Goal: Book appointment/travel/reservation

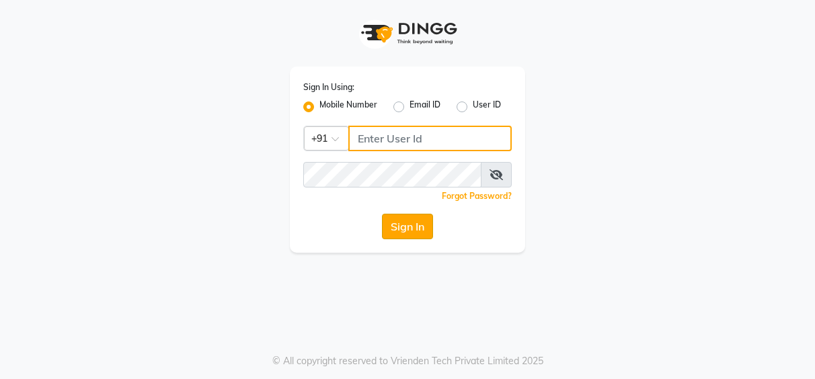
type input "7253968885"
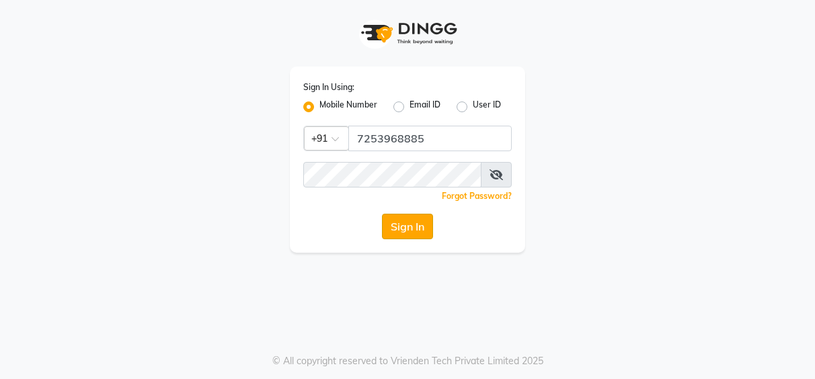
click at [412, 235] on button "Sign In" at bounding box center [407, 227] width 51 height 26
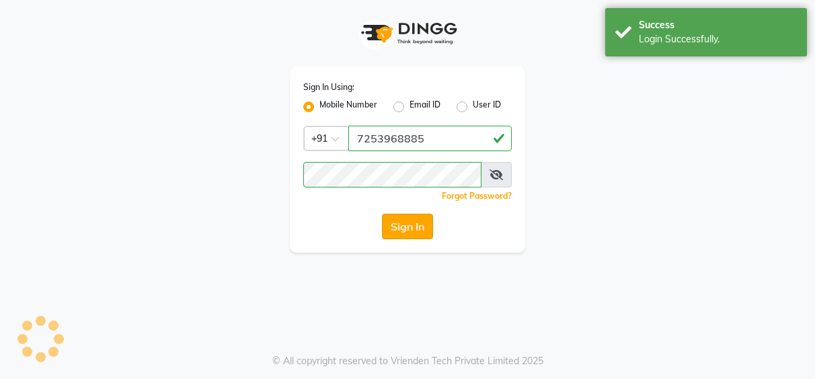
select select "service"
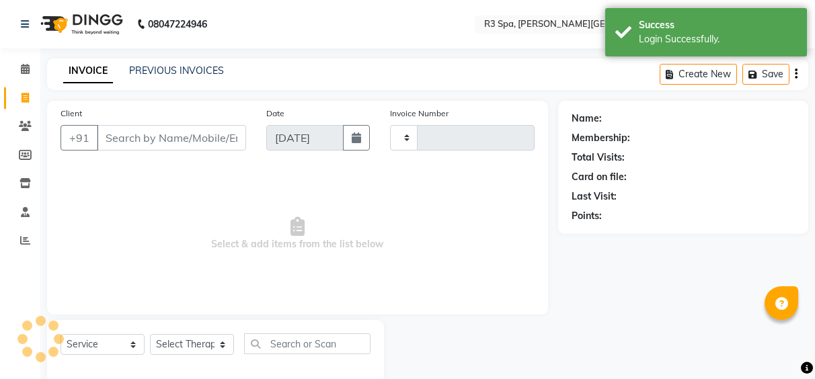
type input "0493"
select select "en"
select select "7789"
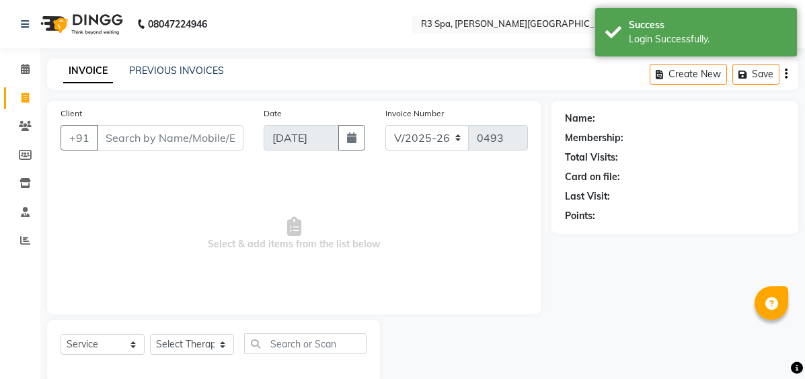
select select "71314"
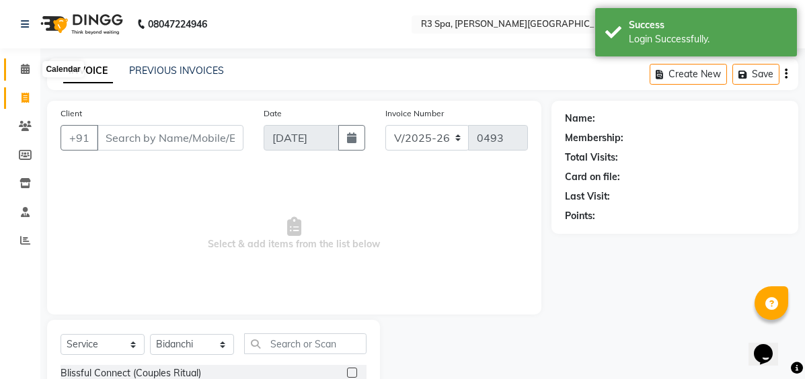
click at [24, 71] on icon at bounding box center [25, 69] width 9 height 10
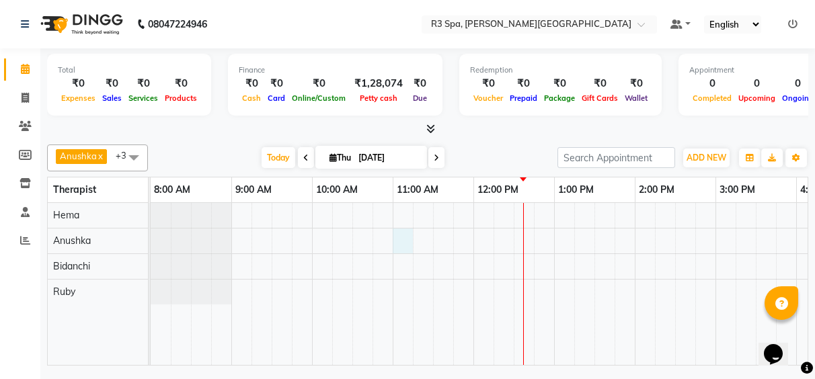
click at [401, 231] on div at bounding box center [715, 284] width 1129 height 162
select select "71313"
select select "tentative"
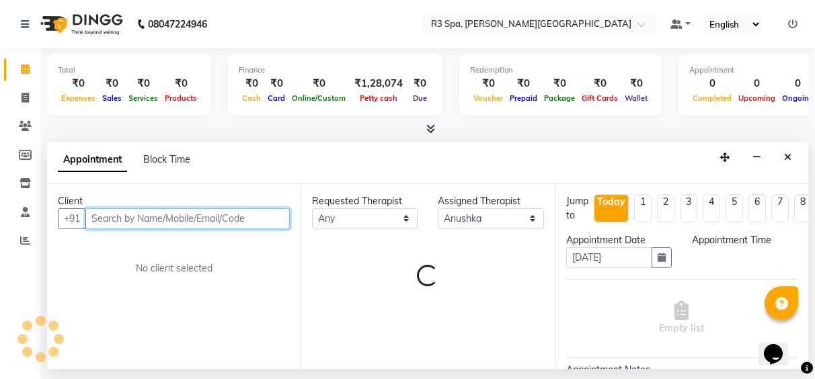
select select "660"
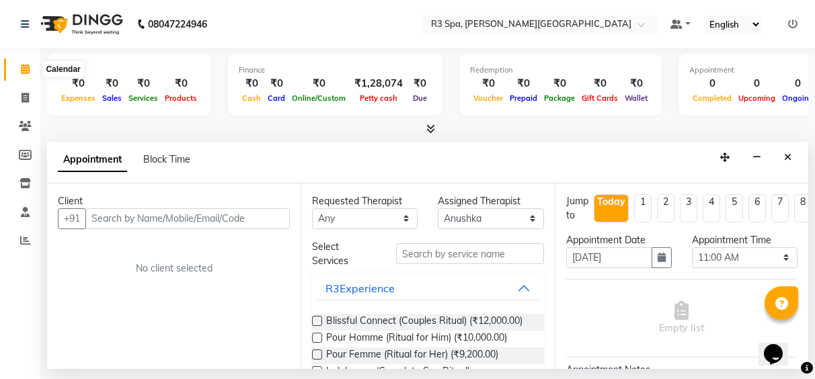
click at [26, 67] on icon at bounding box center [25, 69] width 9 height 10
click at [26, 70] on icon at bounding box center [25, 69] width 9 height 10
click at [766, 158] on button "button" at bounding box center [756, 157] width 21 height 21
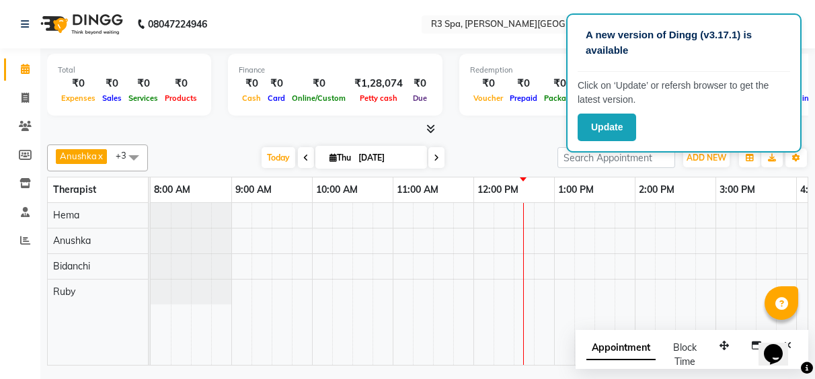
click at [398, 282] on div at bounding box center [715, 284] width 1129 height 162
select select "88869"
select select "tentative"
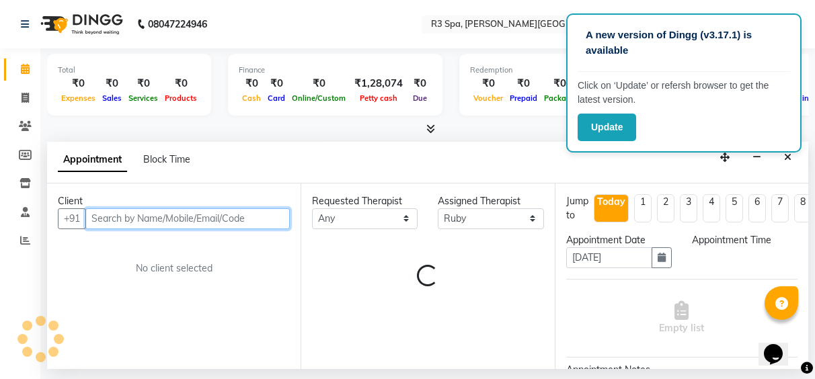
select select "660"
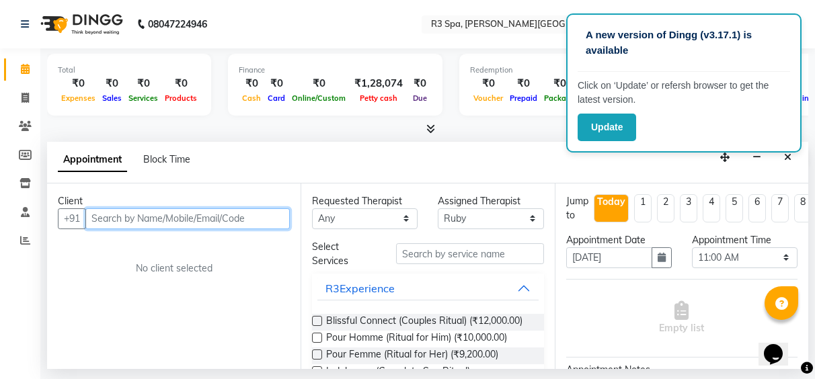
click at [148, 215] on input "text" at bounding box center [187, 218] width 204 height 21
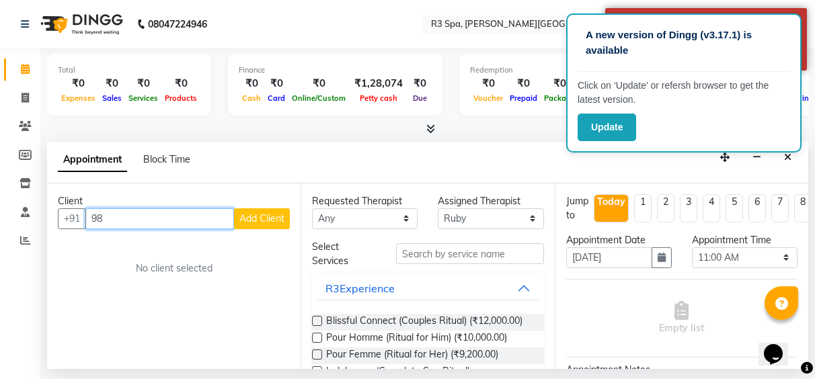
type input "9"
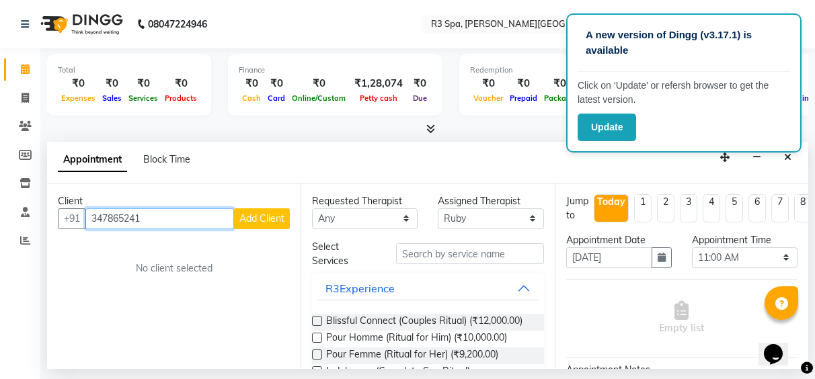
type input "347865241"
click at [282, 222] on span "Add Client" at bounding box center [261, 218] width 45 height 12
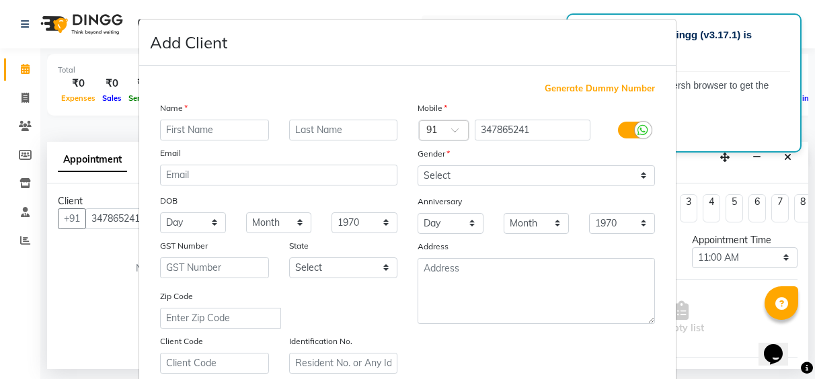
click at [202, 134] on input "text" at bounding box center [214, 130] width 109 height 21
type input "[PERSON_NAME]"
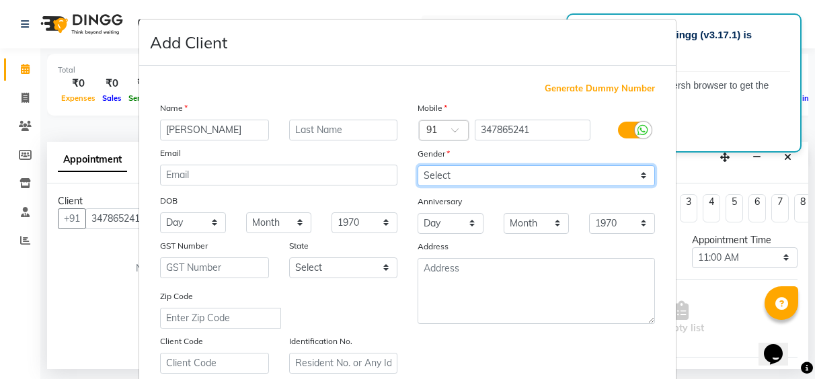
click at [639, 171] on select "Select Male Female Other Prefer Not To Say" at bounding box center [535, 175] width 237 height 21
select select "[DEMOGRAPHIC_DATA]"
click at [417, 165] on select "Select Male Female Other Prefer Not To Say" at bounding box center [535, 175] width 237 height 21
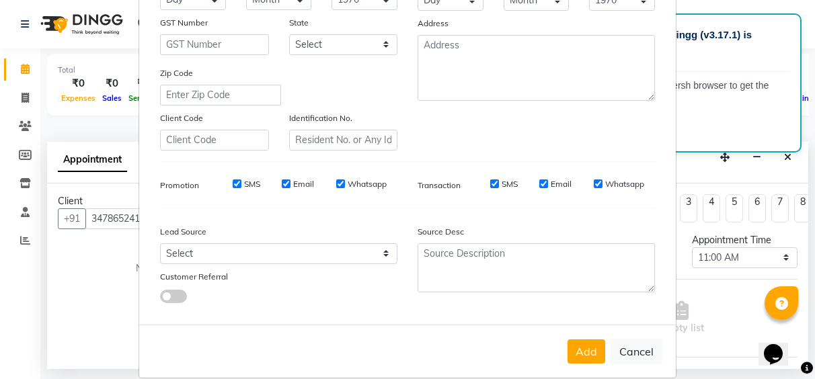
scroll to position [241, 0]
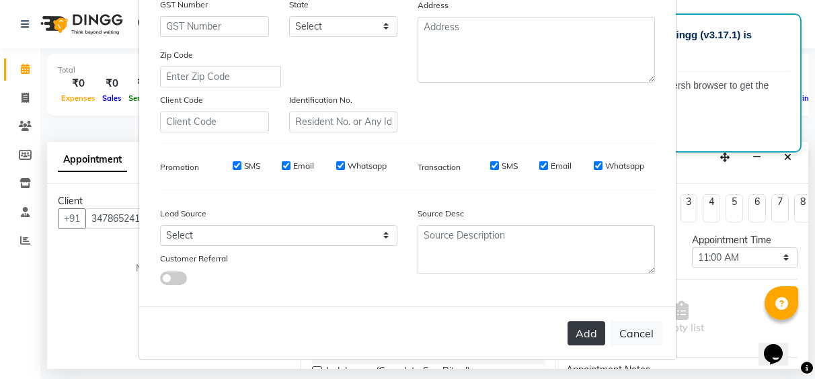
click at [571, 340] on button "Add" at bounding box center [586, 333] width 38 height 24
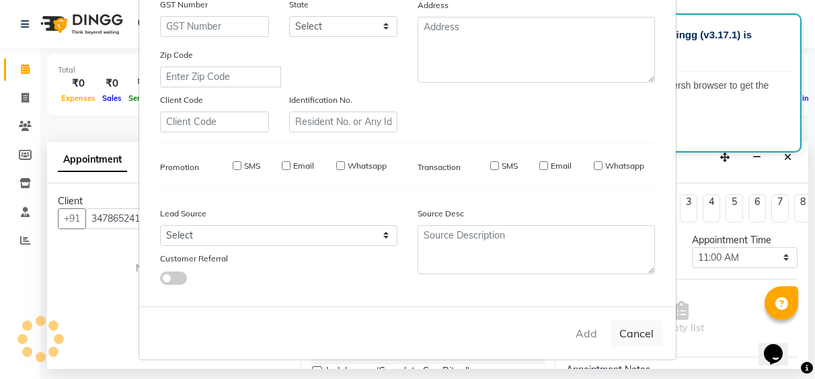
type input "34*****41"
select select
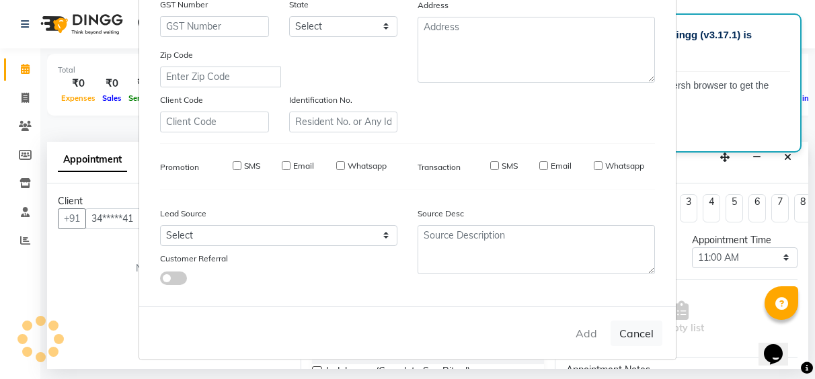
select select
checkbox input "false"
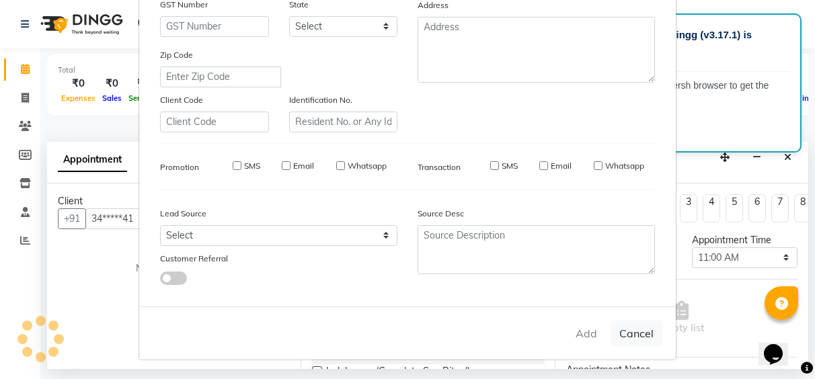
checkbox input "false"
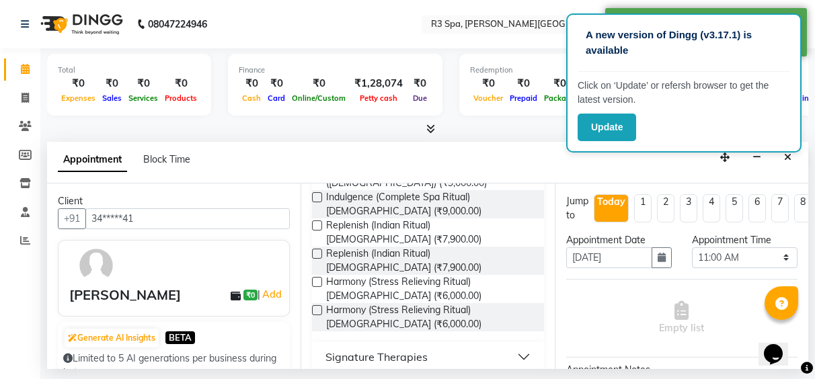
scroll to position [269, 0]
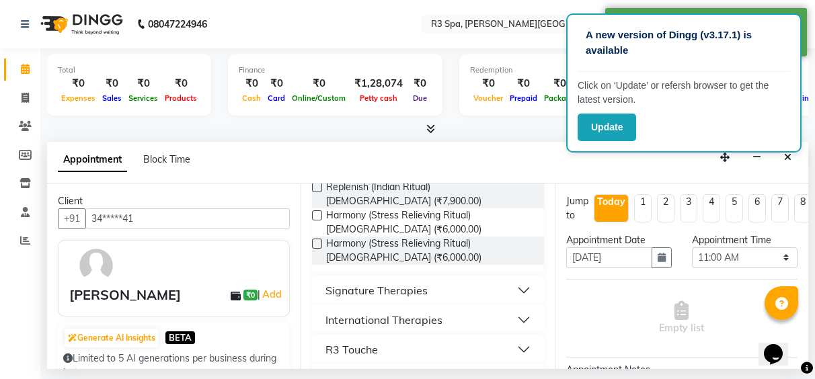
click at [401, 312] on div "International Therapies" at bounding box center [383, 320] width 117 height 16
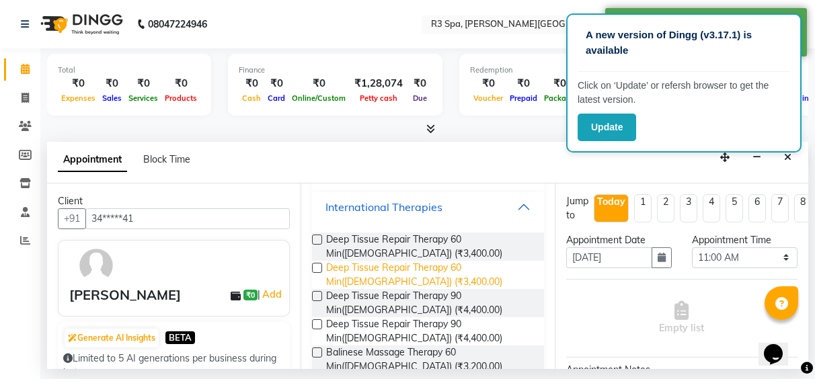
scroll to position [403, 0]
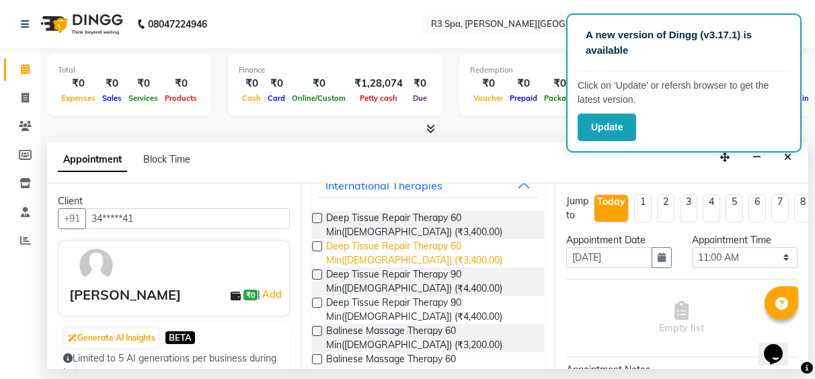
click at [329, 239] on span "Deep Tissue Repair Therapy 60 Min(Male) (₹3,400.00)" at bounding box center [429, 253] width 206 height 28
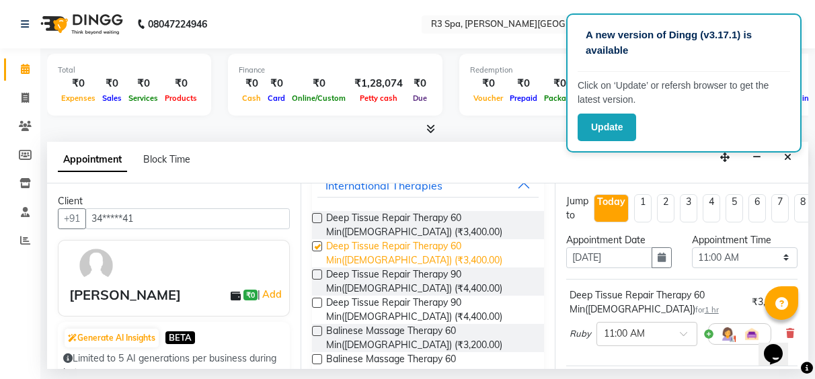
checkbox input "false"
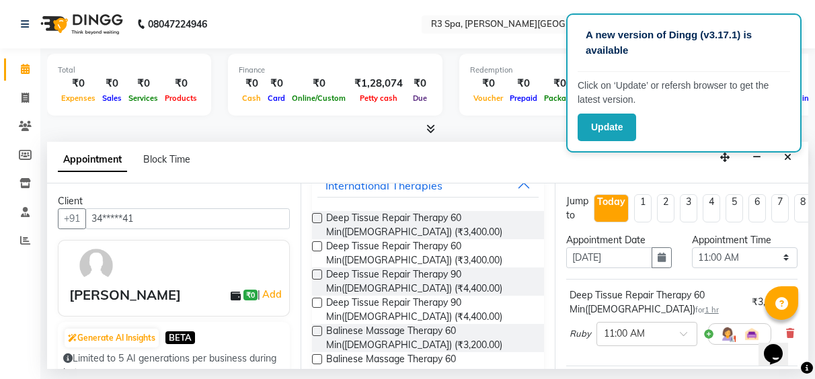
click at [710, 209] on li "4" at bounding box center [710, 208] width 17 height 28
type input "[DATE]"
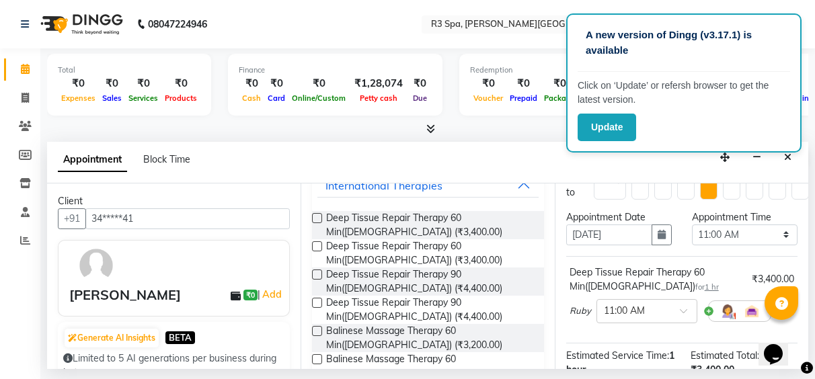
scroll to position [0, 0]
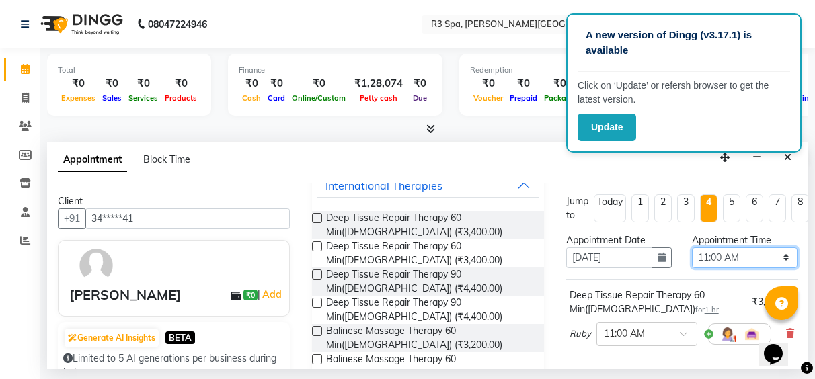
click at [775, 256] on select "Select 09:00 AM 09:15 AM 09:30 AM 09:45 AM 10:00 AM 10:15 AM 10:30 AM 10:45 AM …" at bounding box center [745, 257] width 106 height 21
select select "630"
click at [692, 247] on select "Select 09:00 AM 09:15 AM 09:30 AM 09:45 AM 10:00 AM 10:15 AM 10:30 AM 10:45 AM …" at bounding box center [745, 257] width 106 height 21
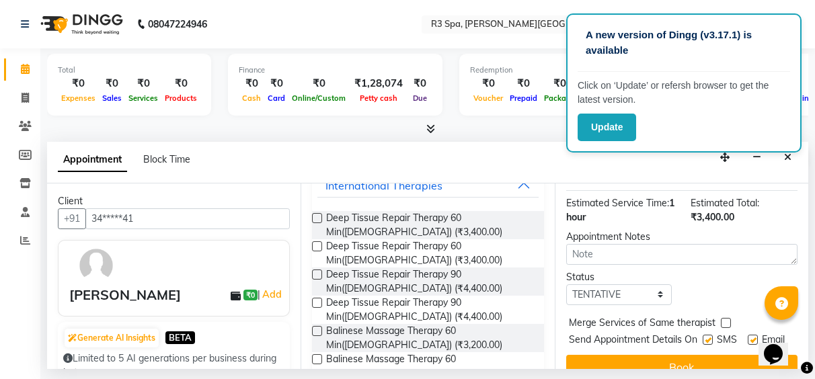
scroll to position [218, 0]
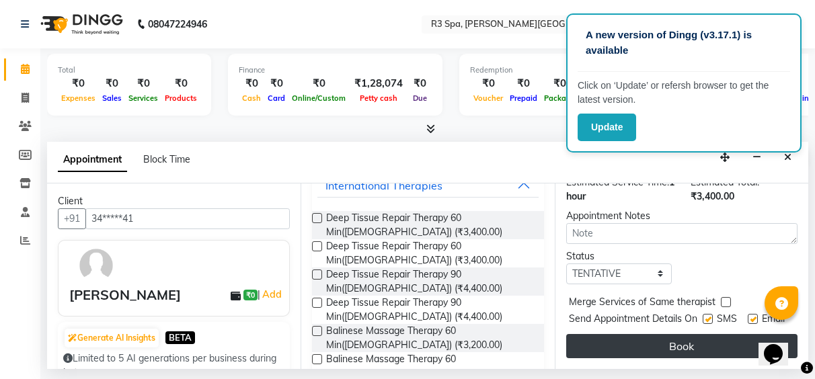
click at [674, 335] on button "Book" at bounding box center [681, 346] width 231 height 24
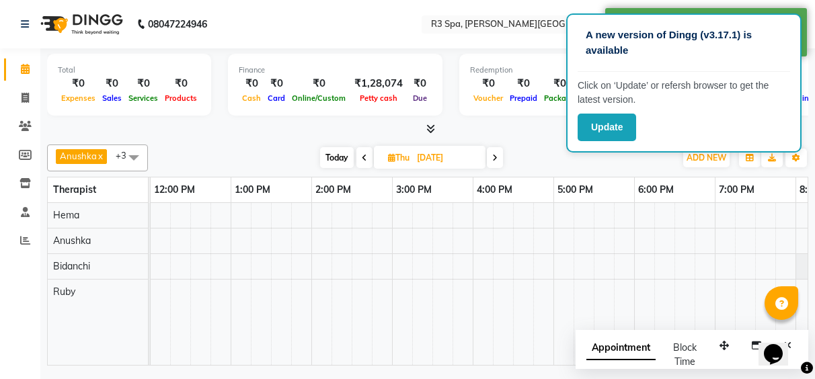
click at [608, 341] on span "Appointment" at bounding box center [620, 348] width 69 height 24
select select "tentative"
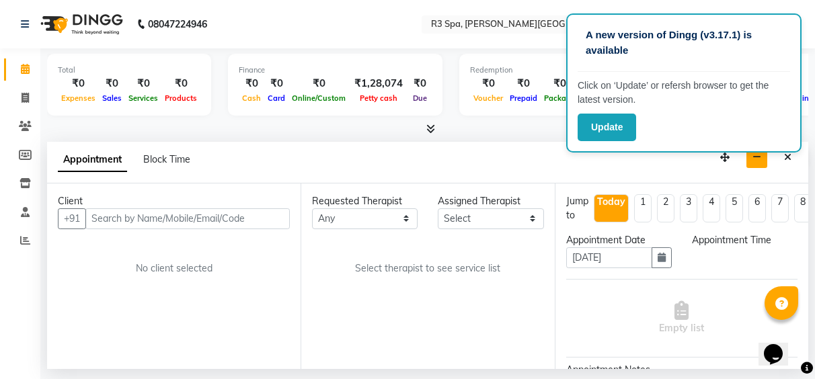
click at [758, 163] on button "button" at bounding box center [756, 157] width 21 height 21
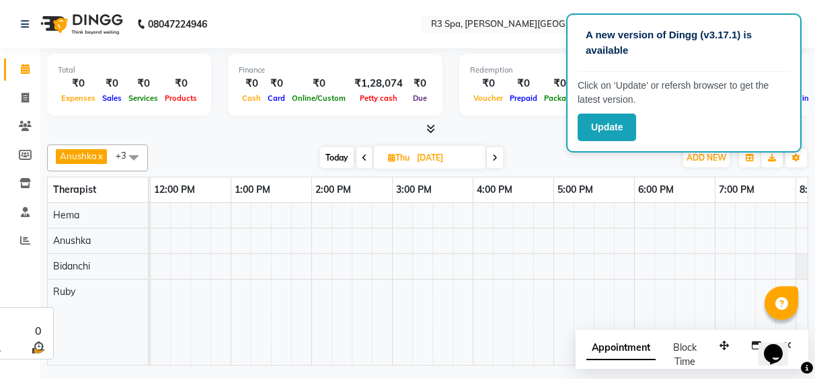
click at [140, 287] on div "Ruby" at bounding box center [98, 292] width 100 height 25
click at [529, 136] on div at bounding box center [427, 129] width 761 height 14
click at [607, 130] on button "Update" at bounding box center [606, 128] width 58 height 28
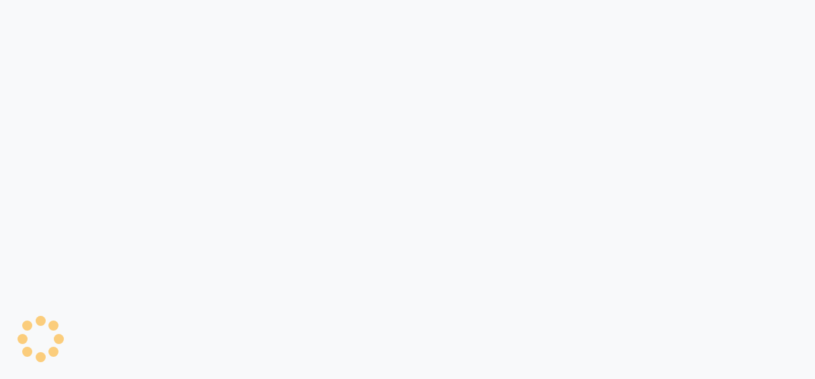
select select "ec"
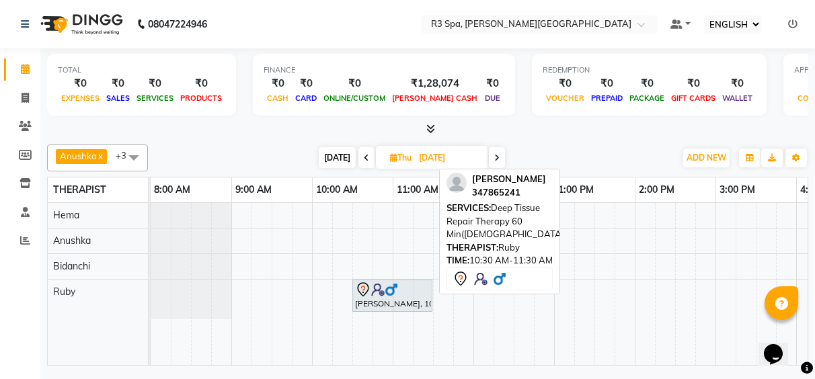
click at [382, 296] on img at bounding box center [377, 289] width 13 height 13
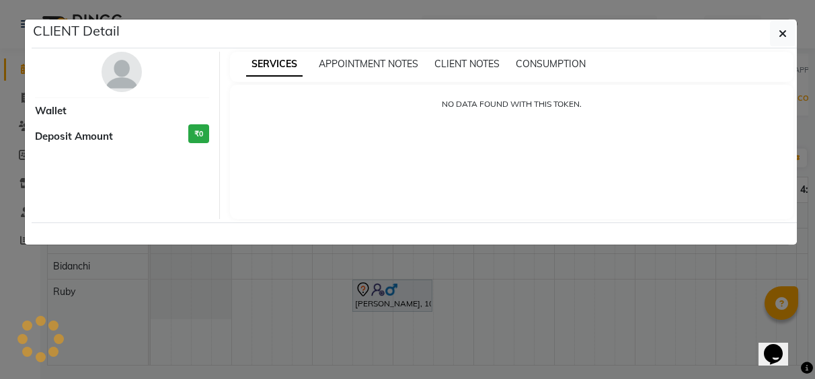
select select "7"
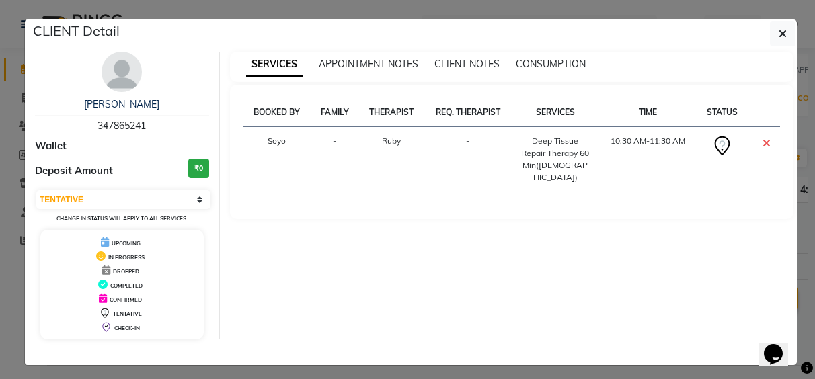
click at [559, 150] on div "Deep Tissue Repair Therapy 60 Min([DEMOGRAPHIC_DATA])" at bounding box center [555, 159] width 71 height 48
click at [558, 151] on div "Deep Tissue Repair Therapy 60 Min([DEMOGRAPHIC_DATA])" at bounding box center [555, 159] width 71 height 48
click at [596, 194] on div "BOOKED BY FAMILY THERAPIST REQ. THERAPIST SERVICES TIME STATUS Soyo - Ruby - De…" at bounding box center [512, 152] width 564 height 134
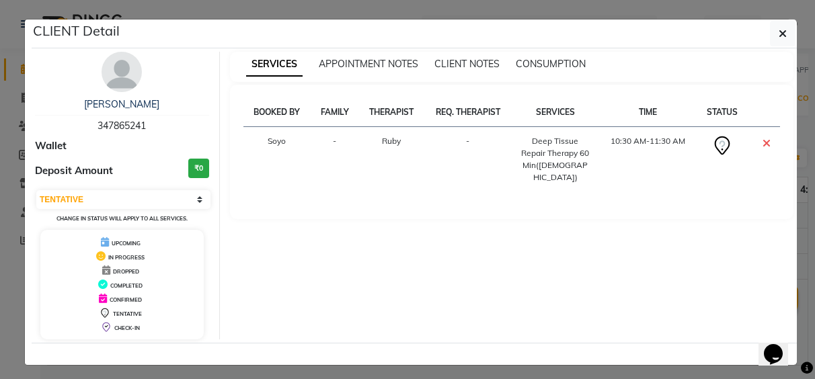
click at [595, 194] on div "BOOKED BY FAMILY THERAPIST REQ. THERAPIST SERVICES TIME STATUS Soyo - Ruby - De…" at bounding box center [512, 152] width 564 height 134
click at [782, 33] on button "button" at bounding box center [783, 34] width 26 height 26
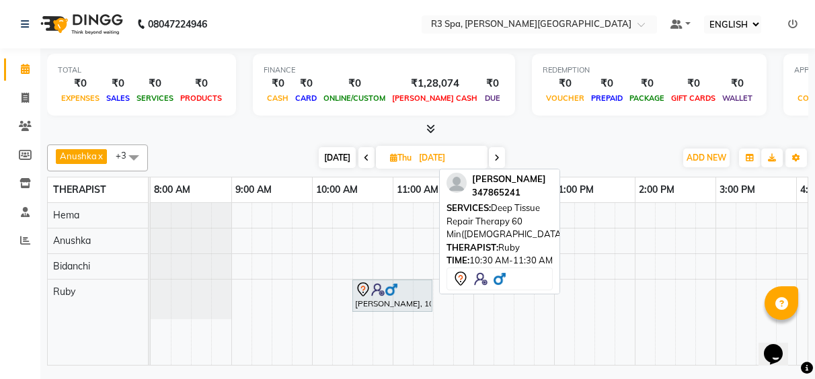
click at [407, 298] on div "[PERSON_NAME], 10:30 AM-11:30 AM, Deep Tissue Repair Therapy 60 Min([DEMOGRAPHI…" at bounding box center [392, 296] width 77 height 28
select select "7"
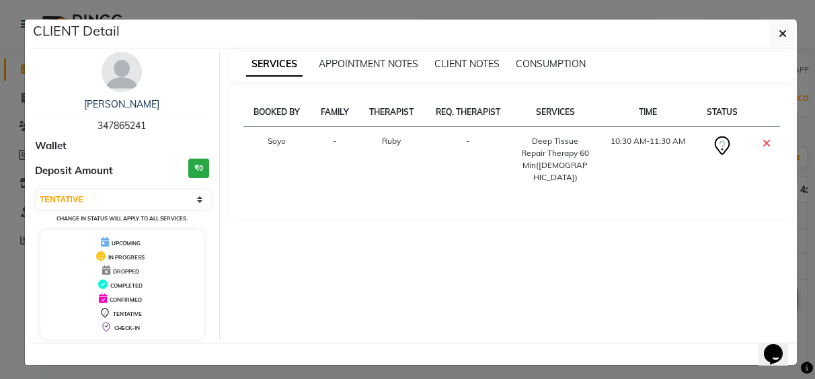
click at [763, 142] on icon at bounding box center [766, 143] width 8 height 11
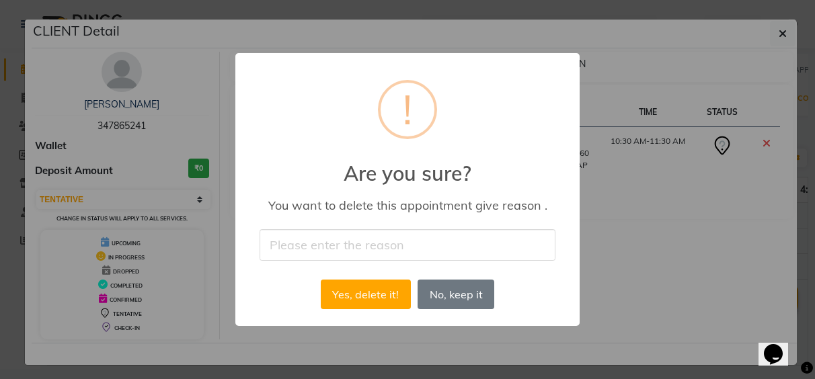
click at [442, 294] on button "No, keep it" at bounding box center [455, 295] width 77 height 30
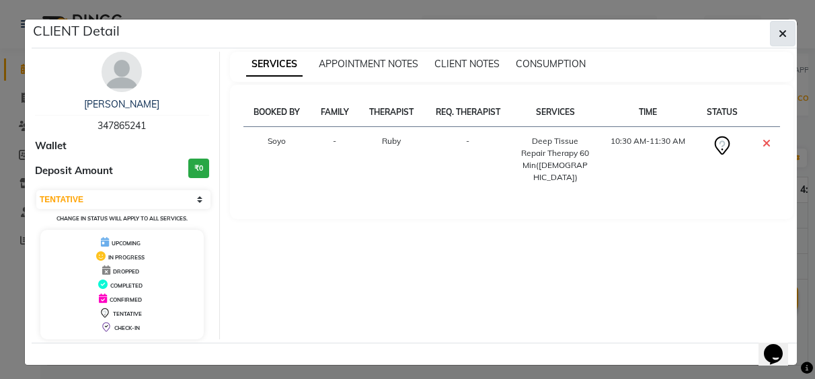
click at [778, 40] on button "button" at bounding box center [783, 34] width 26 height 26
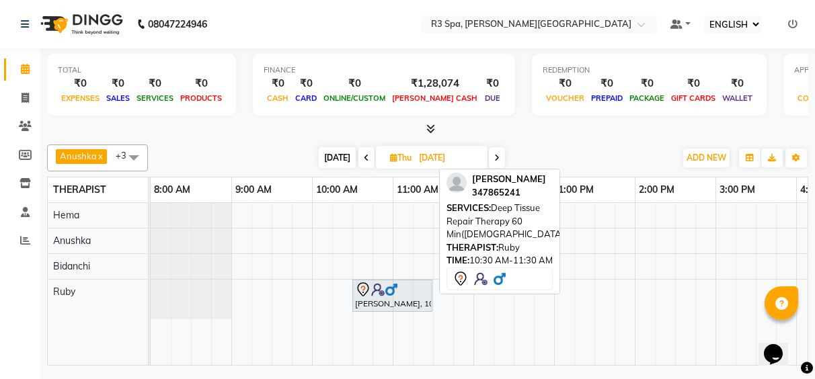
click at [389, 299] on div "[PERSON_NAME], 10:30 AM-11:30 AM, Deep Tissue Repair Therapy 60 Min([DEMOGRAPHI…" at bounding box center [392, 296] width 77 height 28
select select "7"
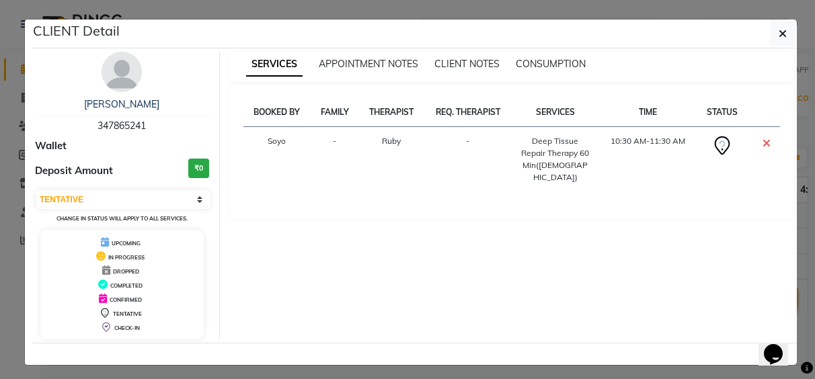
click at [564, 220] on div "SERVICES APPOINTMENT NOTES CLIENT NOTES CONSUMPTION BOOKED BY FAMILY THERAPIST …" at bounding box center [512, 196] width 584 height 288
click at [717, 147] on icon at bounding box center [722, 146] width 22 height 22
click at [177, 204] on select "SELECT CONFIRMED TENTATIVE" at bounding box center [123, 199] width 174 height 19
click at [315, 214] on div "BOOKED BY FAMILY THERAPIST REQ. THERAPIST SERVICES TIME STATUS Soyo - Ruby - De…" at bounding box center [512, 152] width 564 height 134
click at [359, 225] on div "SERVICES APPOINTMENT NOTES CLIENT NOTES CONSUMPTION BOOKED BY FAMILY THERAPIST …" at bounding box center [512, 196] width 584 height 288
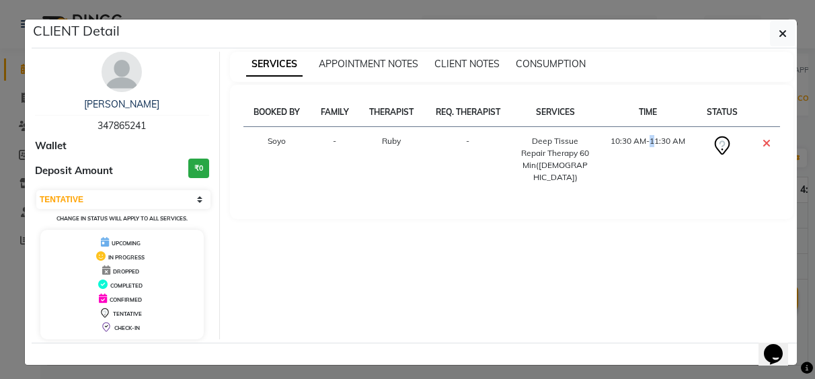
click at [645, 173] on td "10:30 AM-11:30 AM" at bounding box center [648, 159] width 98 height 65
click at [659, 186] on div "BOOKED BY FAMILY THERAPIST REQ. THERAPIST SERVICES TIME STATUS Soyo - Ruby - De…" at bounding box center [511, 150] width 537 height 104
click at [387, 65] on span "APPOINTMENT NOTES" at bounding box center [368, 64] width 99 height 12
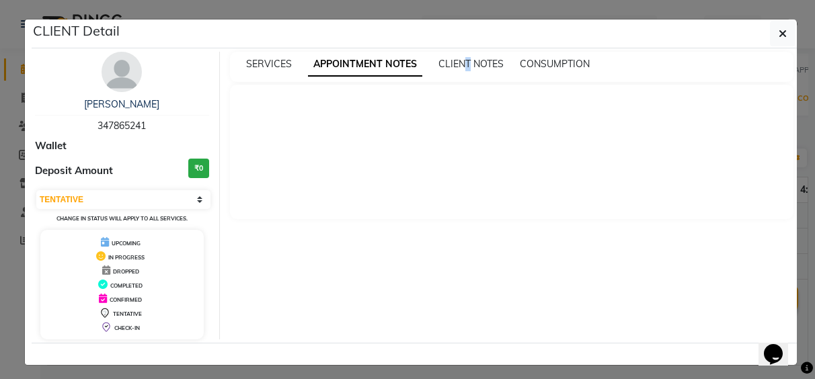
click at [462, 72] on div "SERVICES APPOINTMENT NOTES CLIENT NOTES CONSUMPTION" at bounding box center [512, 67] width 564 height 30
click at [560, 65] on span "CONSUMPTION" at bounding box center [555, 64] width 70 height 12
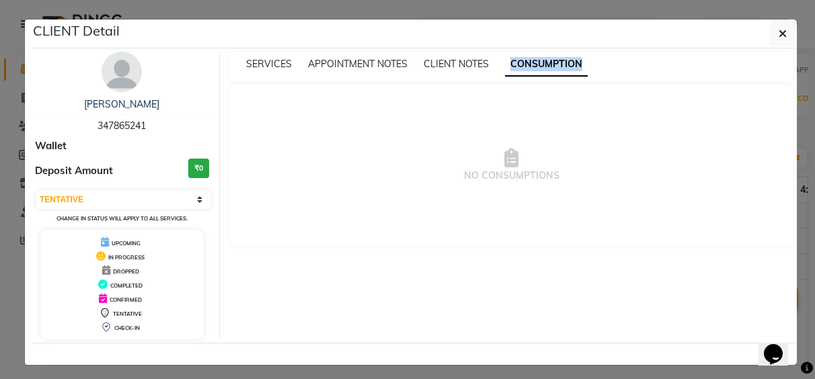
click at [560, 65] on span "CONSUMPTION" at bounding box center [546, 64] width 83 height 24
click at [433, 64] on span "CLIENT NOTES" at bounding box center [455, 64] width 65 height 12
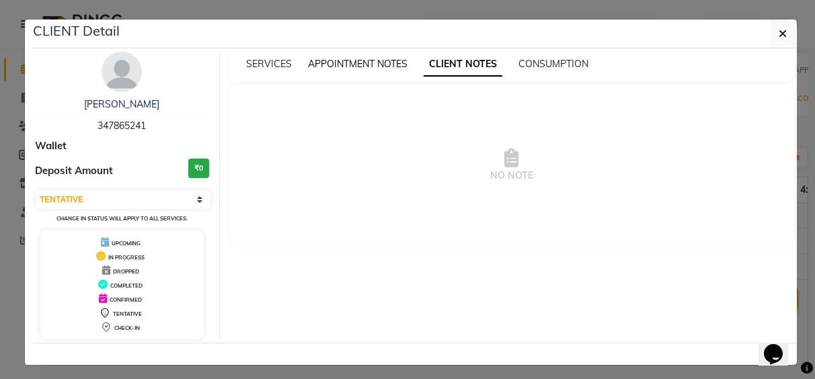
click at [312, 69] on span "APPOINTMENT NOTES" at bounding box center [357, 64] width 99 height 12
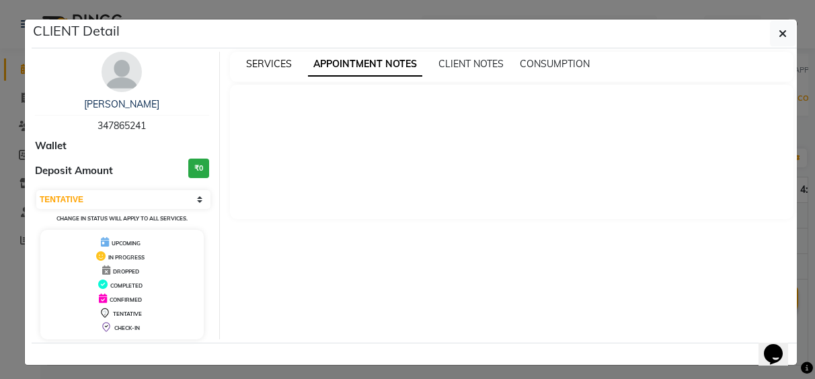
click at [262, 67] on span "SERVICES" at bounding box center [269, 64] width 46 height 12
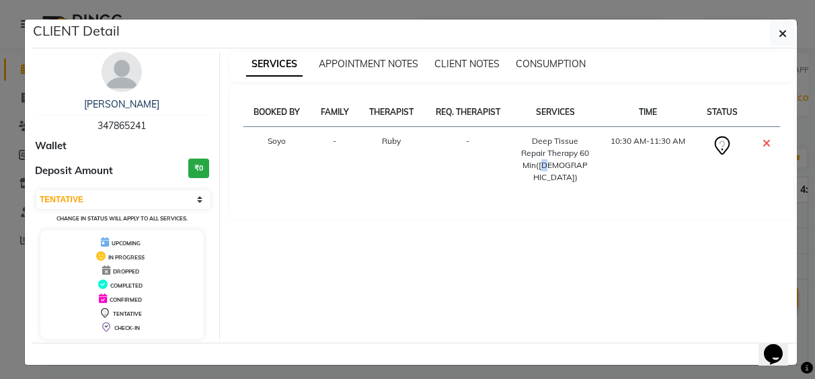
click at [555, 173] on td "Deep Tissue Repair Therapy 60 Min([DEMOGRAPHIC_DATA])" at bounding box center [555, 159] width 87 height 65
click at [773, 39] on button "button" at bounding box center [783, 34] width 26 height 26
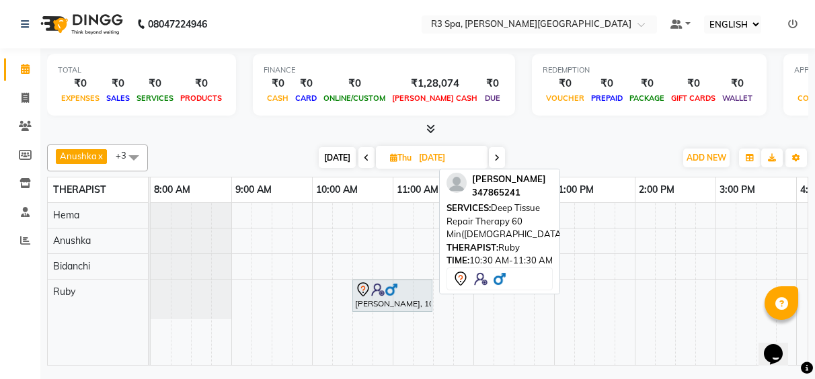
click at [402, 308] on div "[PERSON_NAME], 10:30 AM-11:30 AM, Deep Tissue Repair Therapy 60 Min([DEMOGRAPHI…" at bounding box center [392, 296] width 77 height 28
select select "7"
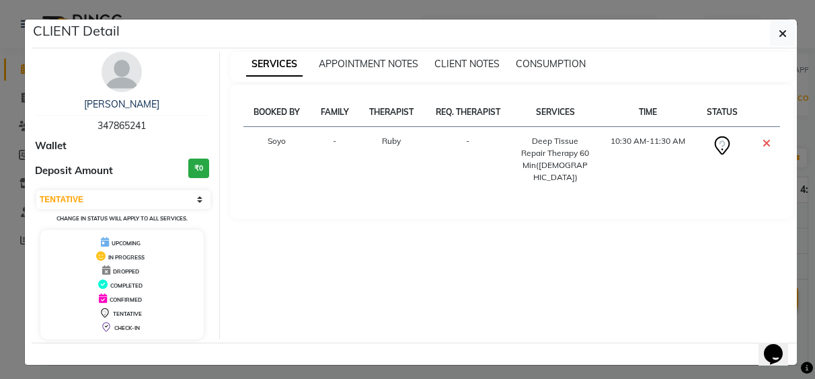
click at [793, 24] on ngb-modal-window "CLIENT Detail [PERSON_NAME] 347865241 Wallet Deposit Amount ₹0 SELECT CONFIRMED…" at bounding box center [407, 189] width 815 height 379
click at [780, 30] on icon "button" at bounding box center [782, 33] width 8 height 11
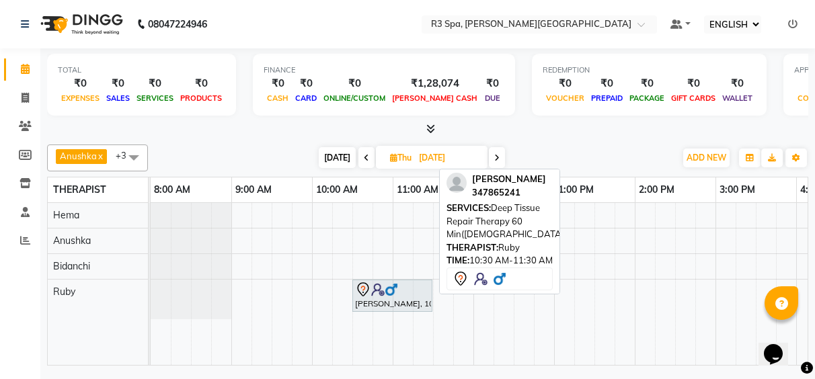
click at [403, 303] on div "[PERSON_NAME], 10:30 AM-11:30 AM, Deep Tissue Repair Therapy 60 Min([DEMOGRAPHI…" at bounding box center [392, 296] width 77 height 28
select select "7"
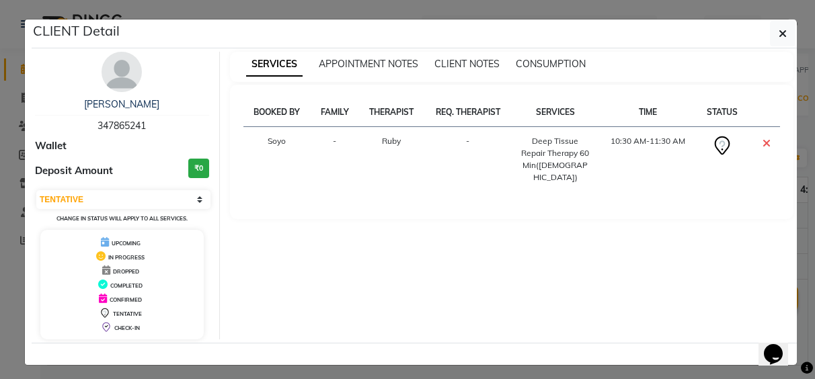
click at [546, 110] on th "SERVICES" at bounding box center [555, 112] width 87 height 29
click at [286, 122] on th "BOOKED BY" at bounding box center [277, 112] width 68 height 29
click at [335, 70] on div "APPOINTMENT NOTES" at bounding box center [368, 64] width 99 height 14
click at [469, 75] on div "SERVICES APPOINTMENT NOTES CLIENT NOTES CONSUMPTION" at bounding box center [512, 67] width 564 height 30
drag, startPoint x: 393, startPoint y: 123, endPoint x: 423, endPoint y: 110, distance: 33.1
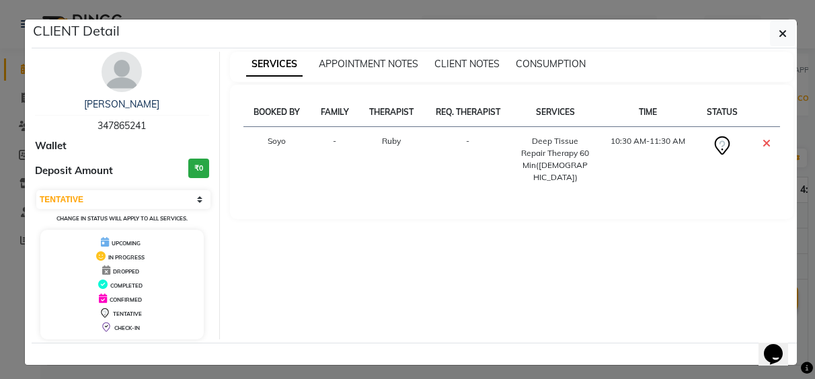
click at [391, 123] on th "THERAPIST" at bounding box center [391, 112] width 65 height 29
drag, startPoint x: 433, startPoint y: 112, endPoint x: 502, endPoint y: 116, distance: 69.4
click at [436, 113] on th "REQ. THERAPIST" at bounding box center [467, 112] width 87 height 29
click at [778, 32] on icon "button" at bounding box center [782, 33] width 8 height 11
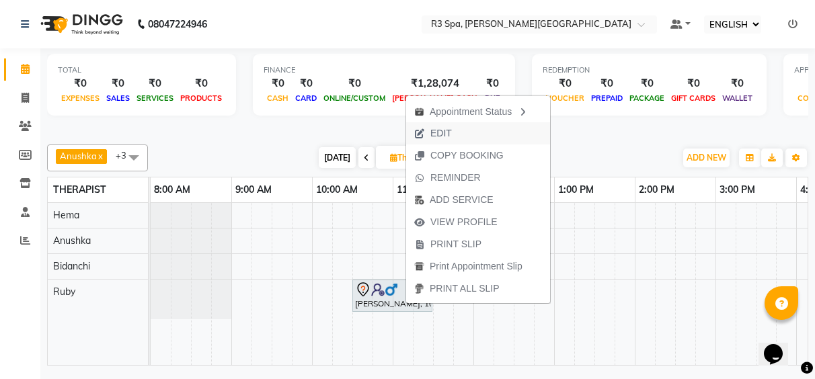
click at [439, 130] on span "EDIT" at bounding box center [441, 133] width 22 height 14
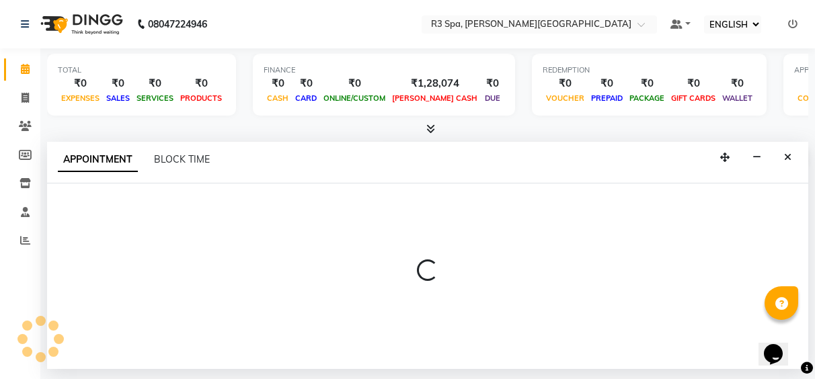
select select "tentative"
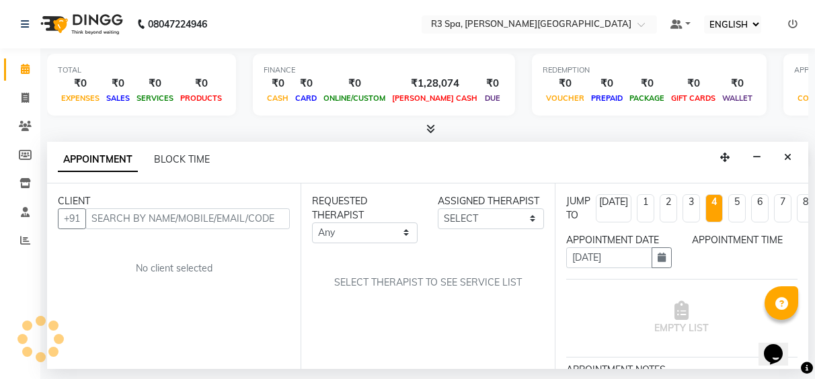
select select "630"
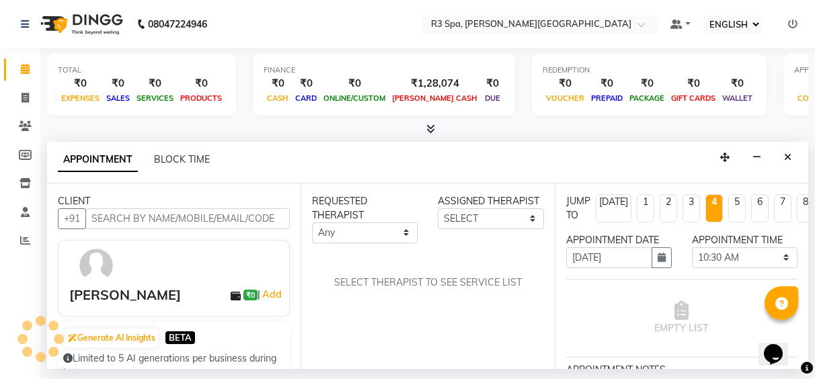
scroll to position [0, 323]
select select "88869"
select select "3906"
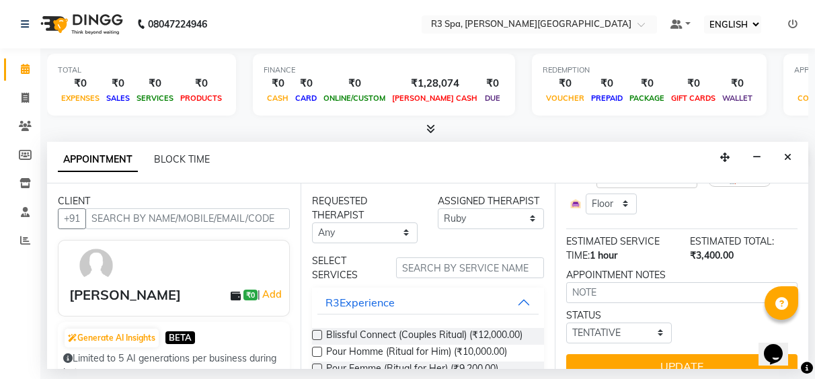
scroll to position [188, 0]
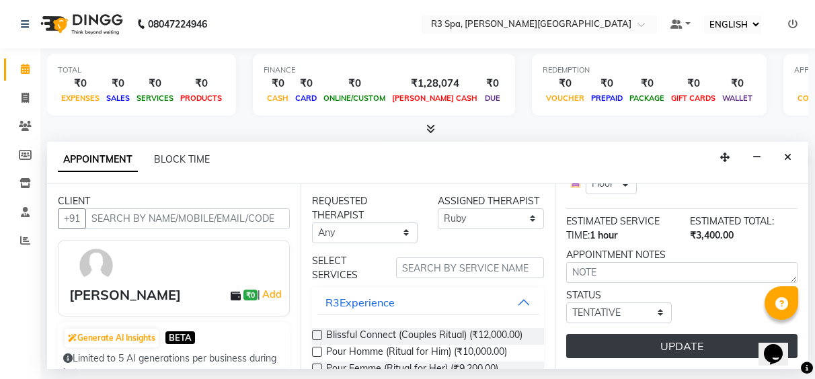
click at [711, 339] on button "UPDATE" at bounding box center [681, 346] width 231 height 24
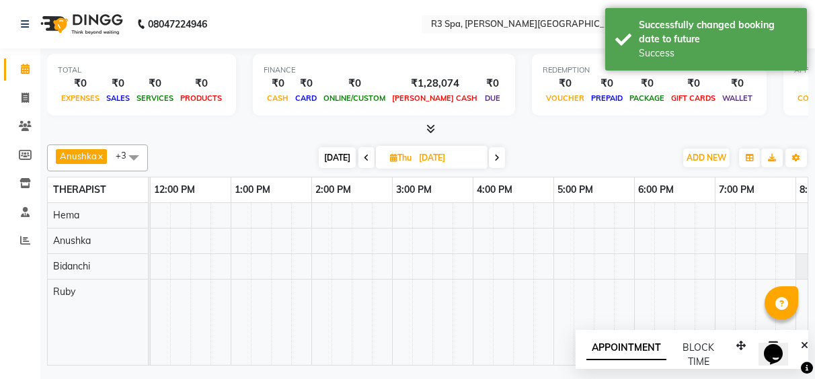
click at [191, 289] on div "[PERSON_NAME], 10:30 AM-11:30 AM, Deep Tissue Repair Therapy 60 Min([DEMOGRAPHI…" at bounding box center [391, 284] width 1129 height 162
select select "88869"
select select "tentative"
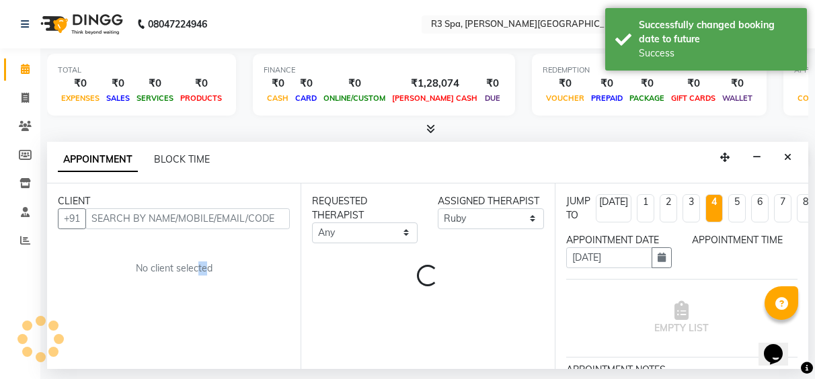
click at [213, 292] on div "CLIENT +91 No client selected" at bounding box center [173, 277] width 253 height 186
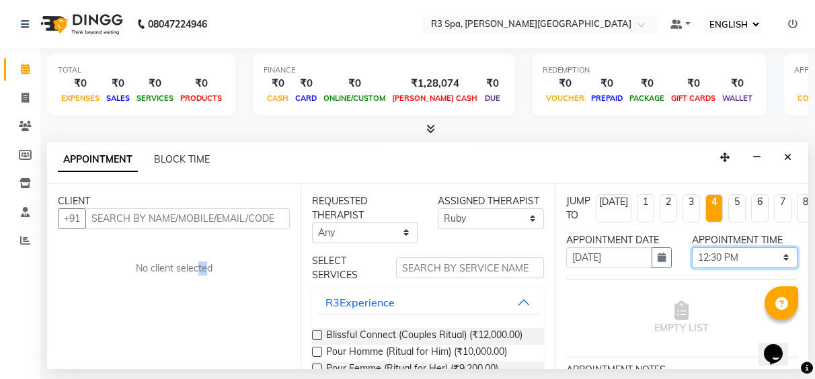
click at [776, 259] on select "SELECT 09:00 AM 09:15 AM 09:30 AM 09:45 AM 10:00 AM 10:15 AM 10:30 AM 10:45 AM …" at bounding box center [745, 257] width 106 height 21
select select "660"
click at [692, 247] on select "SELECT 09:00 AM 09:15 AM 09:30 AM 09:45 AM 10:00 AM 10:15 AM 10:30 AM 10:45 AM …" at bounding box center [745, 257] width 106 height 21
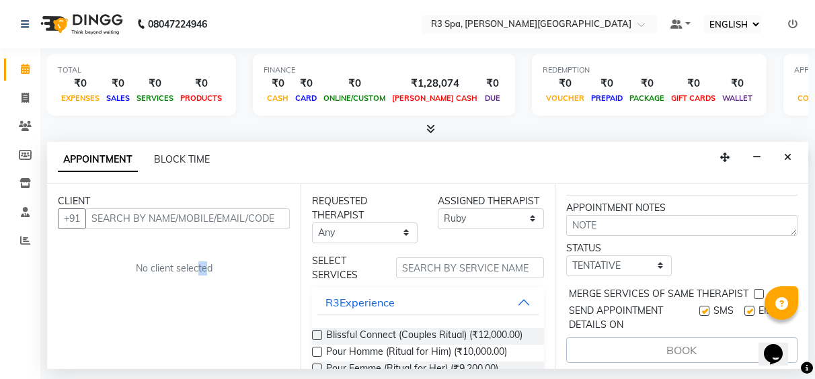
scroll to position [177, 0]
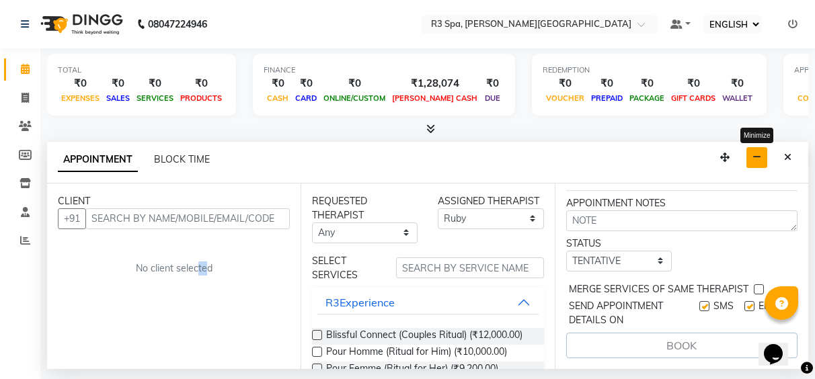
click at [753, 153] on icon "button" at bounding box center [756, 157] width 9 height 9
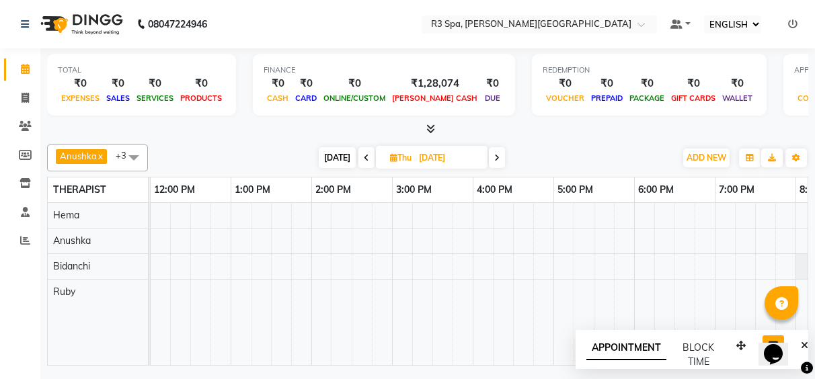
click at [155, 271] on div "[PERSON_NAME], 10:30 AM-11:30 AM, Deep Tissue Repair Therapy 60 Min([DEMOGRAPHI…" at bounding box center [391, 284] width 1129 height 162
select select "71314"
select select "tentative"
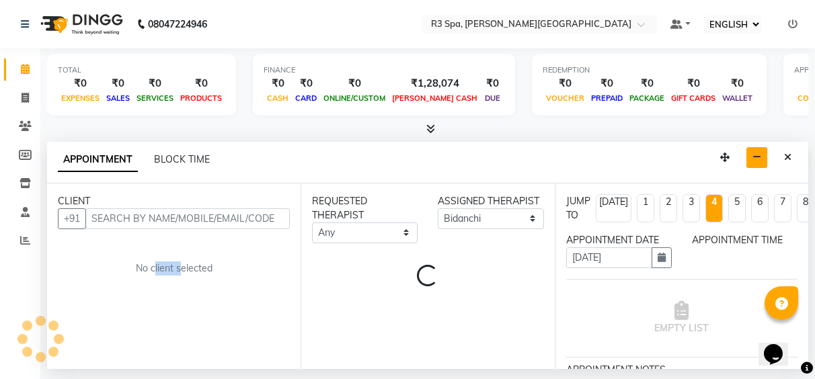
click at [156, 271] on div "No client selected" at bounding box center [173, 268] width 167 height 14
select select "720"
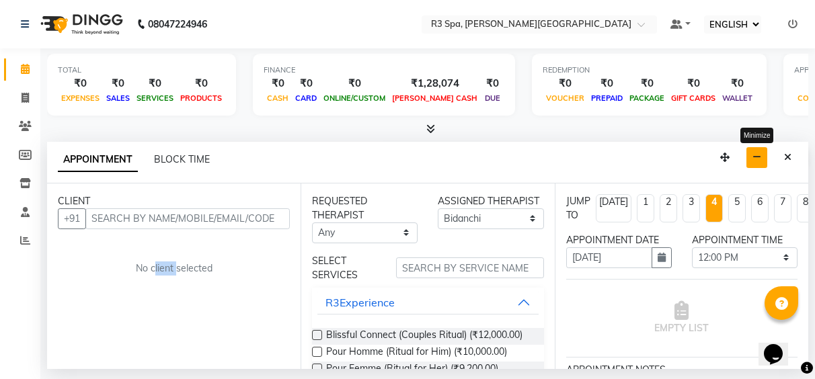
click at [756, 164] on button "button" at bounding box center [756, 157] width 21 height 21
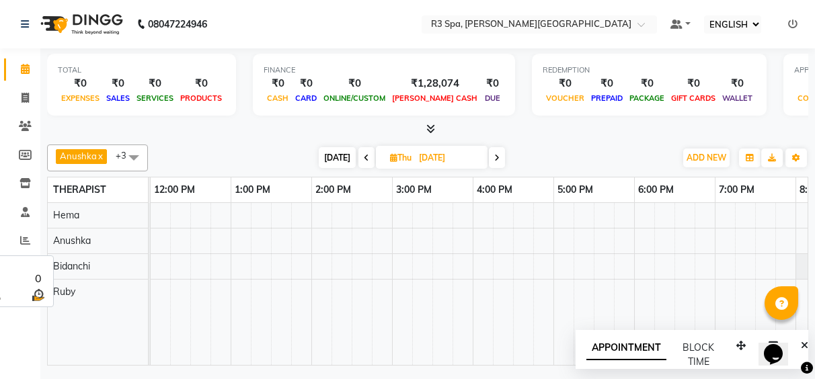
click at [71, 296] on span "Ruby" at bounding box center [64, 292] width 22 height 12
click at [198, 296] on div "[PERSON_NAME], 10:30 AM-11:30 AM, Deep Tissue Repair Therapy 60 Min([DEMOGRAPHI…" at bounding box center [391, 284] width 1129 height 162
select select "88869"
select select "750"
select select "tentative"
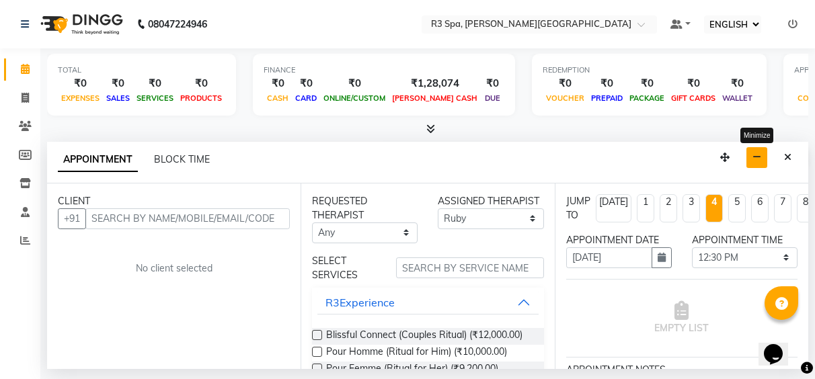
click at [758, 162] on button "button" at bounding box center [756, 157] width 21 height 21
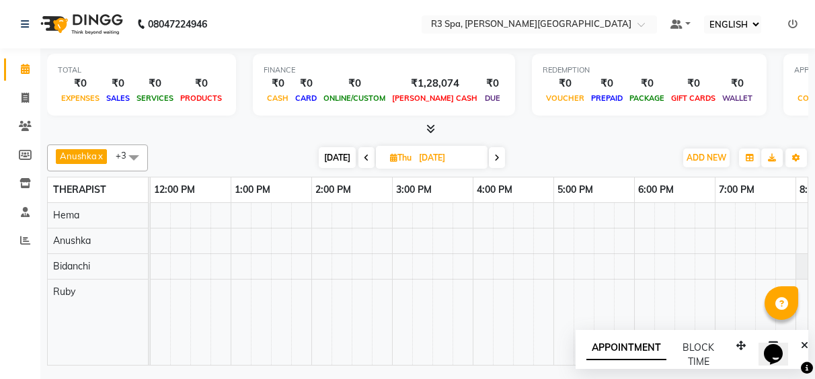
click at [615, 350] on span "APPOINTMENT" at bounding box center [626, 348] width 80 height 24
select select "tentative"
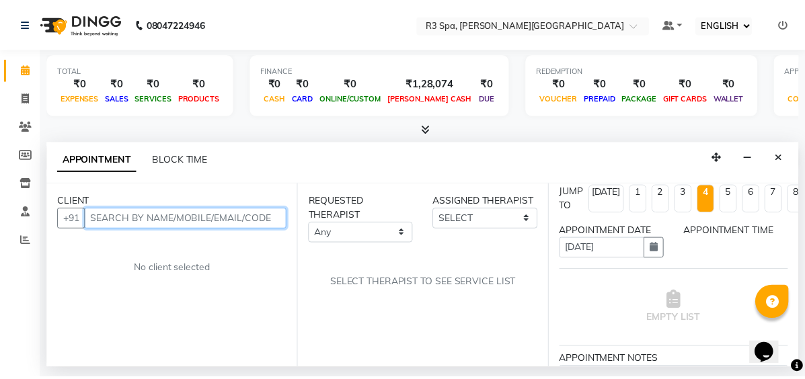
scroll to position [0, 0]
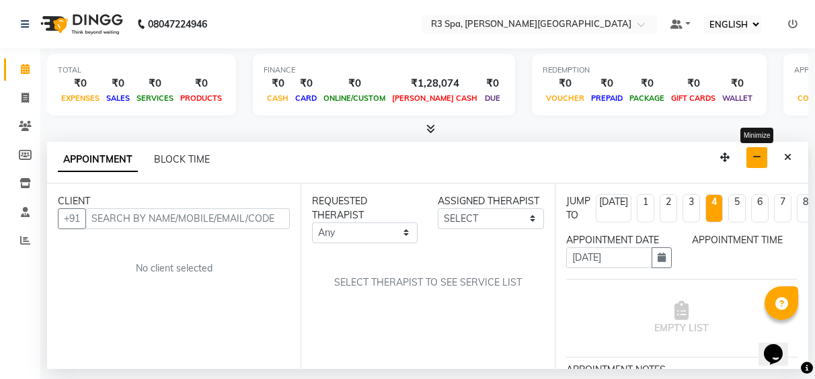
click at [754, 163] on button "button" at bounding box center [756, 157] width 21 height 21
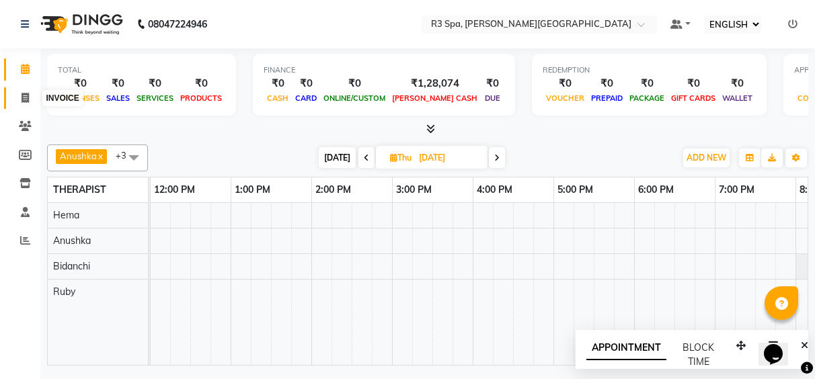
click at [23, 98] on icon at bounding box center [25, 98] width 7 height 10
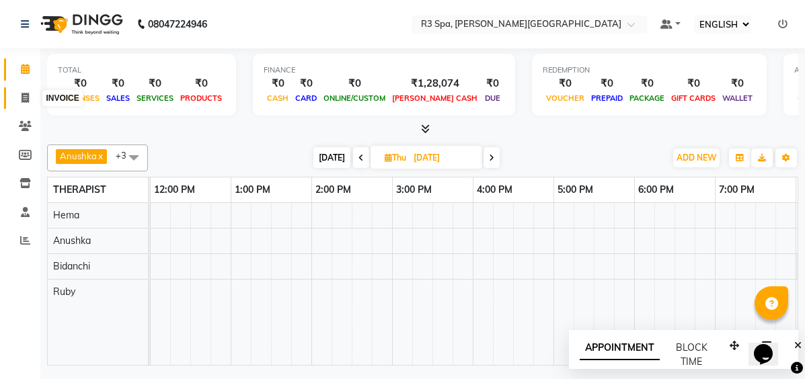
select select "7789"
select select "service"
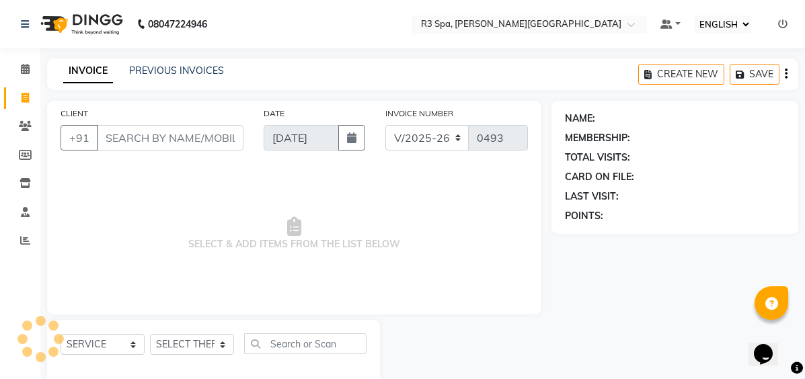
select select "71314"
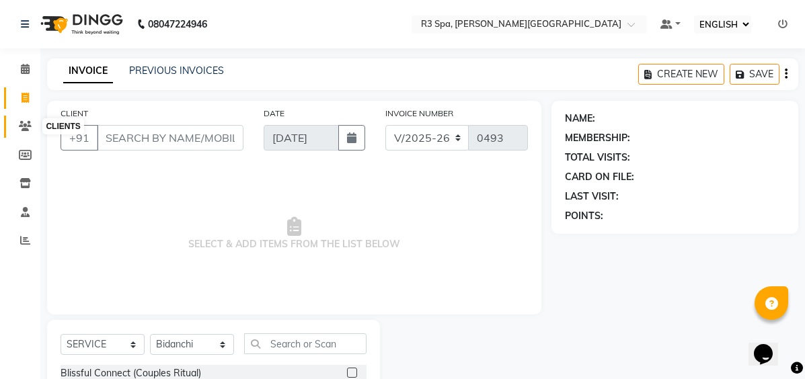
click at [21, 126] on icon at bounding box center [25, 126] width 13 height 10
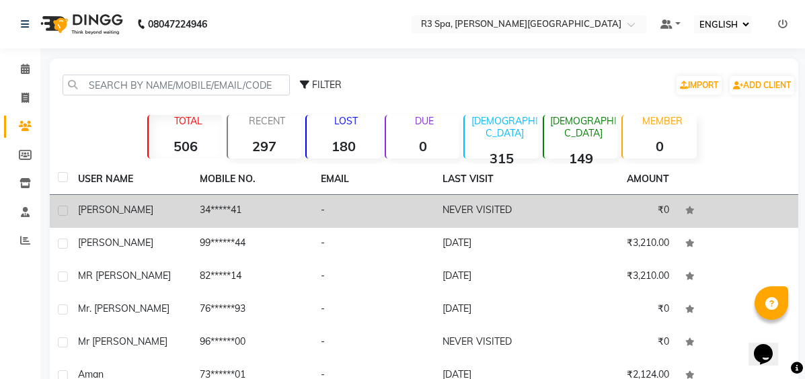
click at [140, 220] on td "[PERSON_NAME]" at bounding box center [131, 211] width 122 height 33
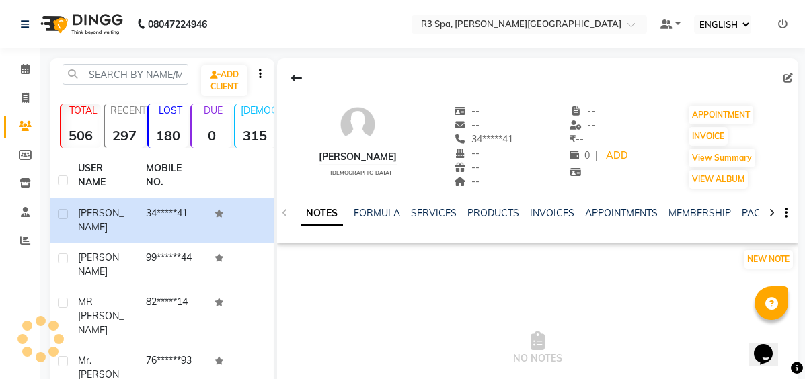
drag, startPoint x: 192, startPoint y: 213, endPoint x: 309, endPoint y: 307, distance: 150.1
click at [306, 308] on span "NO NOTES" at bounding box center [537, 348] width 521 height 134
click at [361, 207] on div "NOTES FORMULA SERVICES PRODUCTS INVOICES APPOINTMENTS MEMBERSHIP PACKAGES VOUCH…" at bounding box center [537, 213] width 521 height 46
drag, startPoint x: 365, startPoint y: 222, endPoint x: 374, endPoint y: 221, distance: 8.8
click at [366, 222] on div "NOTES FORMULA SERVICES PRODUCTS INVOICES APPOINTMENTS MEMBERSHIP PACKAGES VOUCH…" at bounding box center [521, 218] width 442 height 25
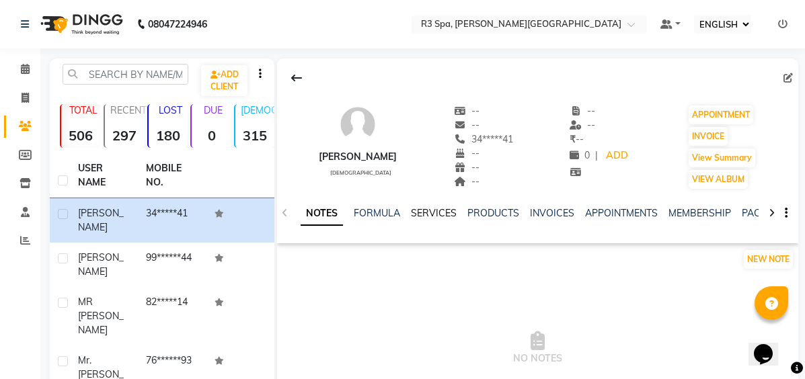
click at [443, 214] on link "SERVICES" at bounding box center [434, 213] width 46 height 12
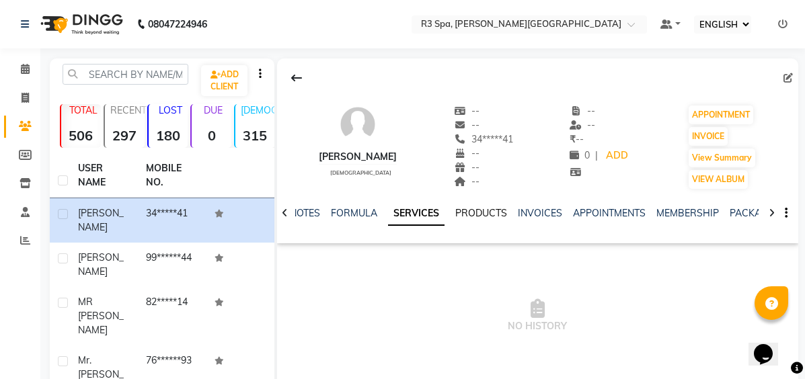
drag, startPoint x: 457, startPoint y: 219, endPoint x: 477, endPoint y: 216, distance: 19.8
click at [458, 218] on div "PRODUCTS" at bounding box center [481, 213] width 52 height 14
click at [622, 214] on link "APPOINTMENTS" at bounding box center [609, 213] width 73 height 12
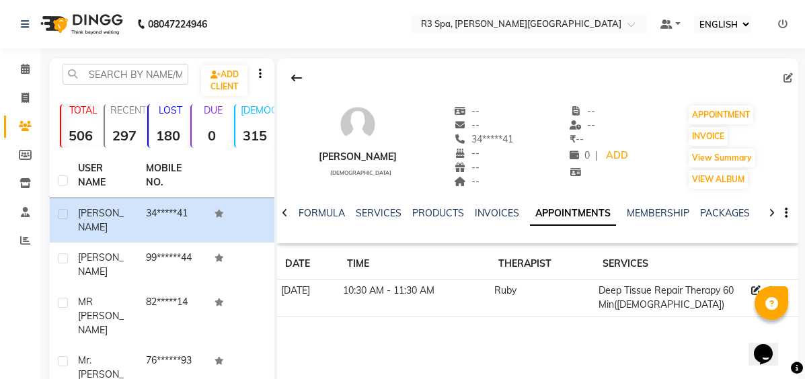
click at [559, 298] on td "Ruby" at bounding box center [542, 299] width 104 height 38
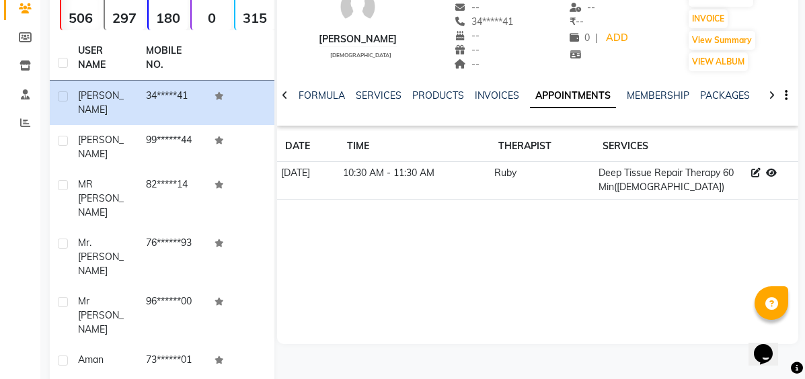
scroll to position [134, 0]
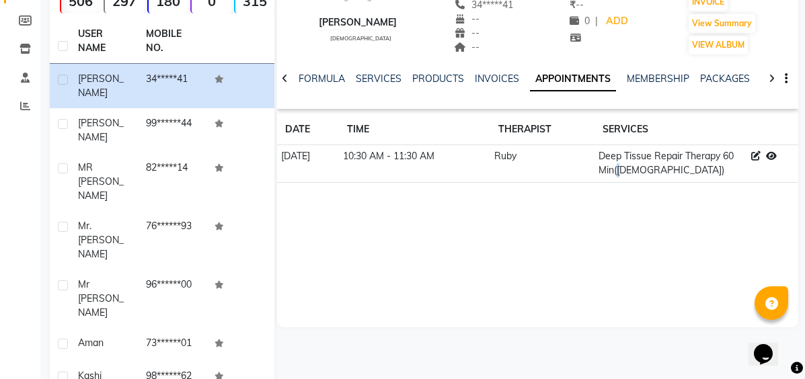
click at [643, 166] on td "Deep Tissue Repair Therapy 60 Min([DEMOGRAPHIC_DATA])" at bounding box center [670, 164] width 152 height 38
click at [690, 236] on div "[PERSON_NAME] [DEMOGRAPHIC_DATA] -- -- 34*****41 -- -- -- -- -- ₹ -- 0 | ADD AP…" at bounding box center [537, 125] width 521 height 403
drag, startPoint x: 466, startPoint y: 166, endPoint x: 415, endPoint y: 229, distance: 81.3
click at [417, 231] on div "[PERSON_NAME] [DEMOGRAPHIC_DATA] -- -- 34*****41 -- -- -- -- -- ₹ -- 0 | ADD AP…" at bounding box center [537, 125] width 521 height 403
click at [487, 168] on td "10:30 AM - 11:30 AM" at bounding box center [414, 164] width 151 height 38
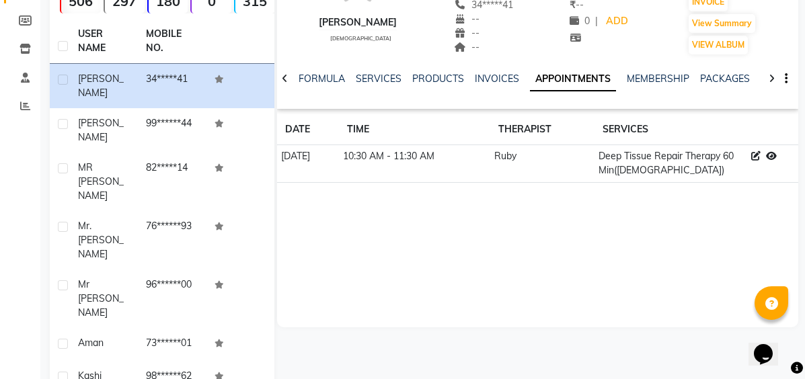
click at [490, 171] on td "10:30 AM - 11:30 AM" at bounding box center [414, 164] width 151 height 38
click at [490, 172] on td "10:30 AM - 11:30 AM" at bounding box center [414, 164] width 151 height 38
drag, startPoint x: 432, startPoint y: 230, endPoint x: 384, endPoint y: 300, distance: 85.2
click at [384, 300] on div "[PERSON_NAME] [DEMOGRAPHIC_DATA] -- -- 34*****41 -- -- -- -- -- ₹ -- 0 | ADD AP…" at bounding box center [537, 125] width 521 height 403
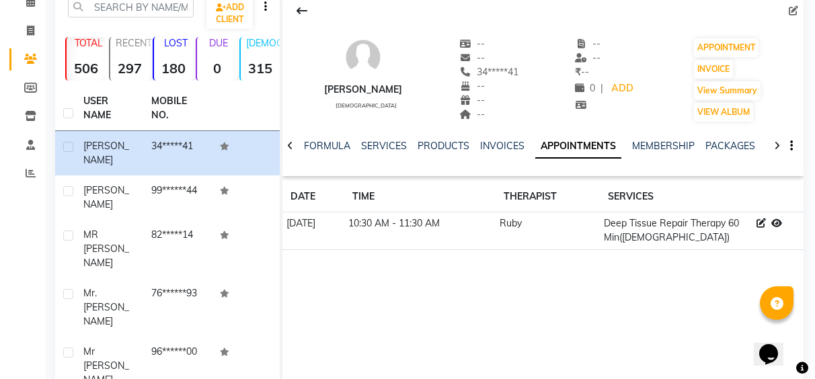
scroll to position [0, 0]
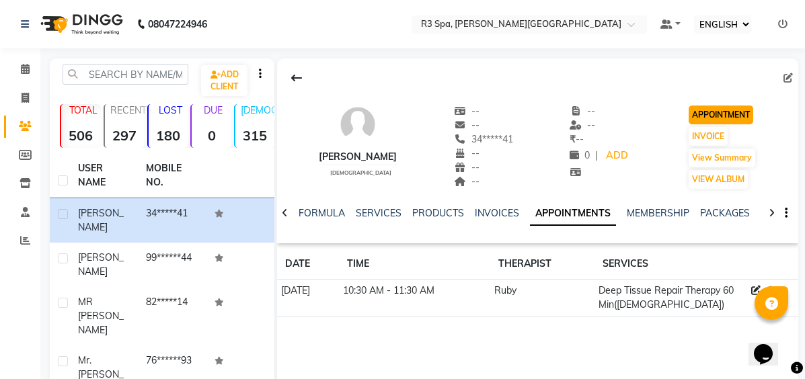
click at [739, 116] on button "APPOINTMENT" at bounding box center [720, 115] width 65 height 19
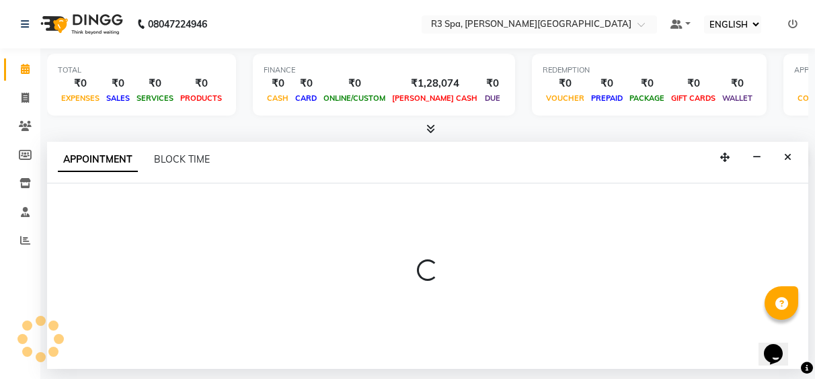
type input "[DATE]"
select select "540"
select select "tentative"
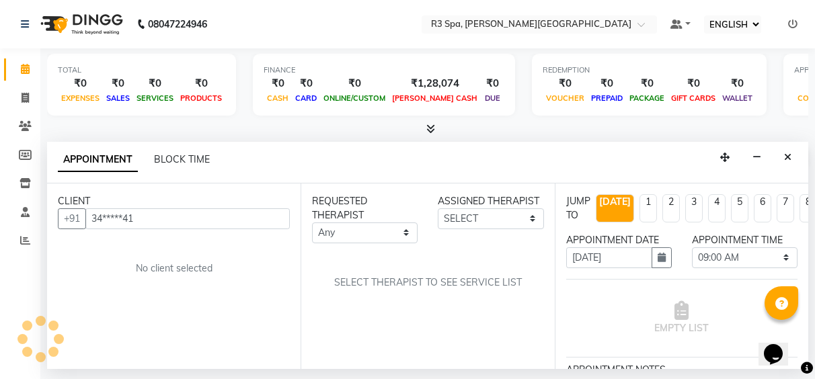
scroll to position [0, 323]
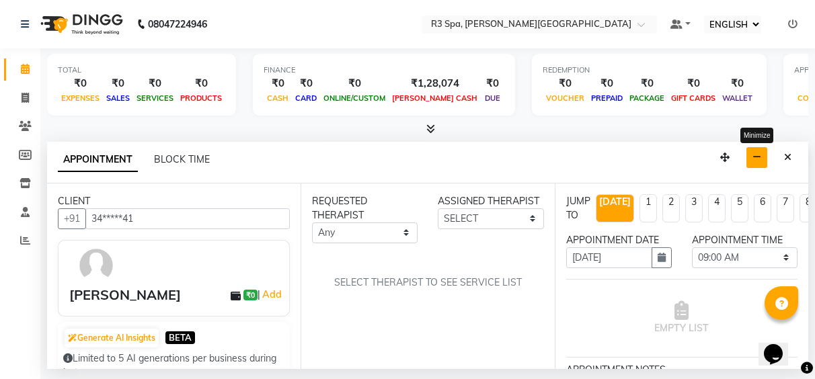
click at [762, 152] on button "button" at bounding box center [756, 157] width 21 height 21
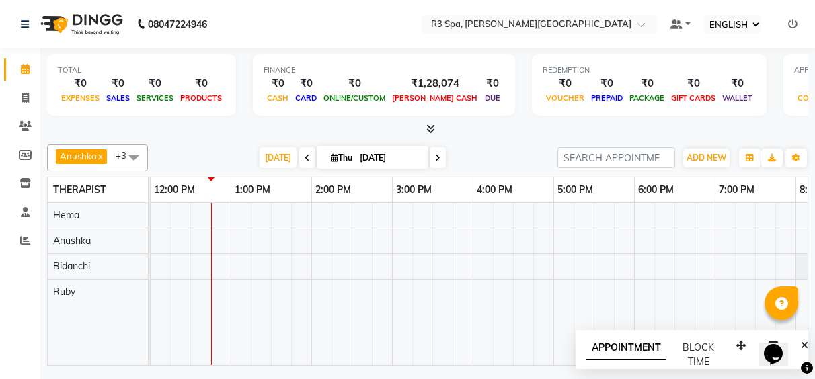
click at [184, 286] on div at bounding box center [391, 284] width 1129 height 162
select select "88869"
select select "tentative"
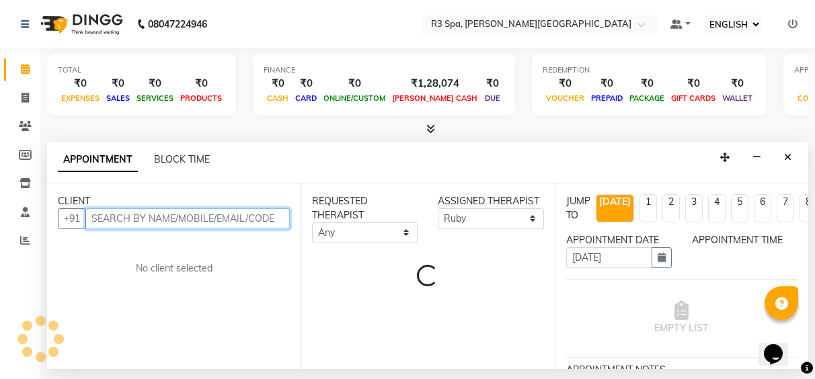
click at [184, 286] on div "CLIENT +91 No client selected" at bounding box center [173, 277] width 253 height 186
select select "735"
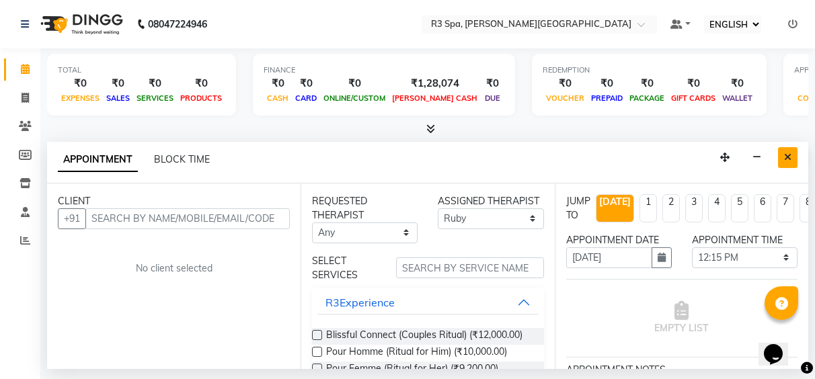
click at [789, 155] on button "Close" at bounding box center [787, 157] width 19 height 21
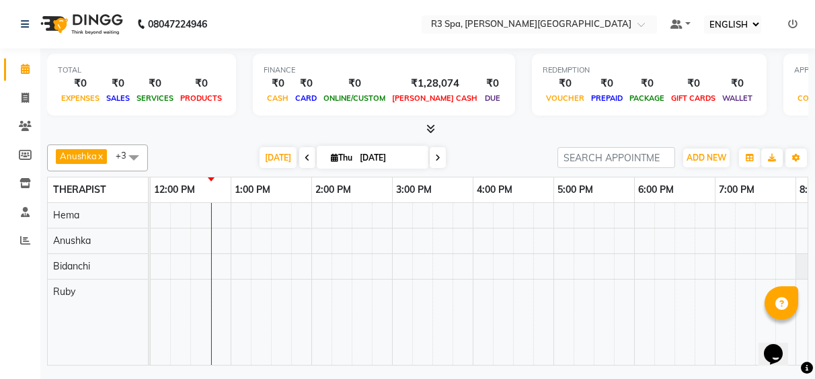
click at [516, 283] on div at bounding box center [391, 284] width 1129 height 162
select select "88869"
select select "tentative"
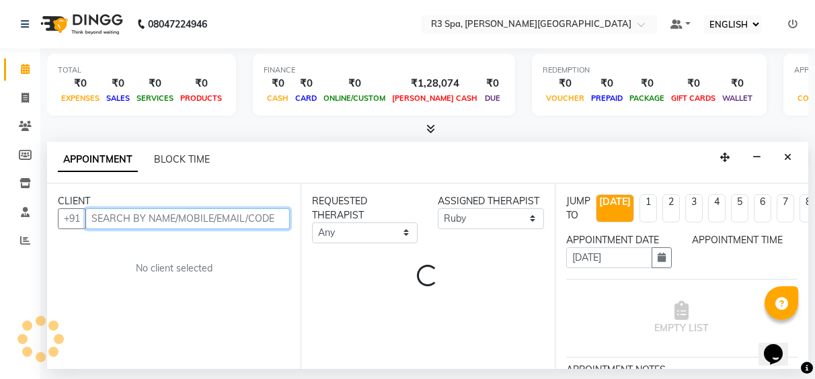
select select "990"
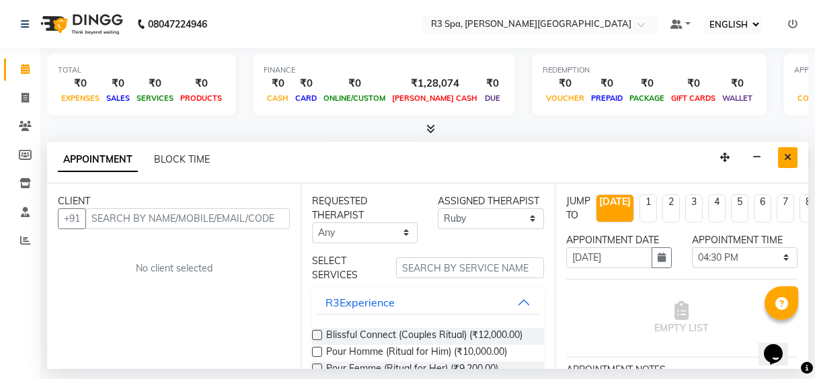
click at [792, 149] on button "Close" at bounding box center [787, 157] width 19 height 21
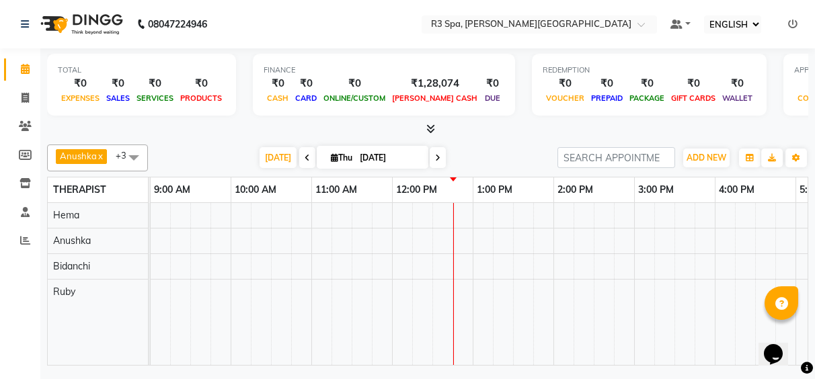
scroll to position [0, 0]
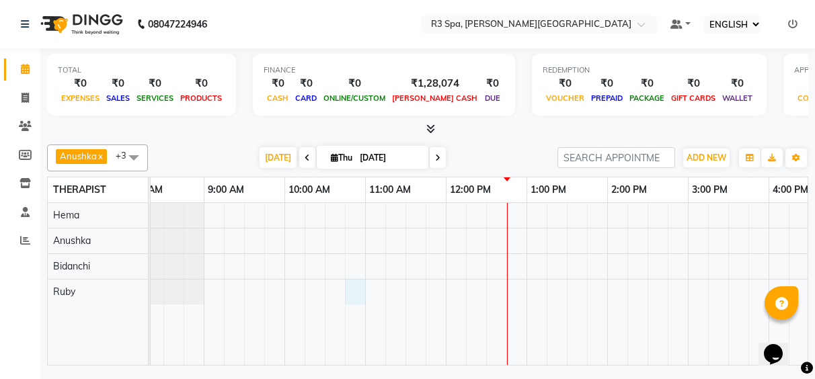
click at [361, 298] on div at bounding box center [687, 284] width 1129 height 162
select select "88869"
select select "645"
select select "tentative"
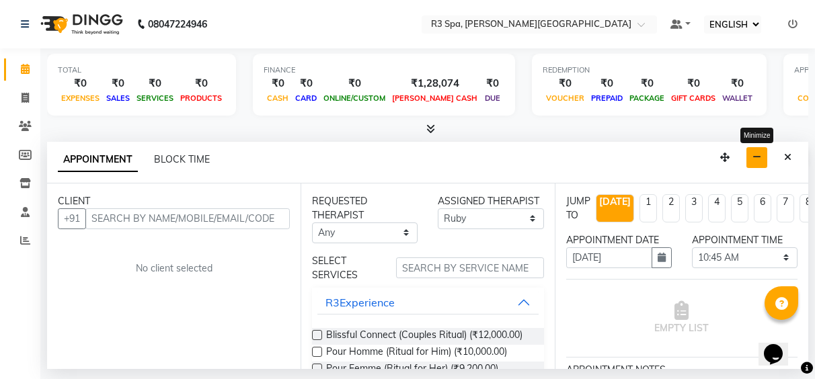
click at [756, 153] on icon "button" at bounding box center [756, 157] width 9 height 9
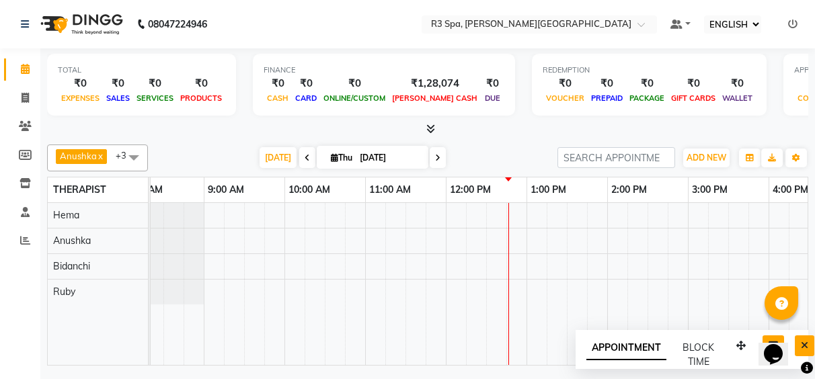
click at [801, 345] on icon "Close" at bounding box center [804, 345] width 7 height 9
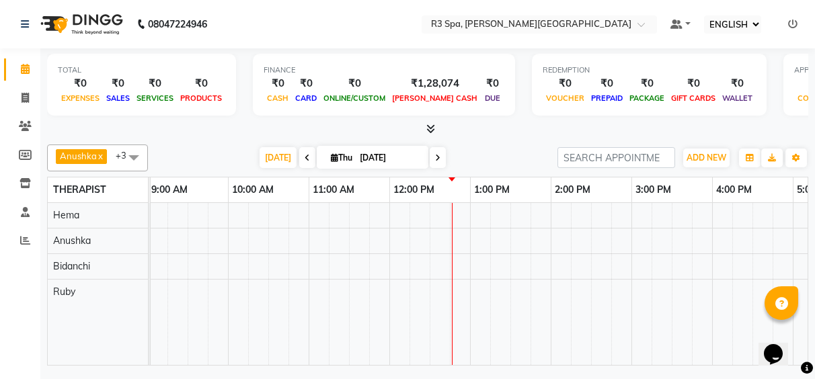
click at [801, 358] on body "08047224946 Select Location × R3 Spa, Tarangi [PERSON_NAME] Resort Default Pane…" at bounding box center [407, 189] width 815 height 379
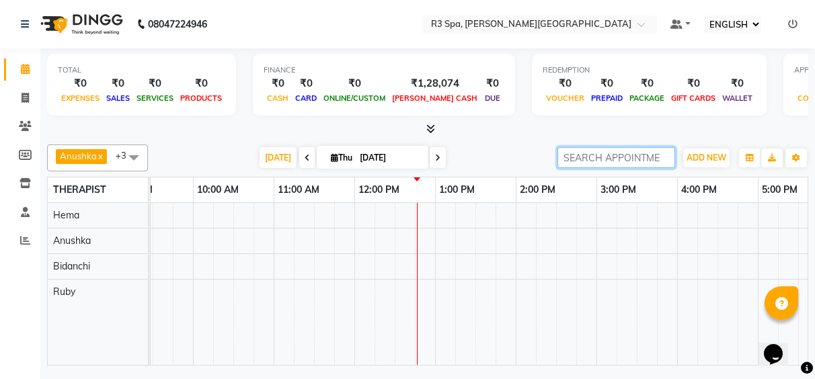
click at [613, 158] on input "search" at bounding box center [616, 157] width 118 height 21
click at [625, 162] on input "[PERSON_NAME]" at bounding box center [616, 157] width 118 height 21
type input "[PERSON_NAME]"
drag, startPoint x: 625, startPoint y: 162, endPoint x: 542, endPoint y: 126, distance: 90.3
click at [542, 126] on div at bounding box center [427, 129] width 761 height 14
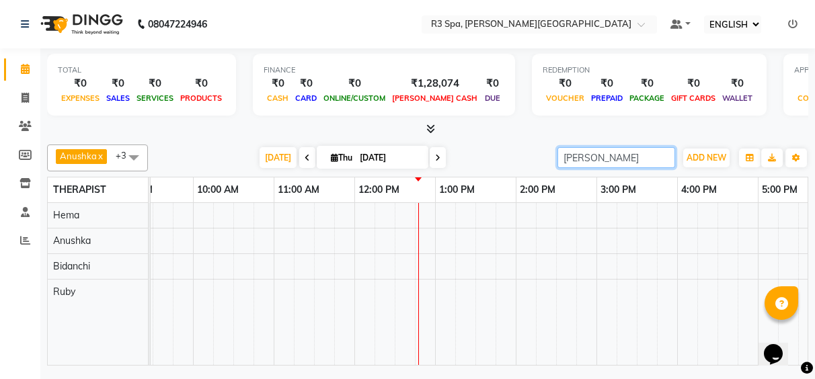
click at [661, 158] on input "[PERSON_NAME]" at bounding box center [616, 157] width 118 height 21
click at [288, 257] on div at bounding box center [596, 284] width 1129 height 162
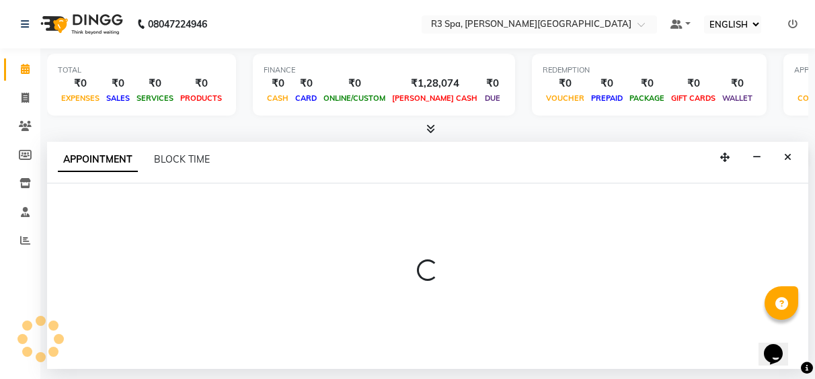
select select "71314"
select select "660"
select select "tentative"
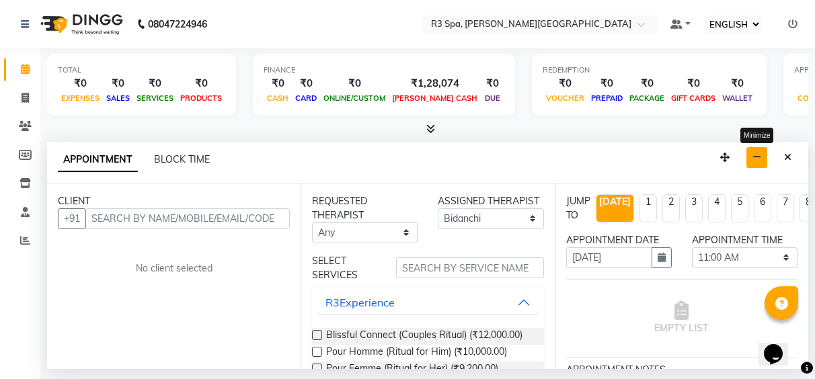
click at [751, 157] on button "button" at bounding box center [756, 157] width 21 height 21
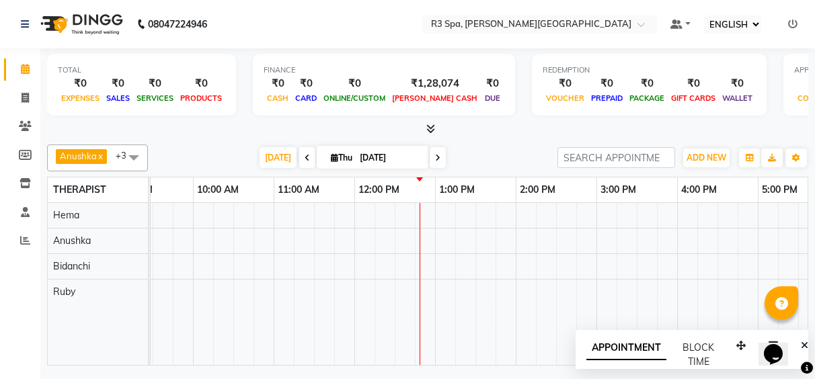
click at [295, 282] on div at bounding box center [596, 284] width 1129 height 162
select select "88869"
select select "tentative"
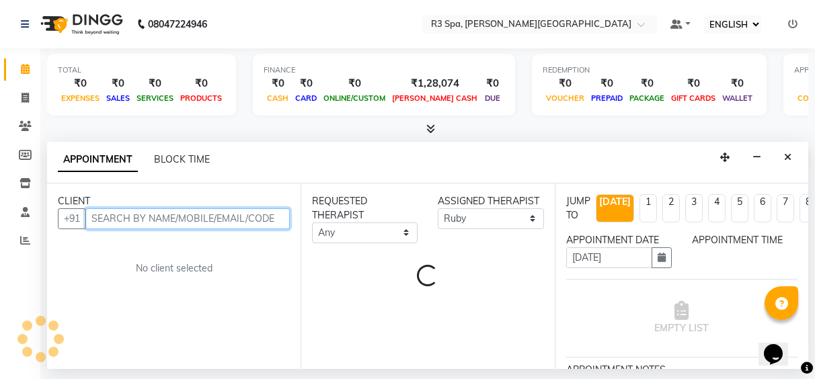
select select "675"
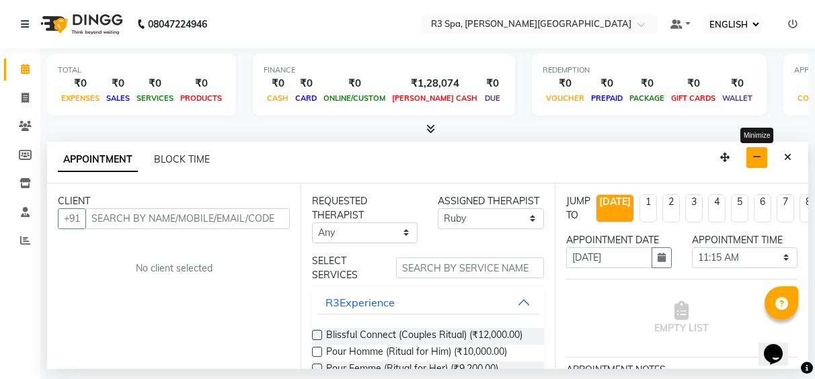
click at [766, 156] on button "button" at bounding box center [756, 157] width 21 height 21
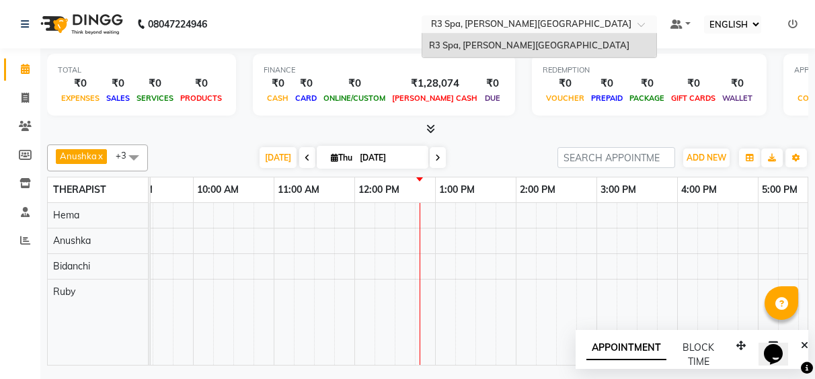
click at [645, 26] on span at bounding box center [645, 28] width 17 height 13
click at [609, 52] on div "R3 Spa, [PERSON_NAME][GEOGRAPHIC_DATA]" at bounding box center [539, 46] width 234 height 24
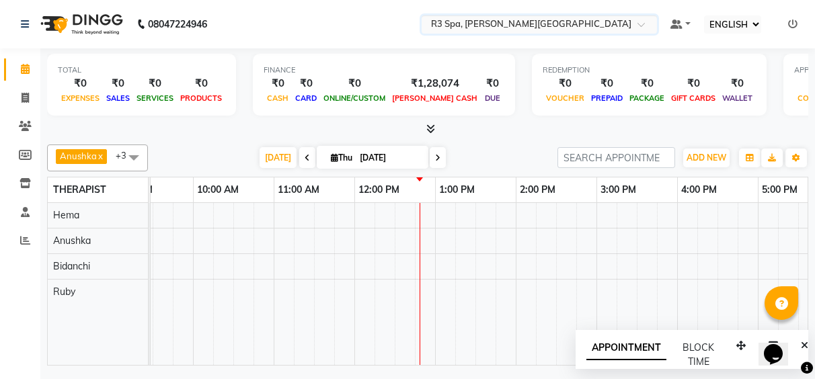
click at [240, 290] on div at bounding box center [596, 284] width 1129 height 162
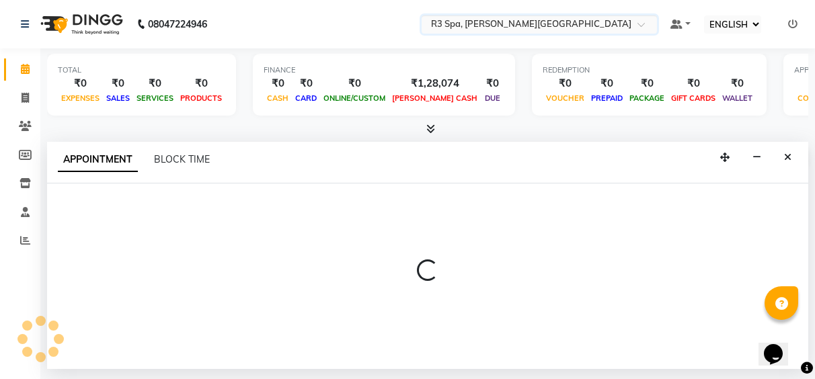
select select "88869"
select select "630"
select select "tentative"
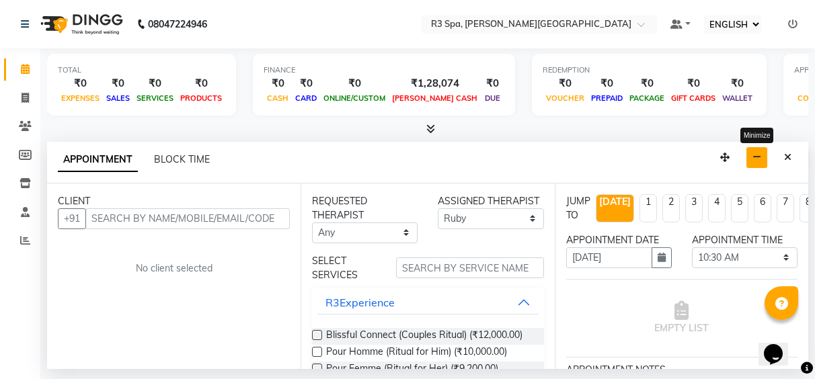
click at [760, 159] on icon "button" at bounding box center [756, 157] width 9 height 9
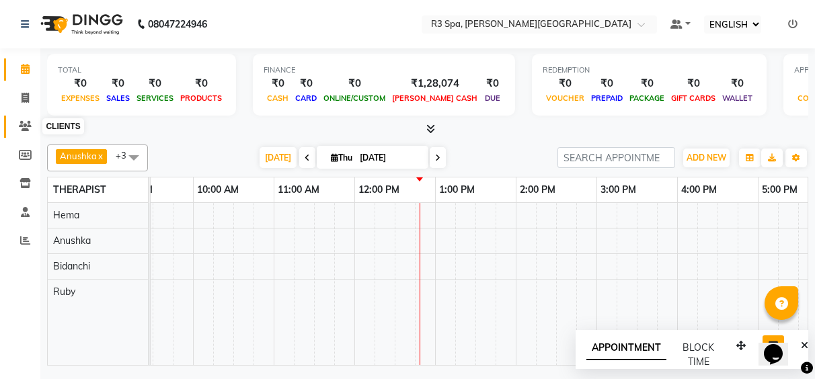
click at [26, 129] on icon at bounding box center [25, 126] width 13 height 10
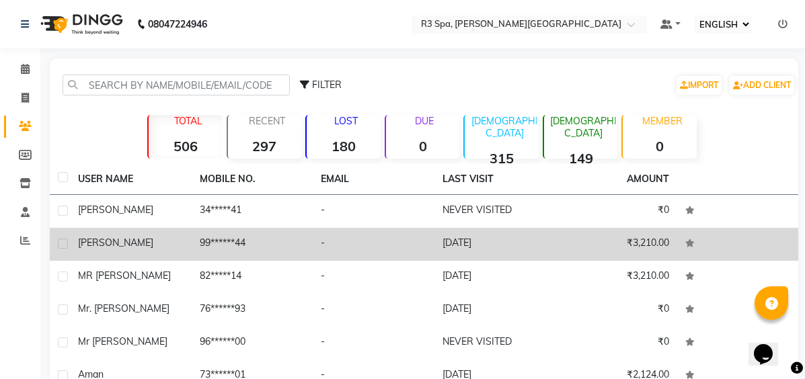
drag, startPoint x: 98, startPoint y: 206, endPoint x: 301, endPoint y: 253, distance: 208.4
click at [301, 253] on td "99******44" at bounding box center [253, 244] width 122 height 33
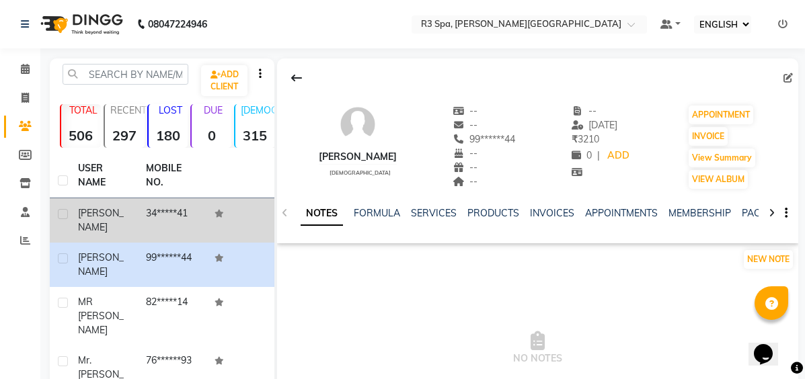
click at [184, 211] on td "34*****41" at bounding box center [172, 220] width 68 height 44
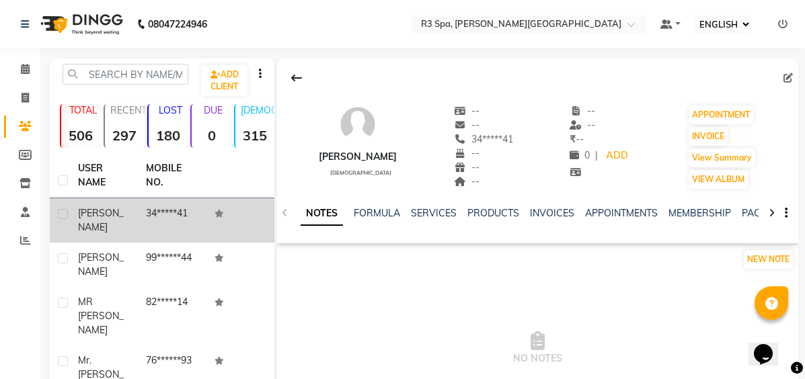
click at [184, 211] on td "34*****41" at bounding box center [172, 220] width 68 height 44
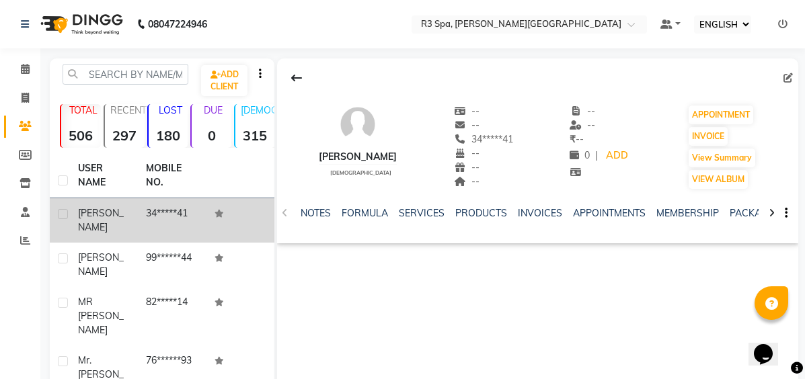
click at [184, 211] on td "34*****41" at bounding box center [172, 220] width 68 height 44
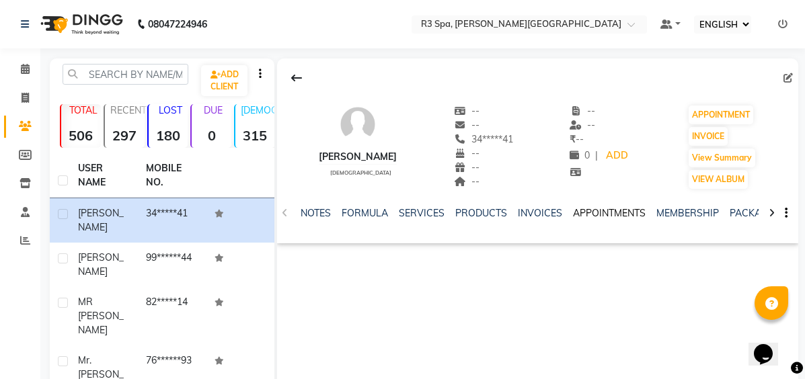
click at [608, 213] on link "APPOINTMENTS" at bounding box center [609, 213] width 73 height 12
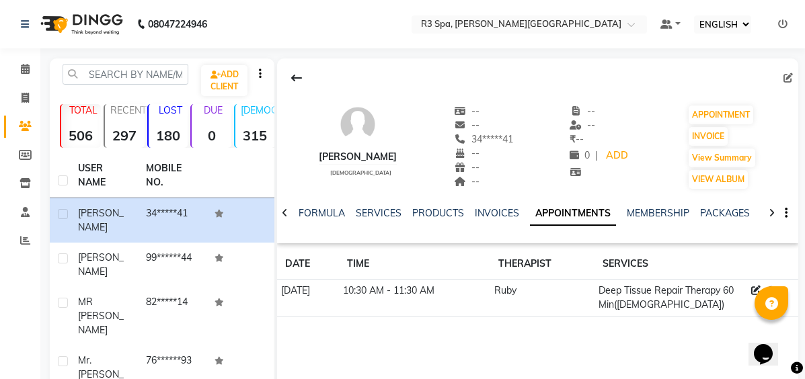
drag, startPoint x: 555, startPoint y: 313, endPoint x: 530, endPoint y: 327, distance: 28.0
click at [530, 327] on div "[PERSON_NAME] [DEMOGRAPHIC_DATA] -- -- 34*****41 -- -- -- -- -- ₹ -- 0 | ADD AP…" at bounding box center [537, 193] width 521 height 270
click at [510, 302] on td "Ruby" at bounding box center [542, 299] width 104 height 38
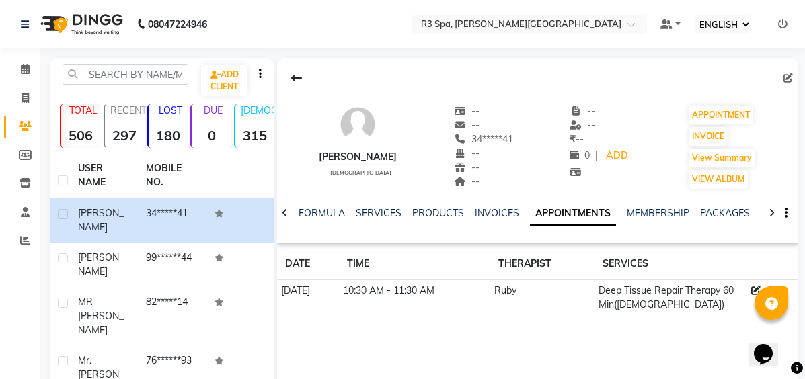
click at [464, 312] on td "10:30 AM - 11:30 AM" at bounding box center [414, 299] width 151 height 38
click at [465, 312] on td "10:30 AM - 11:30 AM" at bounding box center [414, 299] width 151 height 38
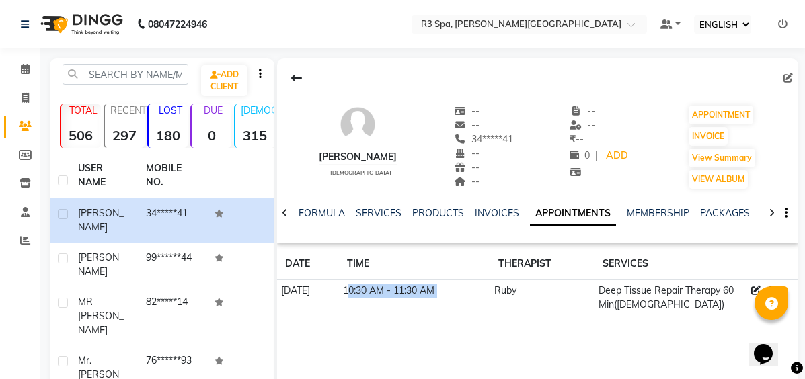
click at [465, 312] on td "10:30 AM - 11:30 AM" at bounding box center [414, 299] width 151 height 38
click at [465, 313] on td "10:30 AM - 11:30 AM" at bounding box center [414, 299] width 151 height 38
click at [460, 331] on div "[PERSON_NAME] [DEMOGRAPHIC_DATA] -- -- 34*****41 -- -- -- -- -- ₹ -- 0 | ADD AP…" at bounding box center [537, 259] width 521 height 403
click at [780, 301] on div at bounding box center [771, 303] width 34 height 34
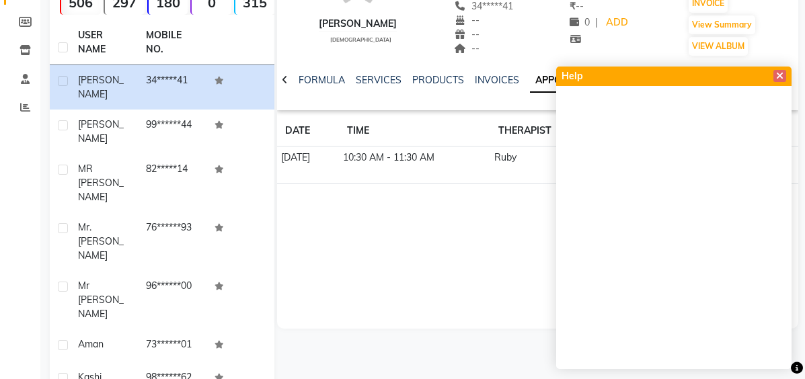
scroll to position [134, 0]
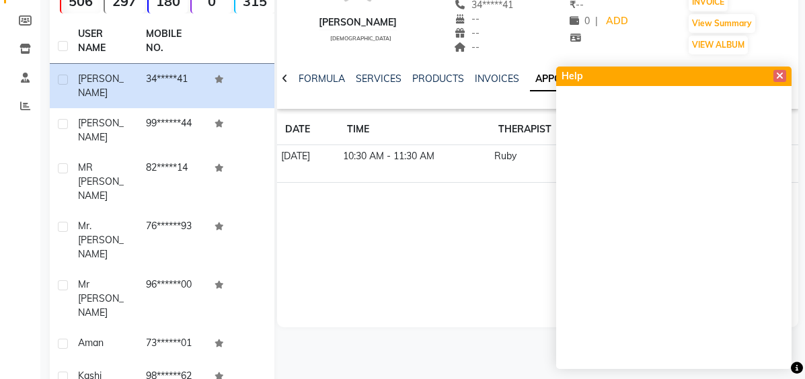
click at [786, 67] on div "Help" at bounding box center [673, 76] width 235 height 19
click at [778, 81] on span at bounding box center [779, 76] width 13 height 12
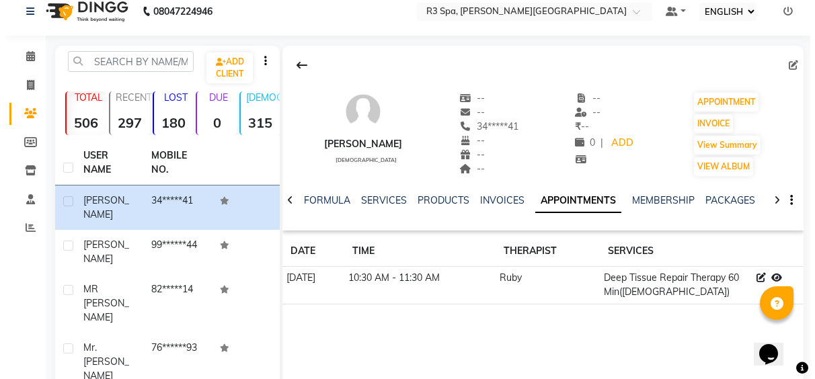
scroll to position [0, 0]
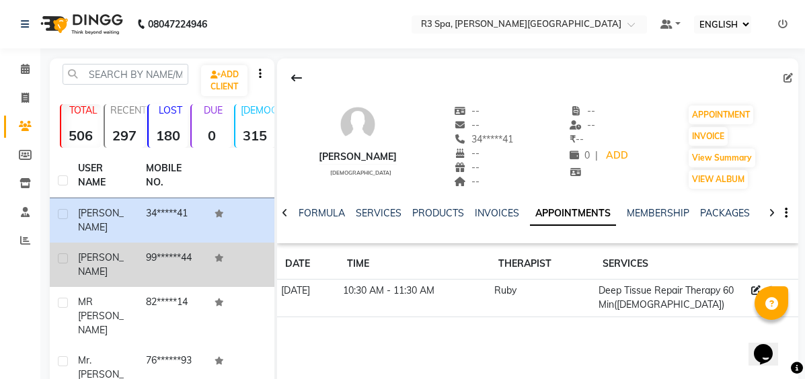
click at [148, 267] on td "99******44" at bounding box center [172, 265] width 68 height 44
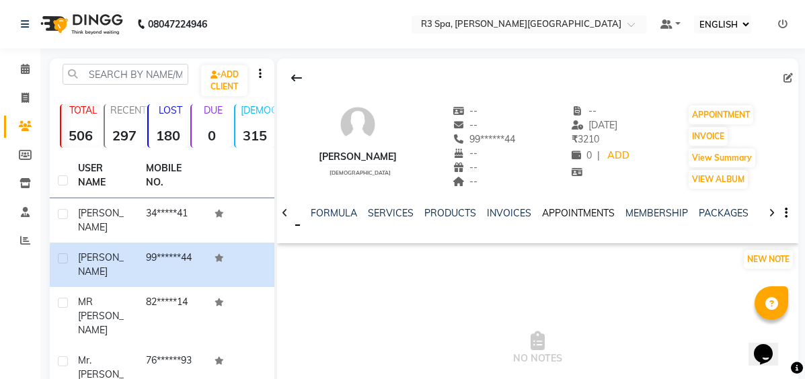
click at [576, 212] on link "APPOINTMENTS" at bounding box center [578, 213] width 73 height 12
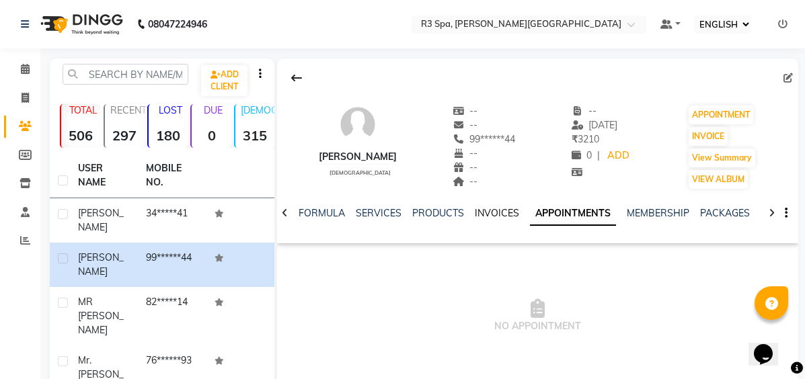
click at [495, 218] on link "INVOICES" at bounding box center [497, 213] width 44 height 12
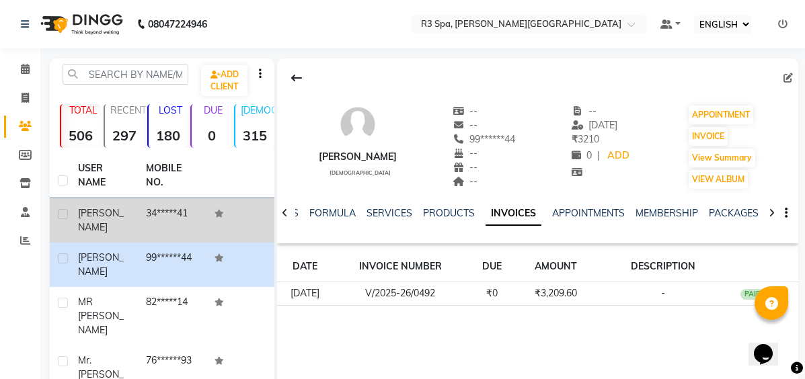
click at [140, 211] on td "34*****41" at bounding box center [172, 220] width 68 height 44
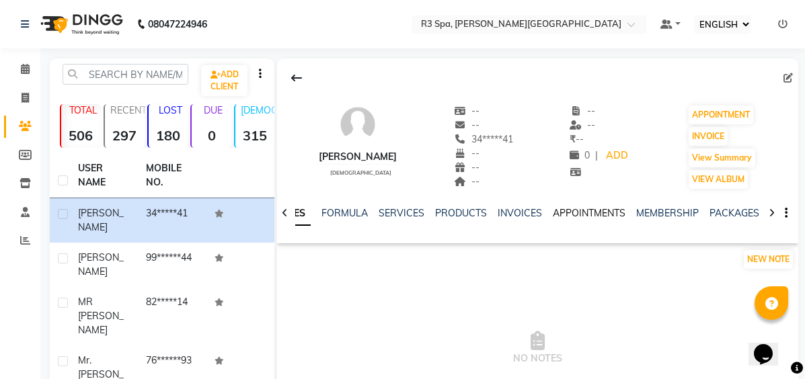
click at [590, 209] on link "APPOINTMENTS" at bounding box center [589, 213] width 73 height 12
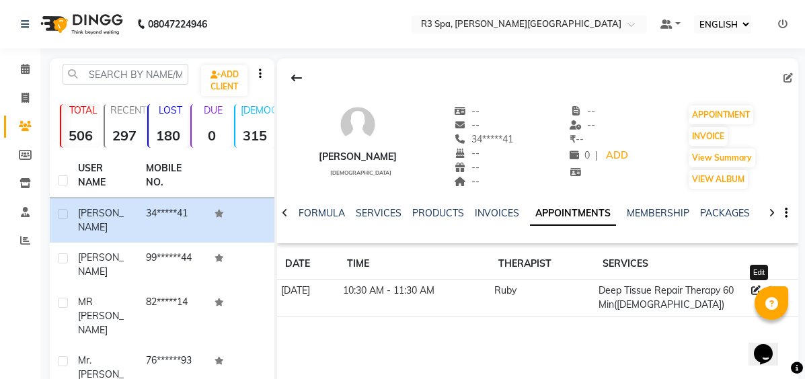
click at [755, 290] on icon at bounding box center [755, 290] width 9 height 9
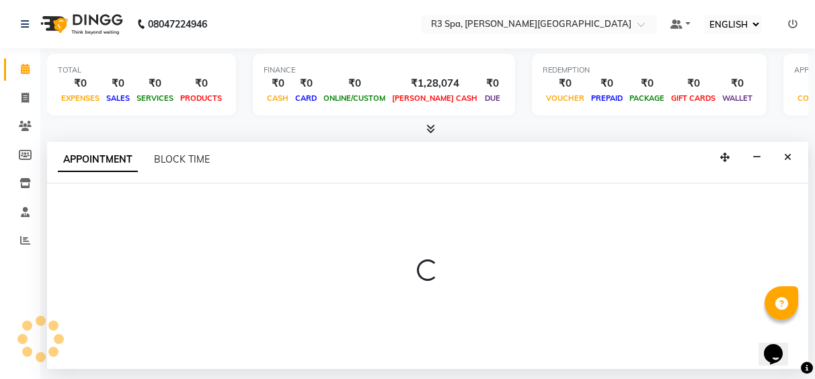
select select "tentative"
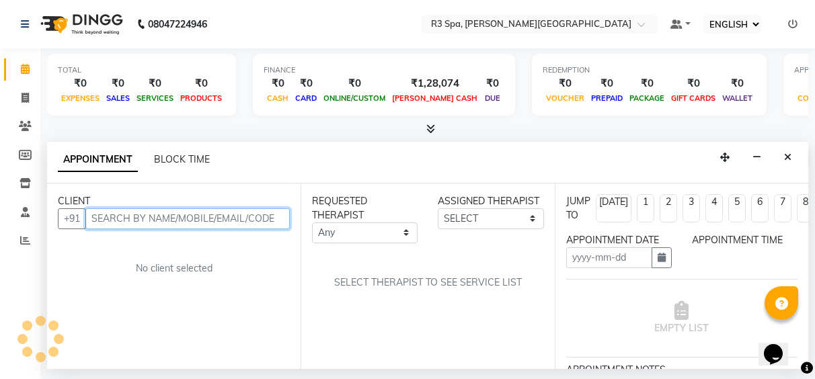
type input "[DATE]"
select select "88869"
select select "630"
select select "3906"
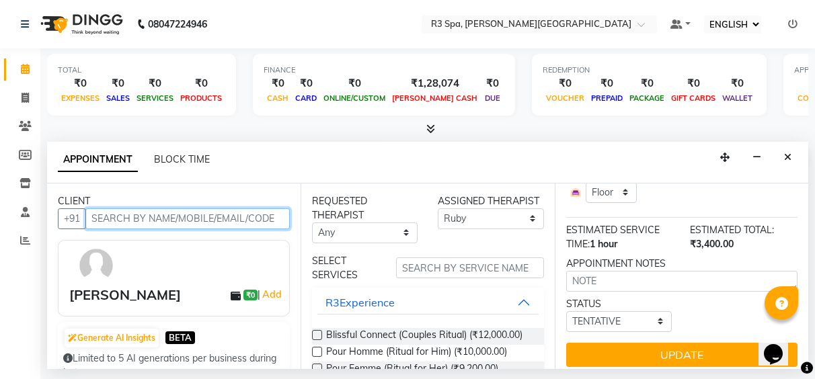
scroll to position [188, 0]
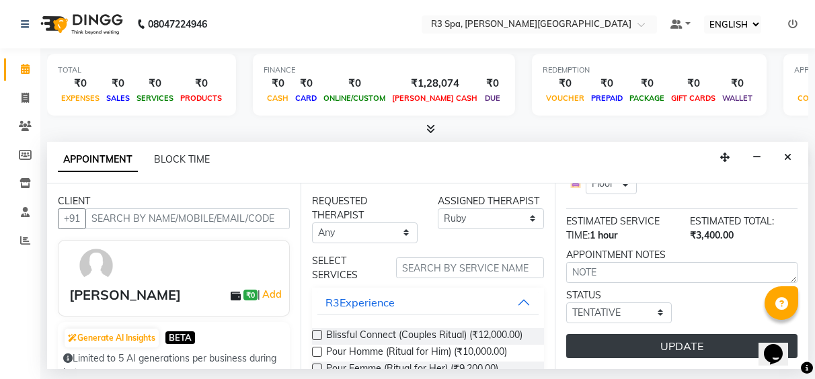
click at [651, 334] on button "UPDATE" at bounding box center [681, 346] width 231 height 24
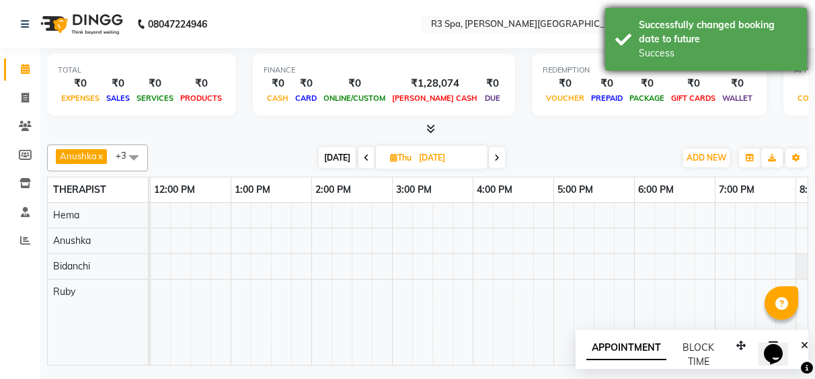
click at [741, 40] on div "Successfully changed booking date to future" at bounding box center [718, 32] width 158 height 28
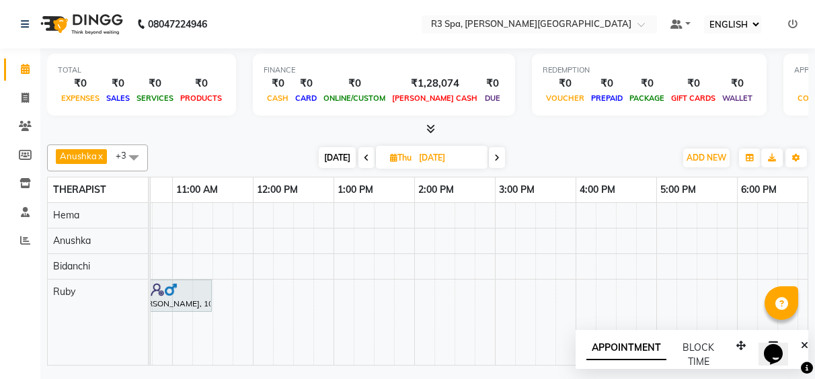
scroll to position [0, 214]
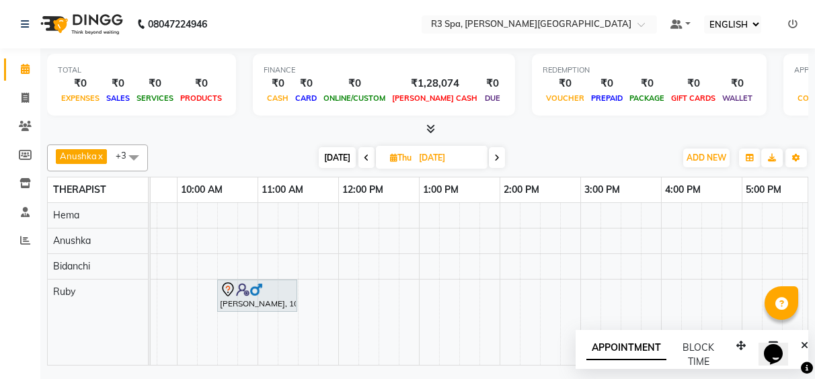
click at [150, 359] on td at bounding box center [150, 284] width 2 height 163
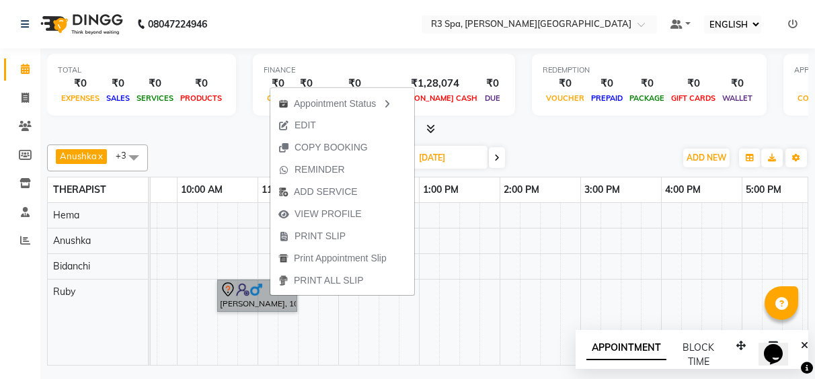
click at [268, 327] on td at bounding box center [267, 284] width 20 height 162
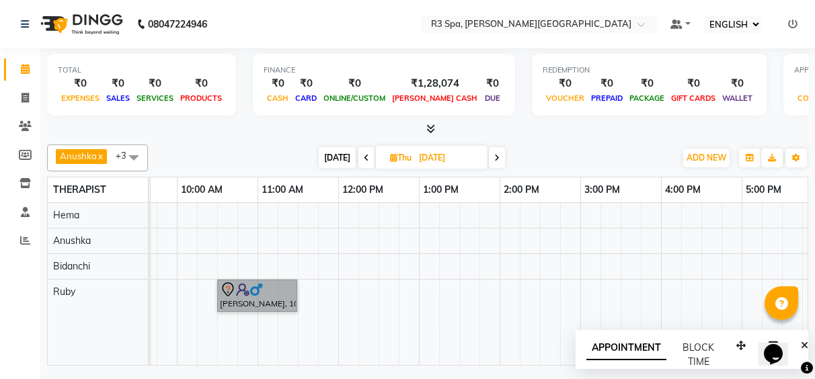
click at [548, 280] on div "[PERSON_NAME], 10:30 AM-11:30 AM, Deep Tissue Repair Therapy 60 Min([DEMOGRAPHI…" at bounding box center [579, 284] width 1129 height 162
select select "88869"
select select "tentative"
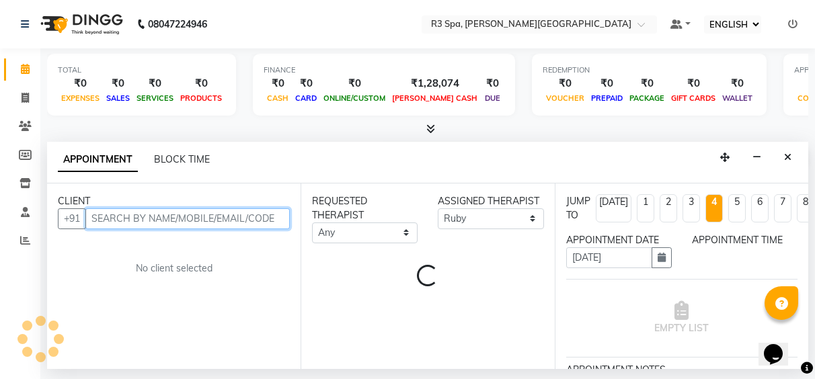
select select "870"
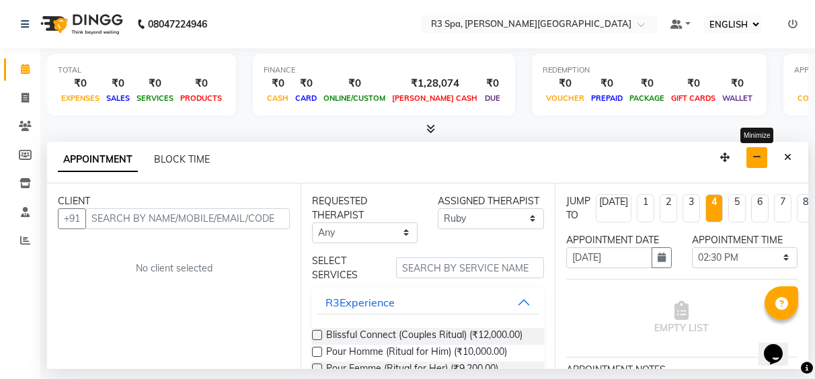
click at [754, 163] on button "button" at bounding box center [756, 157] width 21 height 21
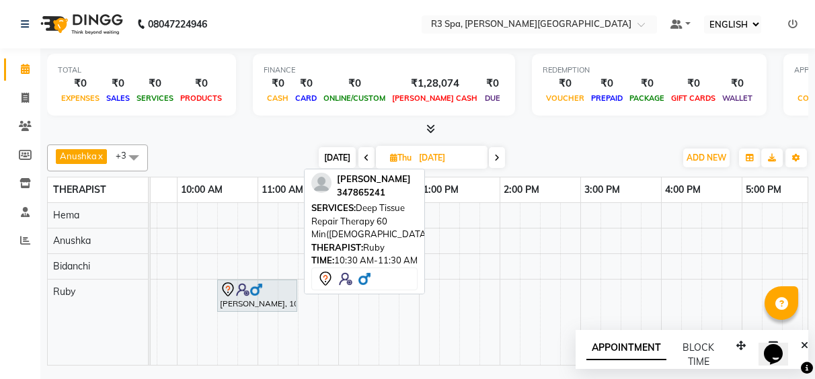
click at [281, 300] on div "[PERSON_NAME], 10:30 AM-11:30 AM, Deep Tissue Repair Therapy 60 Min([DEMOGRAPHI…" at bounding box center [256, 296] width 77 height 28
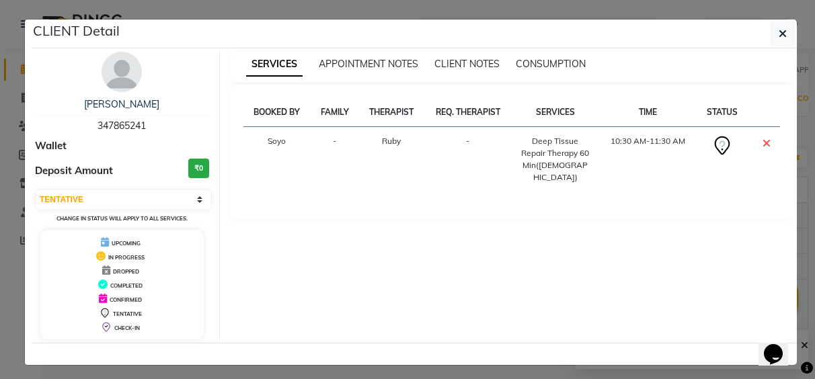
click at [602, 163] on td "10:30 AM-11:30 AM" at bounding box center [648, 159] width 98 height 65
drag, startPoint x: 614, startPoint y: 158, endPoint x: 624, endPoint y: 158, distance: 10.1
click at [620, 159] on td "10:30 AM-11:30 AM" at bounding box center [648, 159] width 98 height 65
click at [628, 157] on td "10:30 AM-11:30 AM" at bounding box center [648, 159] width 98 height 65
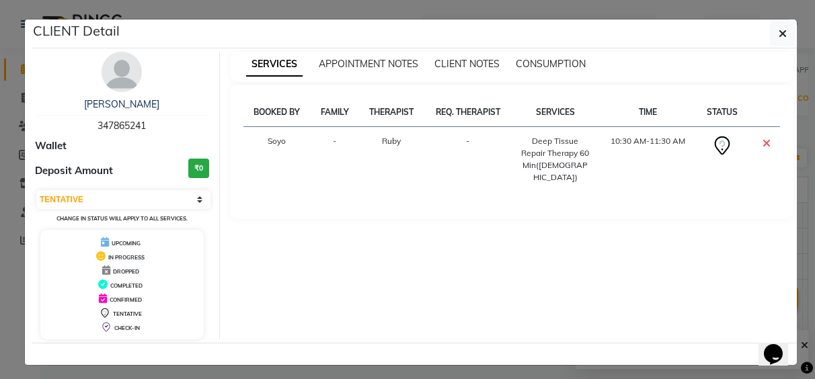
click at [641, 221] on div "SERVICES APPOINTMENT NOTES CLIENT NOTES CONSUMPTION BOOKED BY FAMILY THERAPIST …" at bounding box center [512, 196] width 584 height 288
click at [125, 288] on span "COMPLETED" at bounding box center [126, 285] width 32 height 7
click at [128, 288] on span "COMPLETED" at bounding box center [126, 285] width 32 height 7
click at [127, 294] on div "CONFIRMED" at bounding box center [122, 299] width 153 height 14
click at [126, 292] on div "CONFIRMED" at bounding box center [122, 299] width 153 height 14
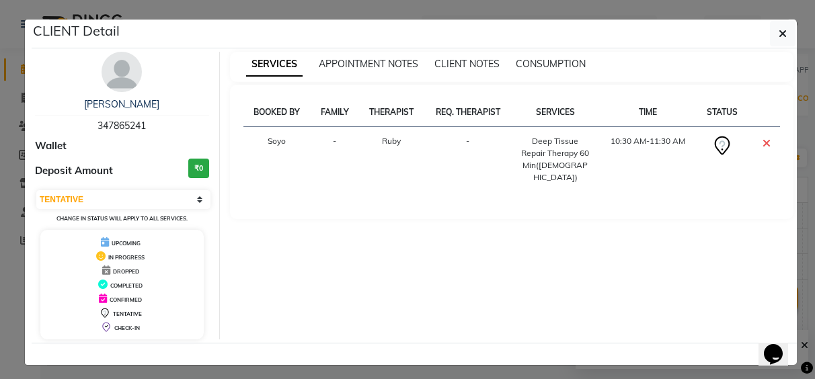
click at [159, 286] on div "COMPLETED" at bounding box center [122, 285] width 153 height 14
click at [136, 283] on span "COMPLETED" at bounding box center [126, 285] width 32 height 7
click at [636, 159] on td "10:30 AM-11:30 AM" at bounding box center [648, 159] width 98 height 65
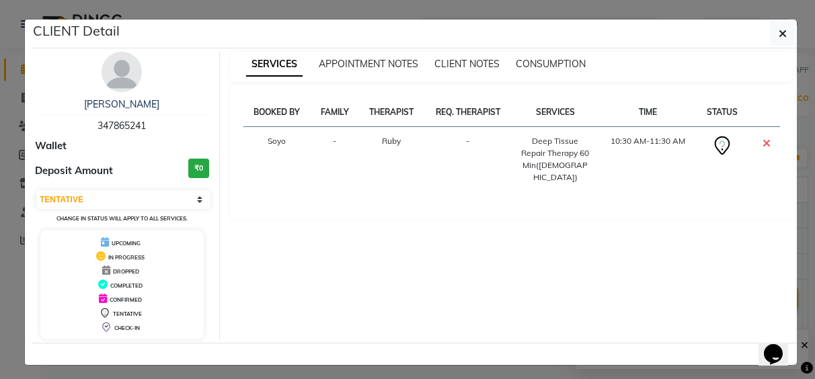
click at [762, 147] on icon at bounding box center [766, 143] width 8 height 11
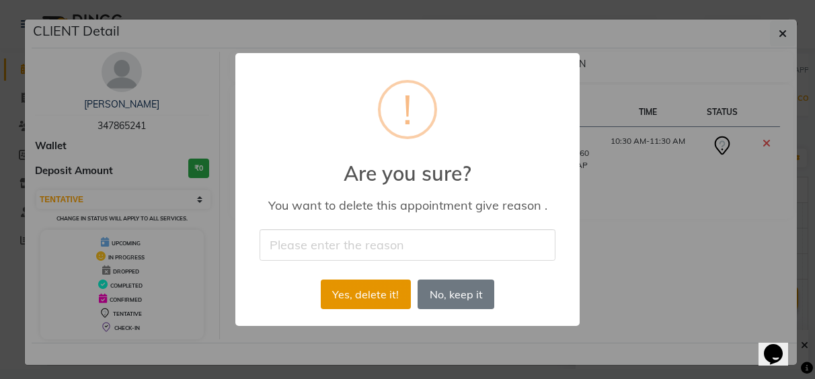
click at [334, 296] on button "Yes, delete it!" at bounding box center [366, 295] width 90 height 30
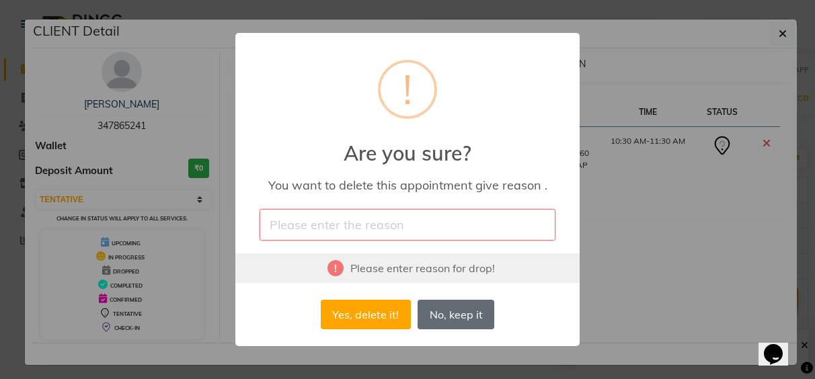
click at [434, 312] on button "No, keep it" at bounding box center [455, 315] width 77 height 30
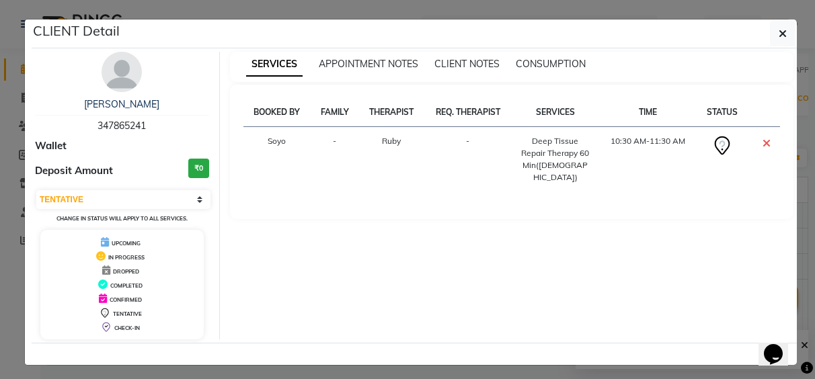
drag, startPoint x: 583, startPoint y: 130, endPoint x: 586, endPoint y: 140, distance: 11.3
click at [586, 140] on td "Deep Tissue Repair Therapy 60 Min([DEMOGRAPHIC_DATA])" at bounding box center [555, 159] width 87 height 65
click at [589, 157] on td "Deep Tissue Repair Therapy 60 Min([DEMOGRAPHIC_DATA])" at bounding box center [555, 159] width 87 height 65
click at [579, 169] on div "Deep Tissue Repair Therapy 60 Min([DEMOGRAPHIC_DATA])" at bounding box center [555, 159] width 71 height 48
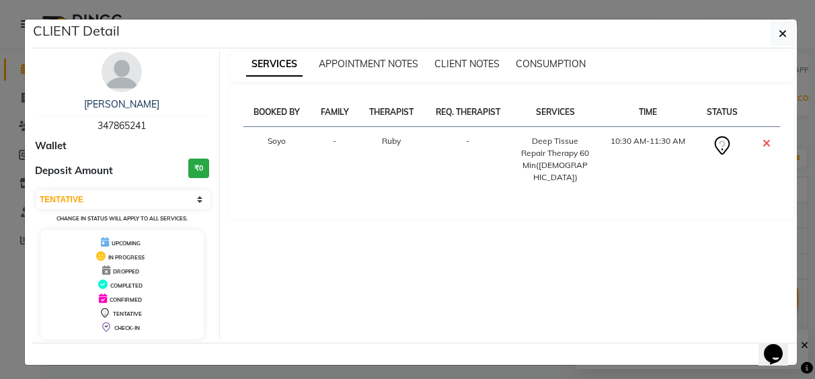
click at [579, 169] on div "Deep Tissue Repair Therapy 60 Min([DEMOGRAPHIC_DATA])" at bounding box center [555, 159] width 71 height 48
click at [579, 170] on div "Deep Tissue Repair Therapy 60 Min([DEMOGRAPHIC_DATA])" at bounding box center [555, 159] width 71 height 48
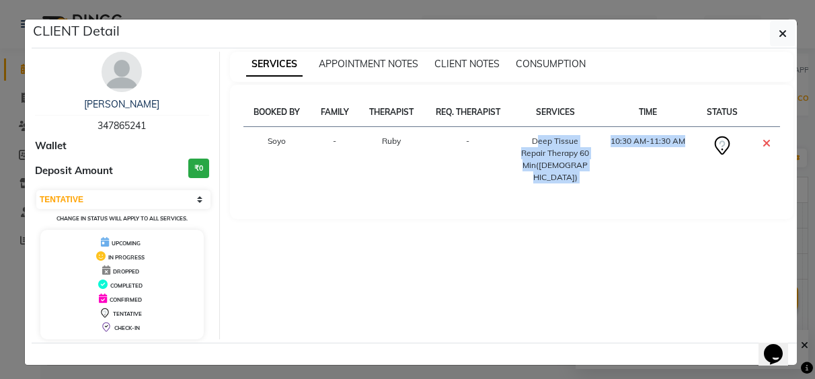
drag, startPoint x: 579, startPoint y: 170, endPoint x: 579, endPoint y: 181, distance: 10.8
click at [579, 181] on div "BOOKED BY FAMILY THERAPIST REQ. THERAPIST SERVICES TIME STATUS Soyo - Ruby - De…" at bounding box center [511, 150] width 537 height 104
click at [532, 342] on div "[PERSON_NAME] 347865241 Wallet Deposit Amount ₹0 SELECT CONFIRMED TENTATIVE CHA…" at bounding box center [414, 195] width 765 height 294
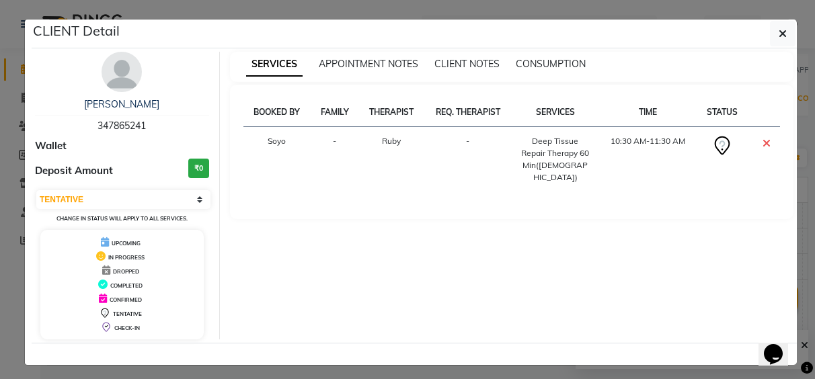
click at [553, 279] on div "SERVICES APPOINTMENT NOTES CLIENT NOTES CONSUMPTION BOOKED BY FAMILY THERAPIST …" at bounding box center [512, 196] width 584 height 288
click at [581, 176] on td "Deep Tissue Repair Therapy 60 Min([DEMOGRAPHIC_DATA])" at bounding box center [555, 159] width 87 height 65
click at [587, 177] on td "Deep Tissue Repair Therapy 60 Min([DEMOGRAPHIC_DATA])" at bounding box center [555, 159] width 87 height 65
click at [317, 115] on th "FAMILY" at bounding box center [335, 112] width 48 height 29
click at [377, 69] on span "APPOINTMENT NOTES" at bounding box center [368, 64] width 99 height 12
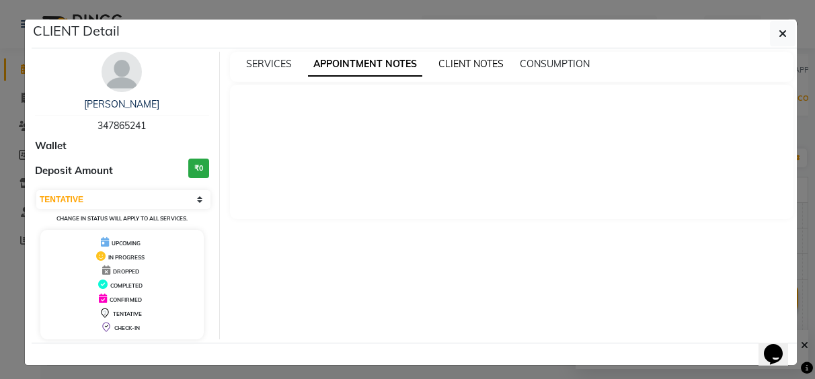
click at [481, 69] on div "CLIENT NOTES" at bounding box center [470, 64] width 65 height 14
click at [479, 67] on span "CLIENT NOTES" at bounding box center [470, 64] width 65 height 12
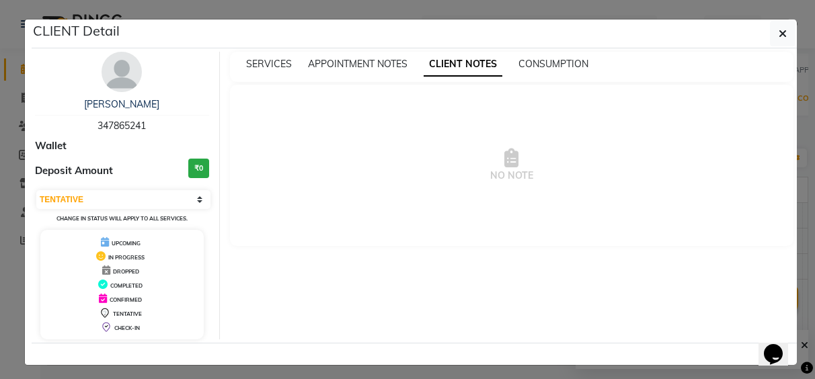
click at [530, 73] on div "SERVICES APPOINTMENT NOTES CLIENT NOTES CONSUMPTION" at bounding box center [512, 67] width 564 height 30
click at [531, 73] on div "SERVICES APPOINTMENT NOTES CLIENT NOTES CONSUMPTION" at bounding box center [512, 67] width 564 height 30
click at [531, 65] on span "CONSUMPTION" at bounding box center [553, 64] width 70 height 12
click at [276, 59] on span "SERVICES" at bounding box center [269, 64] width 46 height 12
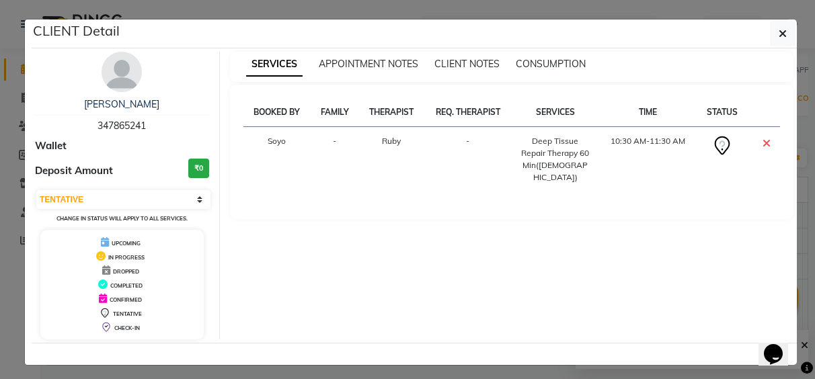
click at [454, 161] on td "-" at bounding box center [467, 159] width 87 height 65
click at [455, 162] on td "-" at bounding box center [467, 159] width 87 height 65
click at [446, 163] on td "-" at bounding box center [467, 159] width 87 height 65
click at [448, 165] on td "-" at bounding box center [467, 159] width 87 height 65
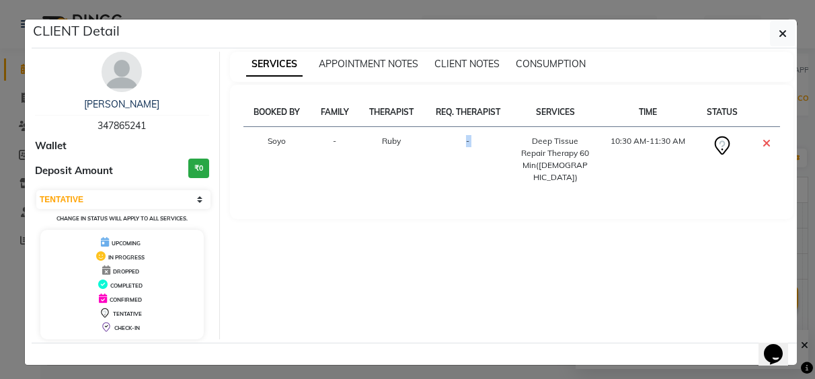
click at [449, 166] on td "-" at bounding box center [467, 159] width 87 height 65
click at [491, 187] on div "BOOKED BY FAMILY THERAPIST REQ. THERAPIST SERVICES TIME STATUS Soyo - Ruby - De…" at bounding box center [511, 150] width 537 height 104
click at [479, 109] on th "REQ. THERAPIST" at bounding box center [467, 112] width 87 height 29
click at [480, 115] on th "REQ. THERAPIST" at bounding box center [467, 112] width 87 height 29
click at [480, 130] on td "-" at bounding box center [467, 159] width 87 height 65
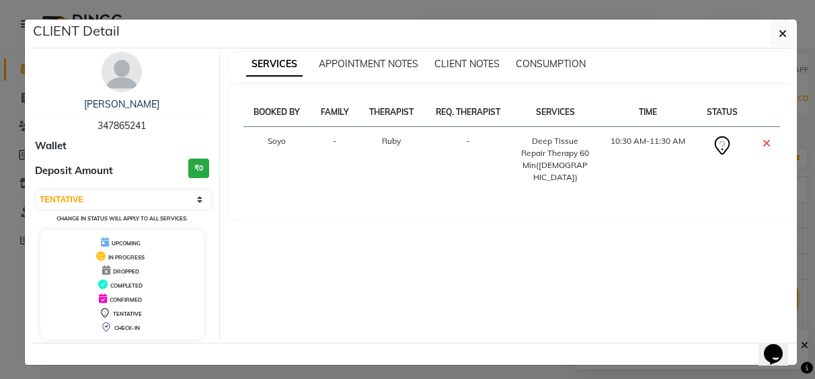
click at [649, 114] on th "TIME" at bounding box center [648, 112] width 98 height 29
click at [651, 114] on th "TIME" at bounding box center [648, 112] width 98 height 29
click at [644, 190] on div "BOOKED BY FAMILY THERAPIST REQ. THERAPIST SERVICES TIME STATUS Soyo - Ruby - De…" at bounding box center [512, 152] width 564 height 134
click at [196, 194] on select "SELECT CONFIRMED TENTATIVE" at bounding box center [123, 199] width 174 height 19
click at [36, 190] on select "SELECT CONFIRMED TENTATIVE" at bounding box center [123, 199] width 174 height 19
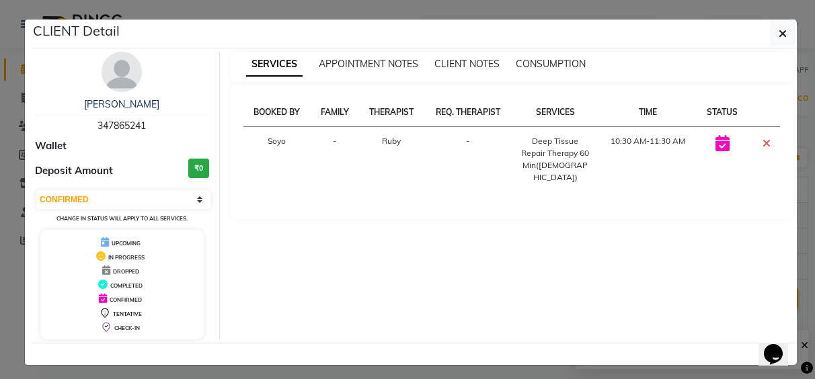
click at [645, 164] on td "10:30 AM-11:30 AM" at bounding box center [648, 159] width 98 height 65
click at [646, 164] on td "10:30 AM-11:30 AM" at bounding box center [648, 159] width 98 height 65
click at [188, 203] on select "SELECT CONFIRMED TENTATIVE" at bounding box center [123, 199] width 174 height 19
select select "7"
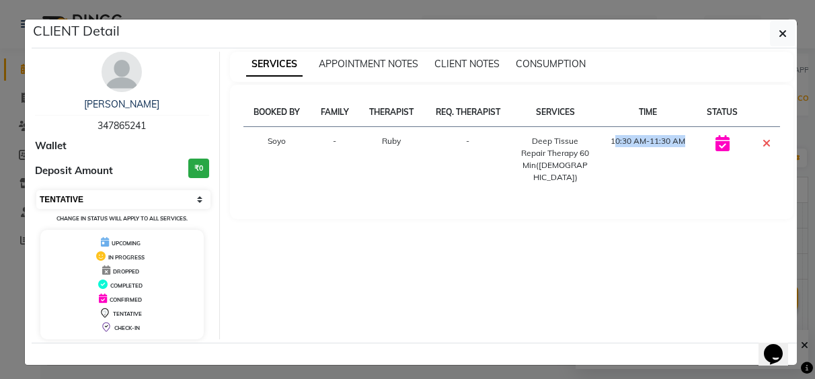
click at [36, 190] on select "SELECT CONFIRMED TENTATIVE" at bounding box center [123, 199] width 174 height 19
click at [571, 225] on div "SERVICES APPOINTMENT NOTES CLIENT NOTES CONSUMPTION BOOKED BY FAMILY THERAPIST …" at bounding box center [512, 196] width 584 height 288
click at [573, 226] on div "SERVICES APPOINTMENT NOTES CLIENT NOTES CONSUMPTION BOOKED BY FAMILY THERAPIST …" at bounding box center [512, 196] width 584 height 288
drag, startPoint x: 621, startPoint y: 179, endPoint x: 725, endPoint y: 251, distance: 127.0
click at [725, 251] on div "SERVICES APPOINTMENT NOTES CLIENT NOTES CONSUMPTION BOOKED BY FAMILY THERAPIST …" at bounding box center [512, 196] width 584 height 288
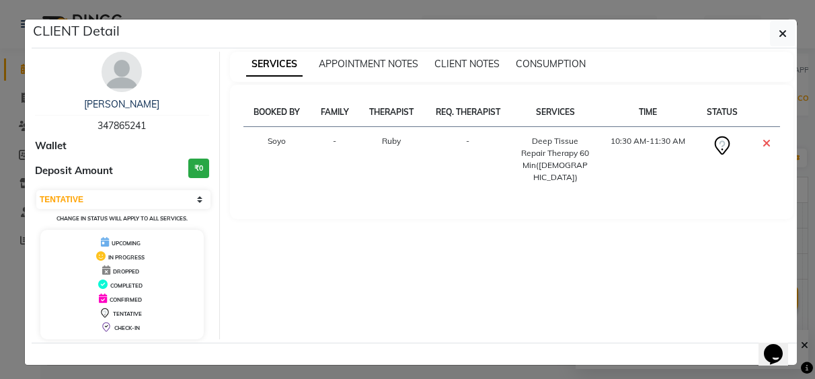
click at [764, 143] on icon at bounding box center [766, 143] width 8 height 11
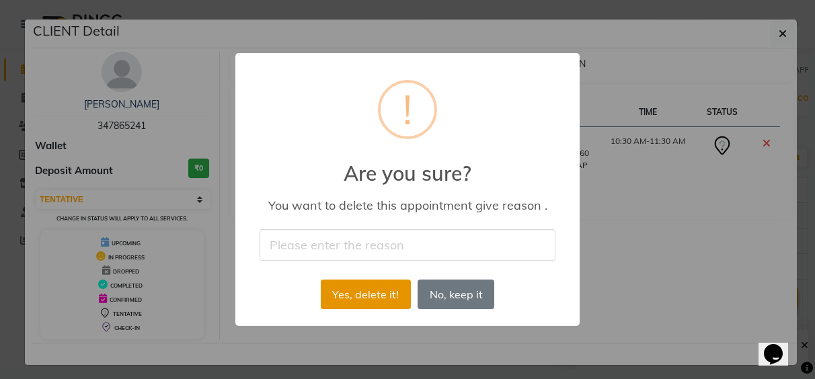
click at [357, 300] on button "Yes, delete it!" at bounding box center [366, 295] width 90 height 30
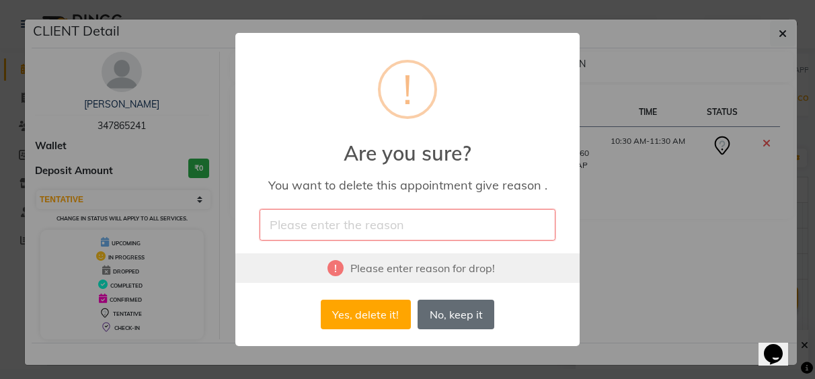
click at [433, 313] on button "No, keep it" at bounding box center [455, 315] width 77 height 30
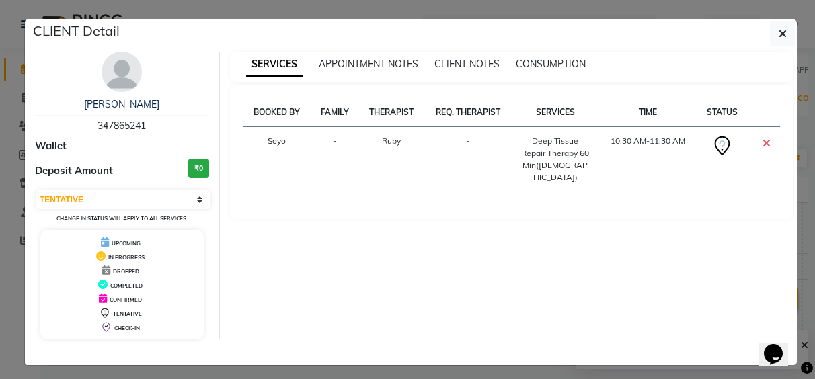
click at [484, 136] on td "-" at bounding box center [467, 159] width 87 height 65
click at [493, 140] on td "-" at bounding box center [467, 159] width 87 height 65
click at [488, 150] on td "-" at bounding box center [467, 159] width 87 height 65
click at [461, 63] on span "CLIENT NOTES" at bounding box center [466, 64] width 65 height 12
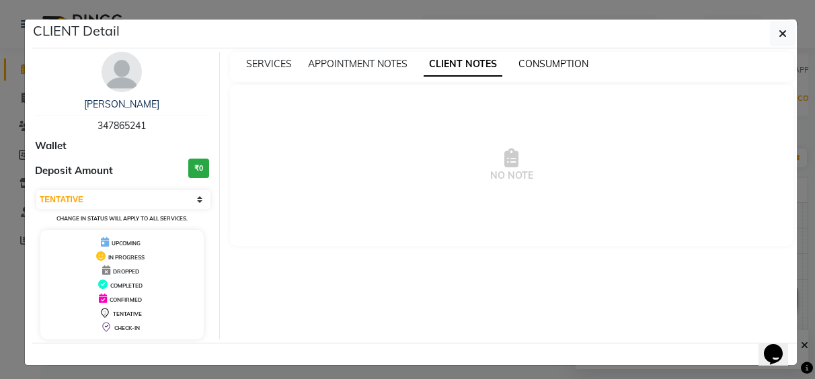
click at [534, 65] on span "CONSUMPTION" at bounding box center [553, 64] width 70 height 12
click at [342, 71] on div "APPOINTMENT NOTES" at bounding box center [357, 64] width 99 height 14
click at [317, 59] on span "APPOINTMENT NOTES" at bounding box center [357, 64] width 99 height 12
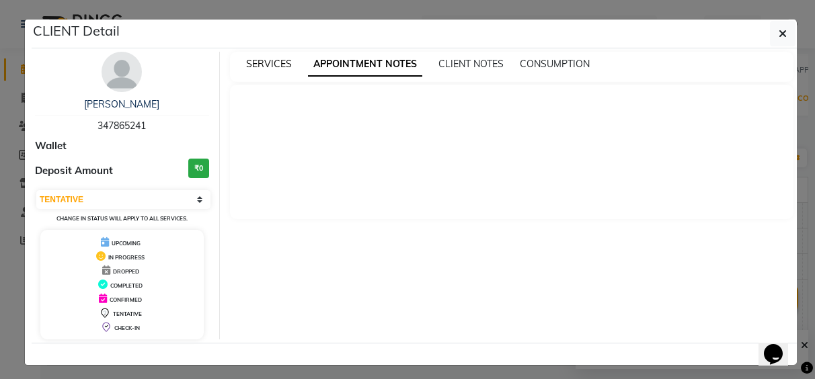
click at [263, 69] on span "SERVICES" at bounding box center [269, 64] width 46 height 12
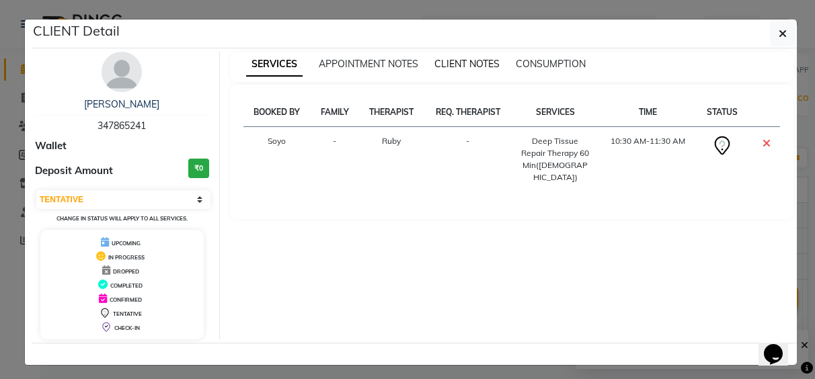
click at [475, 69] on span "CLIENT NOTES" at bounding box center [466, 64] width 65 height 12
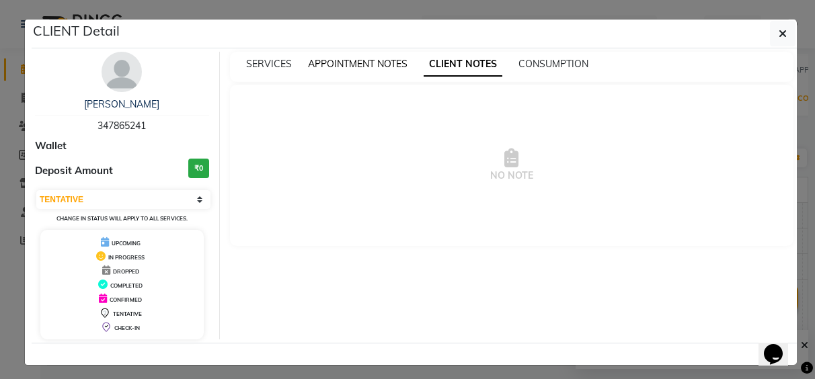
click at [327, 61] on span "APPOINTMENT NOTES" at bounding box center [357, 64] width 99 height 12
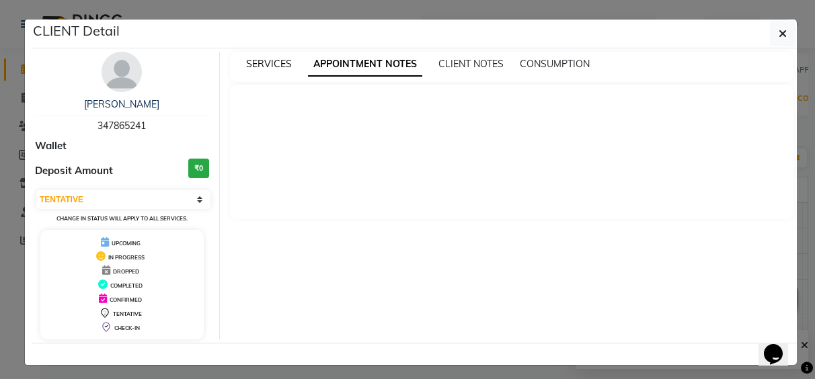
click at [257, 65] on span "SERVICES" at bounding box center [269, 64] width 46 height 12
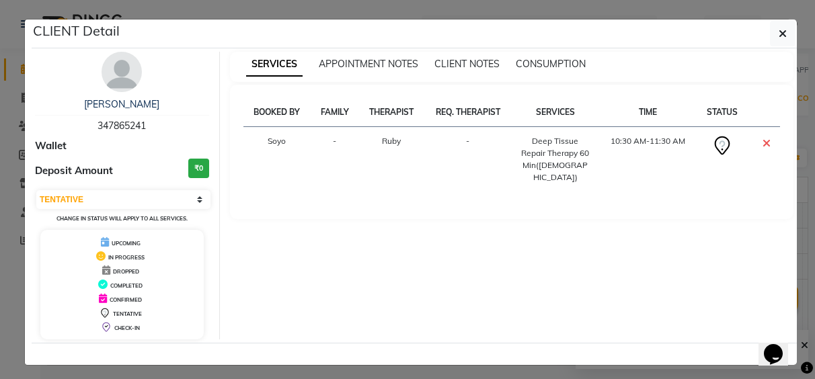
click at [479, 163] on td "-" at bounding box center [467, 159] width 87 height 65
click at [481, 163] on td "-" at bounding box center [467, 159] width 87 height 65
click at [778, 38] on icon "button" at bounding box center [782, 33] width 8 height 11
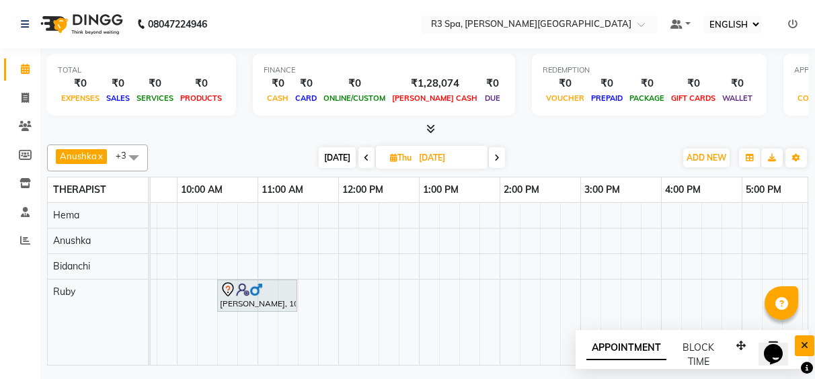
click at [805, 345] on icon "Close" at bounding box center [804, 345] width 7 height 9
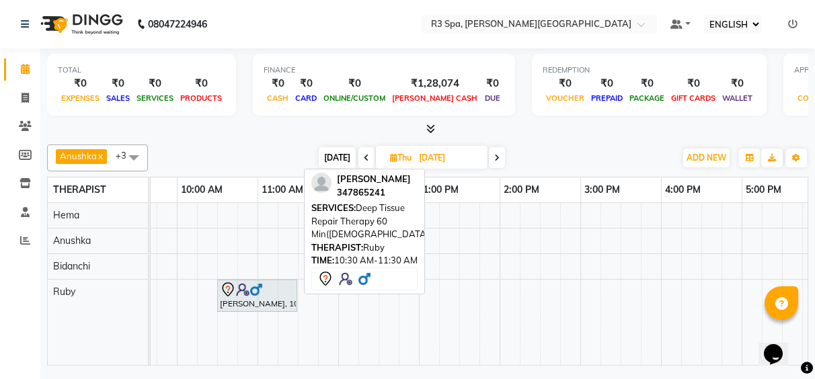
click at [276, 300] on div "[PERSON_NAME], 10:30 AM-11:30 AM, Deep Tissue Repair Therapy 60 Min([DEMOGRAPHI…" at bounding box center [256, 296] width 77 height 28
select select "7"
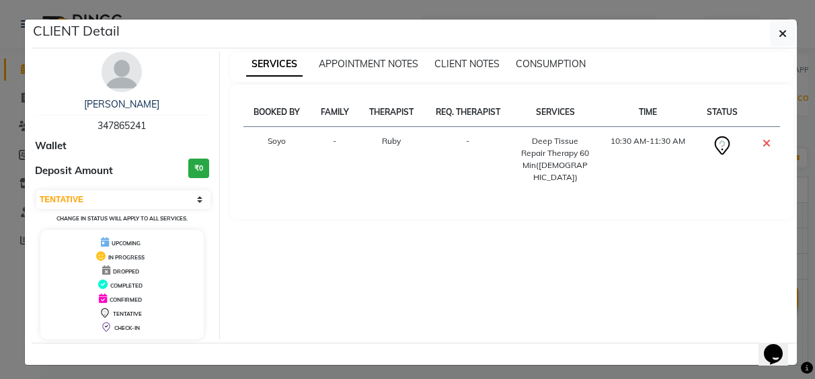
drag, startPoint x: 622, startPoint y: 192, endPoint x: 695, endPoint y: 186, distance: 73.5
click at [695, 186] on div "BOOKED BY FAMILY THERAPIST REQ. THERAPIST SERVICES TIME STATUS Soyo - Ruby - De…" at bounding box center [511, 150] width 537 height 104
click at [778, 27] on span "button" at bounding box center [782, 33] width 8 height 13
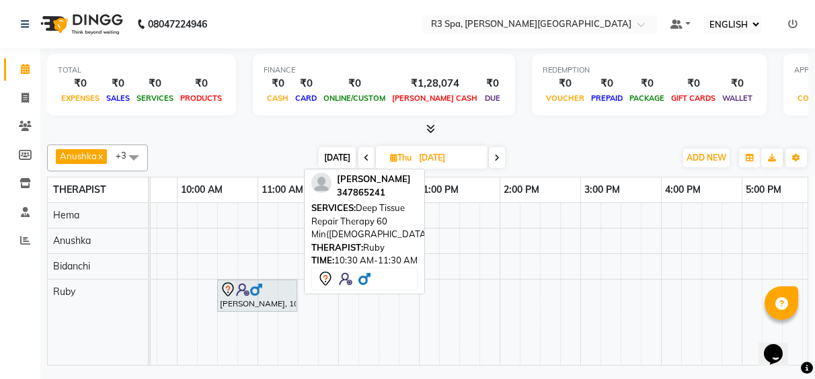
click at [243, 304] on div "[PERSON_NAME], 10:30 AM-11:30 AM, Deep Tissue Repair Therapy 60 Min([DEMOGRAPHI…" at bounding box center [256, 296] width 77 height 28
select select "7"
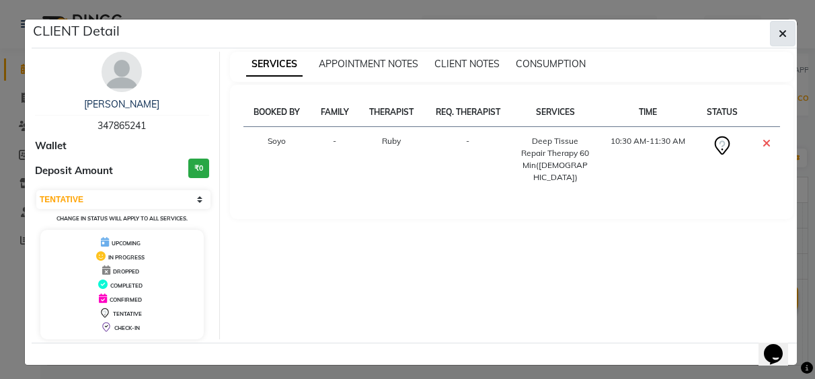
click at [778, 32] on icon "button" at bounding box center [782, 33] width 8 height 11
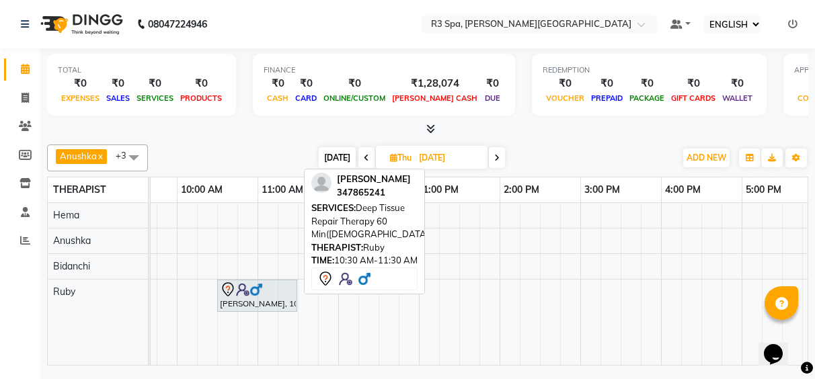
click at [276, 306] on div "[PERSON_NAME], 10:30 AM-11:30 AM, Deep Tissue Repair Therapy 60 Min([DEMOGRAPHI…" at bounding box center [256, 296] width 77 height 28
select select "7"
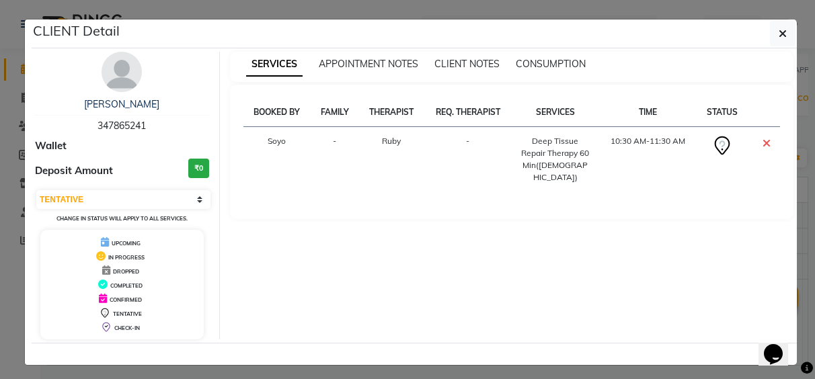
drag, startPoint x: 777, startPoint y: 34, endPoint x: 710, endPoint y: 7, distance: 72.1
click at [710, 7] on ngb-modal-window "CLIENT Detail [PERSON_NAME] 347865241 Wallet Deposit Amount ₹0 SELECT CONFIRMED…" at bounding box center [407, 189] width 815 height 379
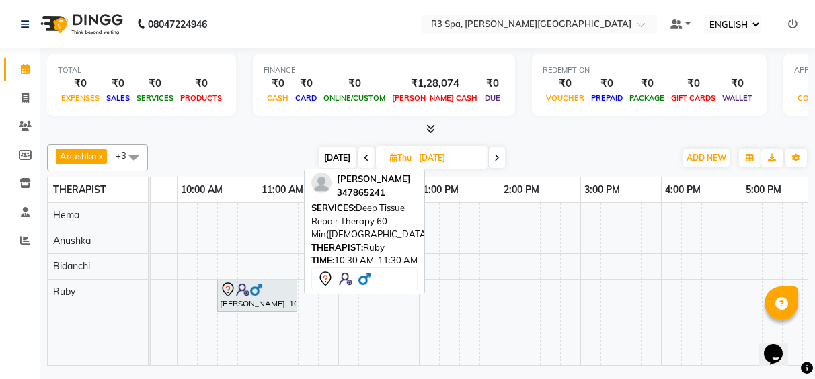
click at [290, 298] on div "[PERSON_NAME], 10:30 AM-11:30 AM, Deep Tissue Repair Therapy 60 Min([DEMOGRAPHI…" at bounding box center [256, 296] width 77 height 28
select select "7"
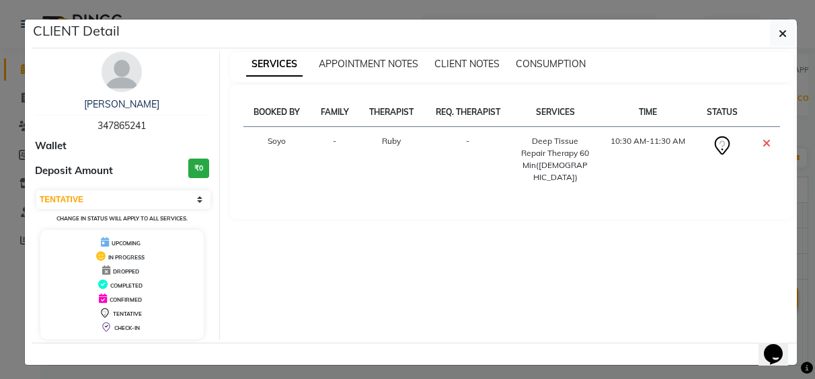
click at [577, 175] on td "Deep Tissue Repair Therapy 60 Min([DEMOGRAPHIC_DATA])" at bounding box center [555, 159] width 87 height 65
click at [580, 178] on td "Deep Tissue Repair Therapy 60 Min([DEMOGRAPHIC_DATA])" at bounding box center [555, 159] width 87 height 65
click at [233, 182] on div "BOOKED BY FAMILY THERAPIST REQ. THERAPIST SERVICES TIME STATUS Soyo - Ruby - De…" at bounding box center [512, 152] width 564 height 134
drag, startPoint x: 278, startPoint y: 184, endPoint x: 366, endPoint y: 186, distance: 88.1
click at [304, 186] on div "BOOKED BY FAMILY THERAPIST REQ. THERAPIST SERVICES TIME STATUS Soyo - Ruby - De…" at bounding box center [511, 150] width 537 height 104
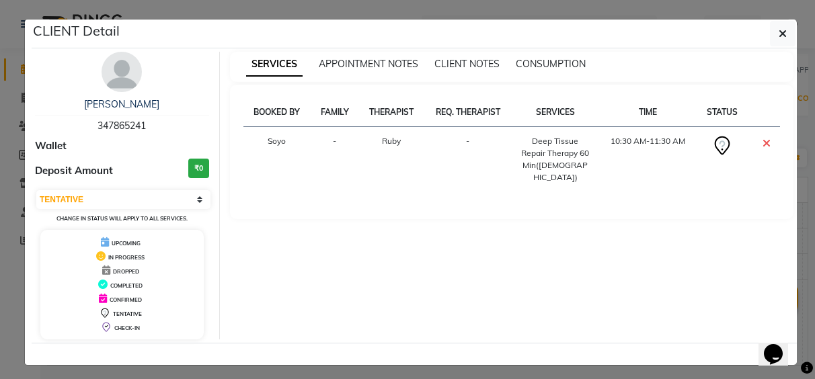
drag, startPoint x: 401, startPoint y: 187, endPoint x: 455, endPoint y: 181, distance: 54.7
click at [423, 188] on div "BOOKED BY FAMILY THERAPIST REQ. THERAPIST SERVICES TIME STATUS Soyo - Ruby - De…" at bounding box center [511, 150] width 537 height 104
drag, startPoint x: 460, startPoint y: 181, endPoint x: 473, endPoint y: 186, distance: 13.4
click at [465, 183] on div "BOOKED BY FAMILY THERAPIST REQ. THERAPIST SERVICES TIME STATUS Soyo - Ruby - De…" at bounding box center [511, 150] width 537 height 104
drag, startPoint x: 478, startPoint y: 188, endPoint x: 509, endPoint y: 198, distance: 32.5
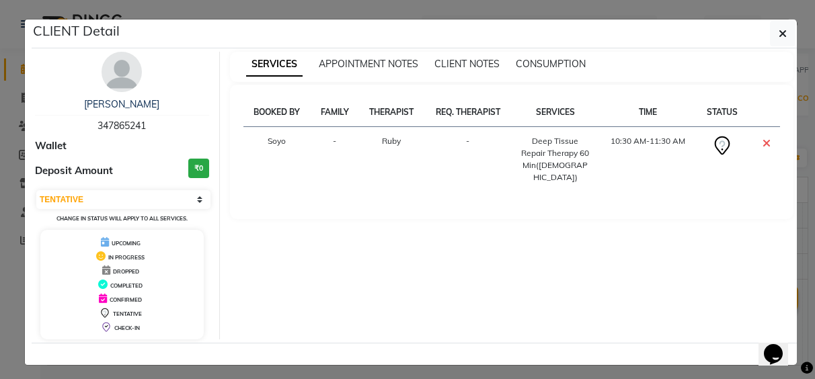
click at [493, 192] on div "BOOKED BY FAMILY THERAPIST REQ. THERAPIST SERVICES TIME STATUS Soyo - Ruby - De…" at bounding box center [512, 152] width 564 height 134
drag, startPoint x: 509, startPoint y: 198, endPoint x: 535, endPoint y: 201, distance: 26.4
click at [512, 198] on div "BOOKED BY FAMILY THERAPIST REQ. THERAPIST SERVICES TIME STATUS Soyo - Ruby - De…" at bounding box center [512, 152] width 564 height 134
click at [535, 201] on div "BOOKED BY FAMILY THERAPIST REQ. THERAPIST SERVICES TIME STATUS Soyo - Ruby - De…" at bounding box center [512, 152] width 564 height 134
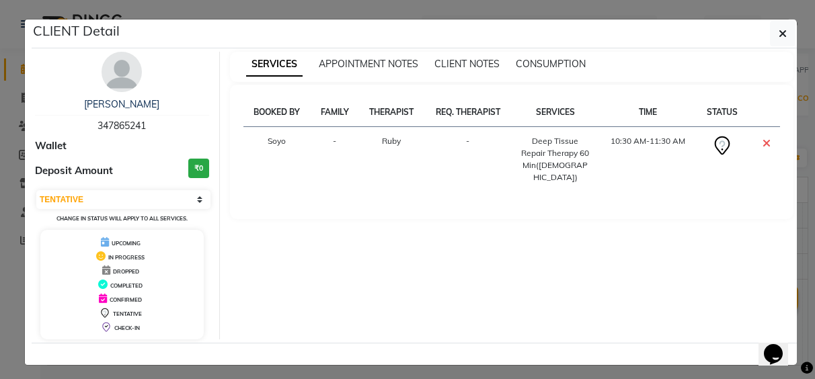
click at [401, 288] on div "SERVICES APPOINTMENT NOTES CLIENT NOTES CONSUMPTION BOOKED BY FAMILY THERAPIST …" at bounding box center [512, 196] width 584 height 288
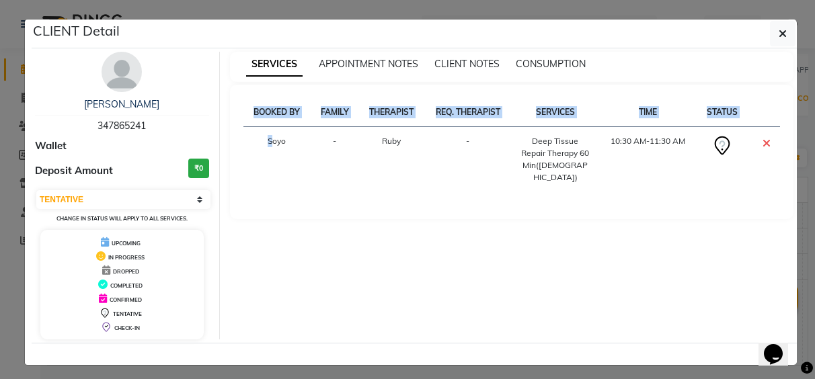
drag, startPoint x: 258, startPoint y: 134, endPoint x: 795, endPoint y: 137, distance: 536.4
click at [795, 137] on div "SERVICES APPOINTMENT NOTES CLIENT NOTES CONSUMPTION BOOKED BY FAMILY THERAPIST …" at bounding box center [512, 196] width 584 height 288
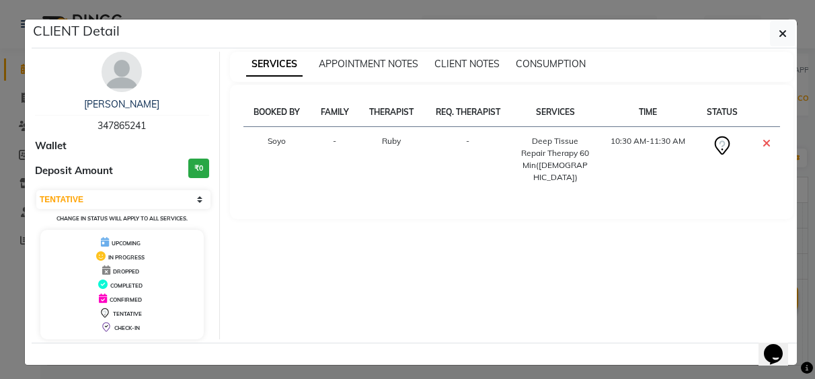
drag, startPoint x: 707, startPoint y: 188, endPoint x: 280, endPoint y: 266, distance: 434.4
click at [279, 274] on div "SERVICES APPOINTMENT NOTES CLIENT NOTES CONSUMPTION BOOKED BY FAMILY THERAPIST …" at bounding box center [512, 196] width 584 height 288
click at [788, 28] on button "button" at bounding box center [783, 34] width 26 height 26
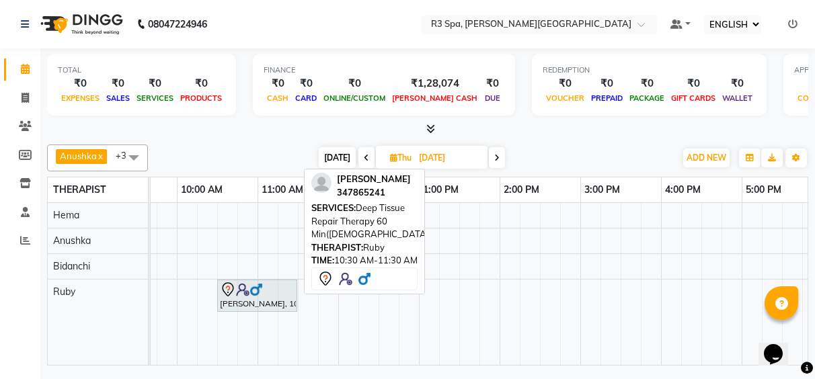
click at [259, 308] on div "[PERSON_NAME], 10:30 AM-11:30 AM, Deep Tissue Repair Therapy 60 Min([DEMOGRAPHI…" at bounding box center [256, 296] width 77 height 28
select select "7"
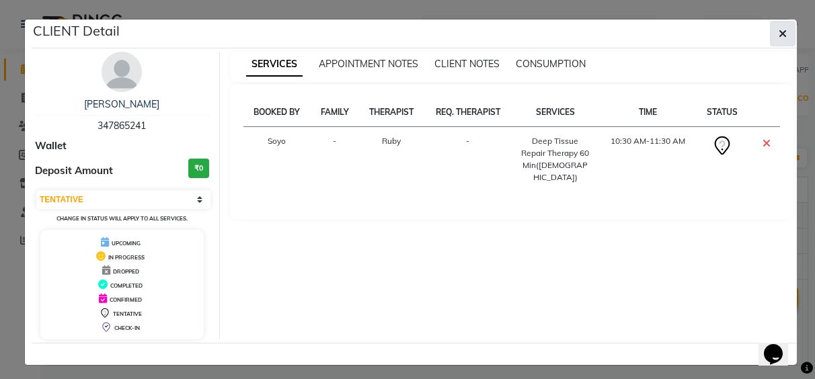
click at [778, 30] on icon "button" at bounding box center [782, 33] width 8 height 11
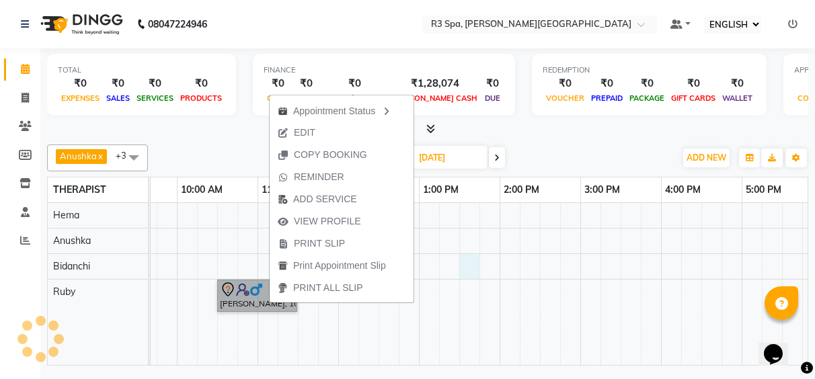
click at [462, 269] on div "[PERSON_NAME], 10:30 AM-11:30 AM, Deep Tissue Repair Therapy 60 Min([DEMOGRAPHI…" at bounding box center [579, 284] width 1129 height 162
select select "71314"
select select "tentative"
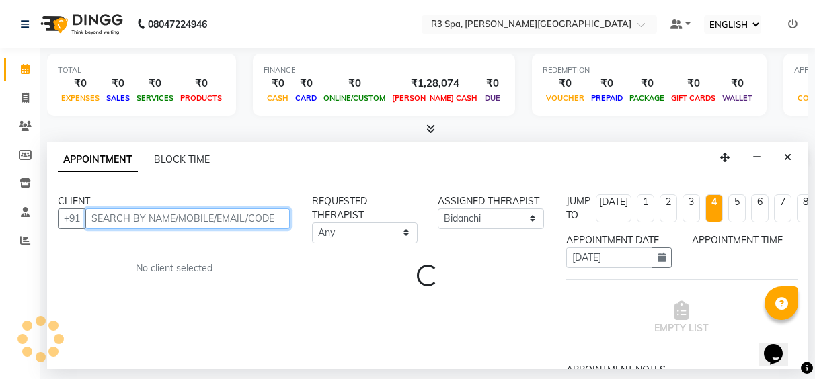
select select "810"
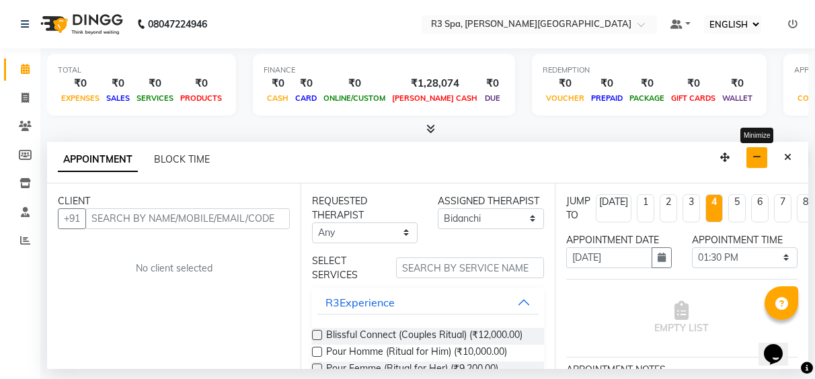
click at [747, 159] on div "APPOINTMENT BLOCK TIME Minimize" at bounding box center [427, 163] width 761 height 42
click at [747, 159] on button "button" at bounding box center [756, 157] width 21 height 21
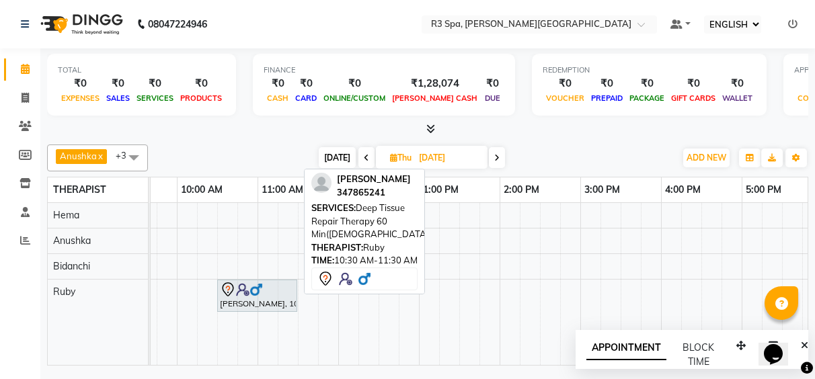
click at [15, 309] on div "[PERSON_NAME], 10:30 AM-11:30 AM, Deep Tissue Repair Therapy 60 Min([DEMOGRAPHI…" at bounding box center [15, 300] width 0 height 40
click at [275, 309] on div "[PERSON_NAME], 10:30 AM-11:30 AM, Deep Tissue Repair Therapy 60 Min([DEMOGRAPHI…" at bounding box center [256, 296] width 77 height 28
select select "7"
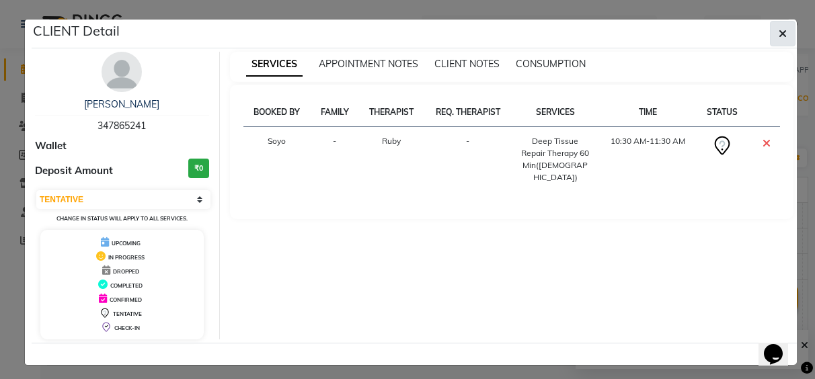
click at [778, 32] on icon "button" at bounding box center [782, 33] width 8 height 11
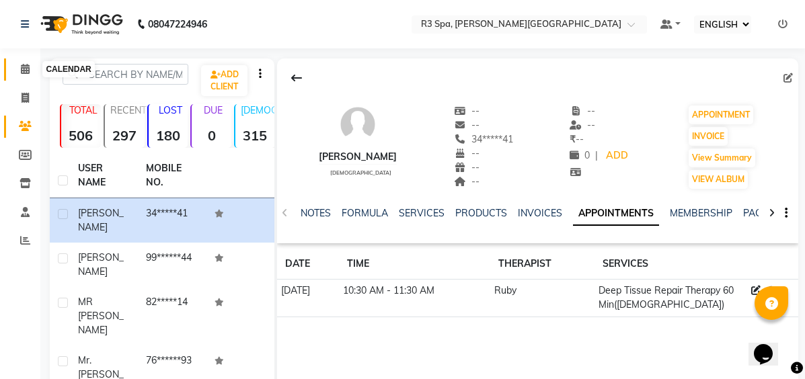
click at [22, 67] on icon at bounding box center [25, 69] width 9 height 10
